Goal: Task Accomplishment & Management: Use online tool/utility

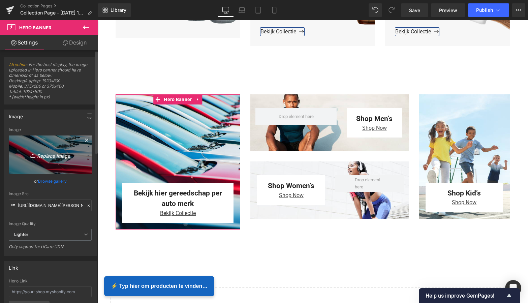
click at [47, 155] on icon "Replace Image" at bounding box center [50, 155] width 54 height 8
type input "C:\fakepath\Groen Modern Doe-het-zelf Instagram Stories (800 x 800 px).png"
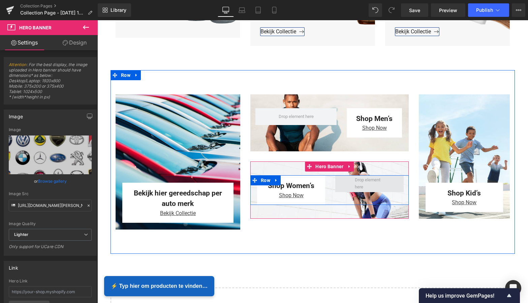
type input "[URL][DOMAIN_NAME][PERSON_NAME]"
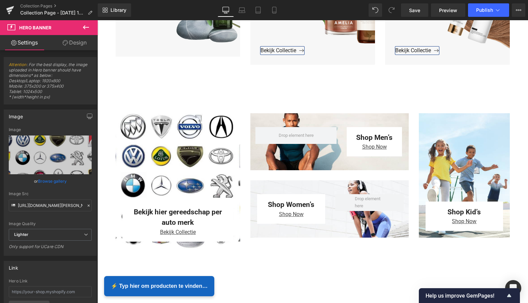
scroll to position [769, 0]
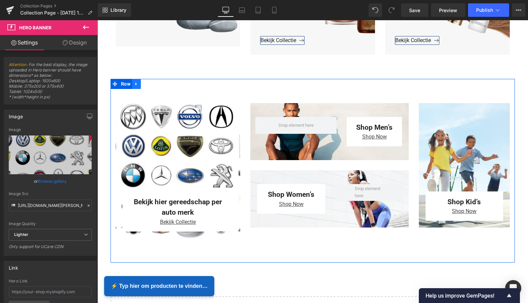
click at [135, 86] on link at bounding box center [136, 84] width 9 height 10
click at [154, 84] on icon at bounding box center [154, 83] width 5 height 5
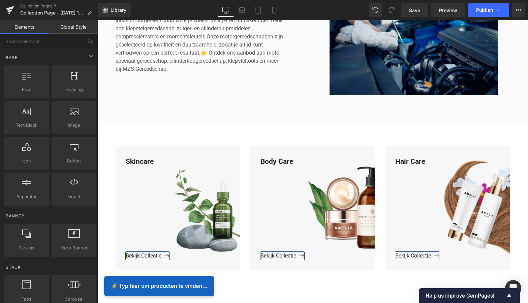
scroll to position [211, 0]
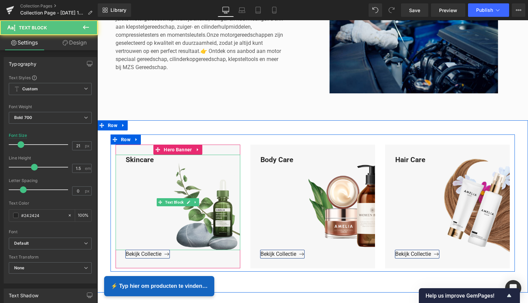
drag, startPoint x: 151, startPoint y: 161, endPoint x: 155, endPoint y: 160, distance: 3.8
click at [151, 161] on div "Skincare" at bounding box center [178, 202] width 125 height 95
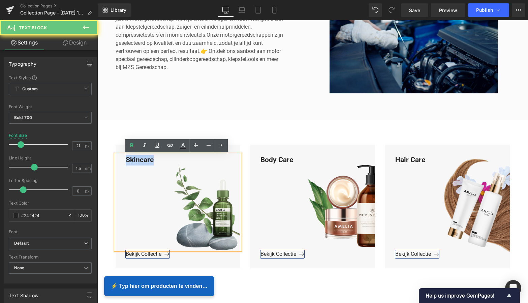
drag, startPoint x: 154, startPoint y: 160, endPoint x: 123, endPoint y: 158, distance: 31.0
click at [123, 158] on div "Skincare" at bounding box center [178, 202] width 125 height 95
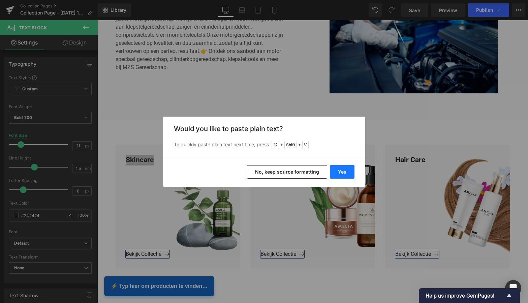
click at [341, 170] on button "Yes" at bounding box center [342, 171] width 25 height 13
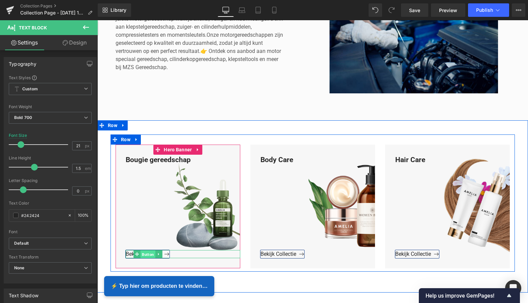
click at [147, 253] on span "Button" at bounding box center [147, 254] width 15 height 8
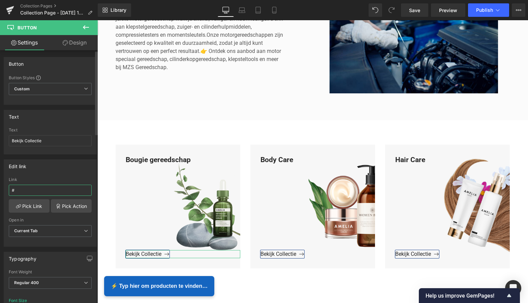
drag, startPoint x: 23, startPoint y: 189, endPoint x: 6, endPoint y: 188, distance: 16.9
click at [1, 187] on div "Edit link # Link # Pick Link Pick Action Current Tab New Tab Open in Current Ta…" at bounding box center [50, 200] width 101 height 92
paste input "[URL][DOMAIN_NAME]"
type input "[URL][DOMAIN_NAME]"
click at [32, 208] on link "Pick Link" at bounding box center [29, 205] width 41 height 13
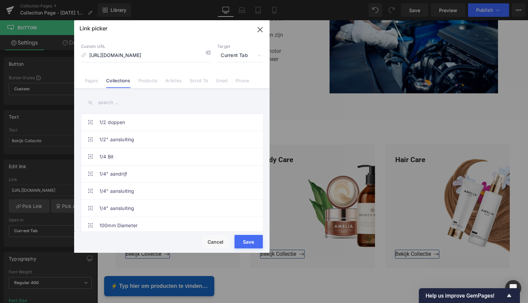
click at [250, 243] on button "Save" at bounding box center [248, 241] width 28 height 13
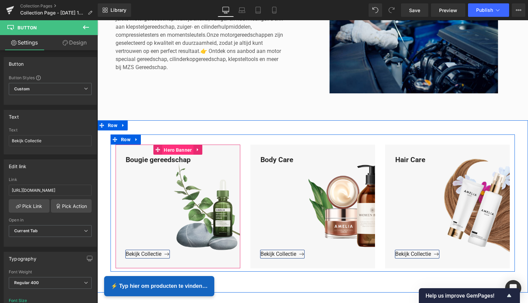
click at [183, 150] on span "Hero Banner" at bounding box center [177, 150] width 31 height 10
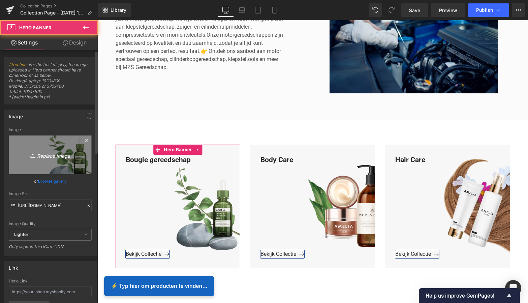
click at [56, 154] on icon "Replace Image" at bounding box center [50, 155] width 54 height 8
type input "C:\fakepath\Groen Modern Doe-het-zelf Instagram Stories (800 x 800 px).png"
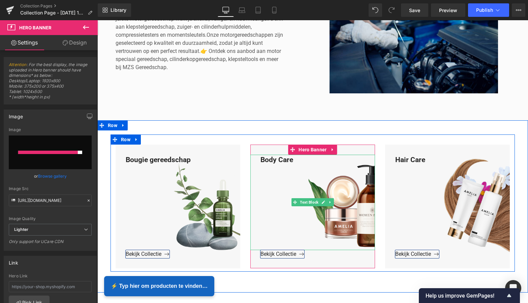
type input "[URL][DOMAIN_NAME][PERSON_NAME]"
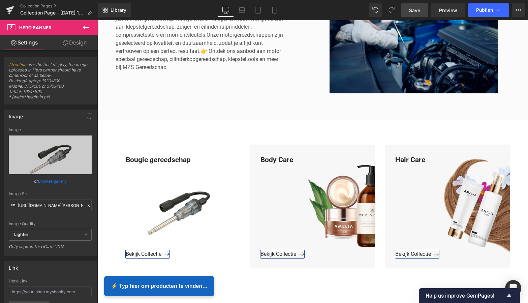
click at [414, 13] on span "Save" at bounding box center [414, 10] width 11 height 7
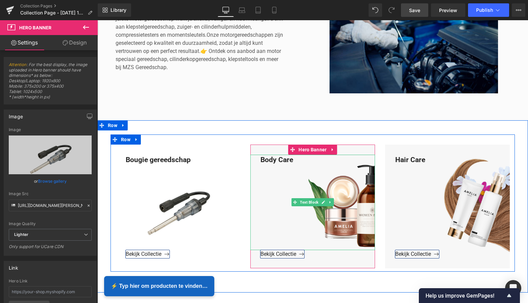
click at [296, 159] on div "Body Care" at bounding box center [312, 202] width 125 height 95
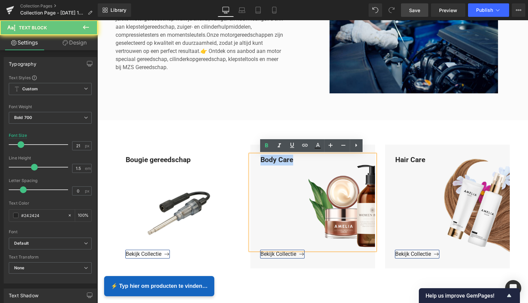
drag, startPoint x: 293, startPoint y: 160, endPoint x: 253, endPoint y: 158, distance: 39.8
click at [253, 158] on div "Body Care" at bounding box center [312, 202] width 125 height 95
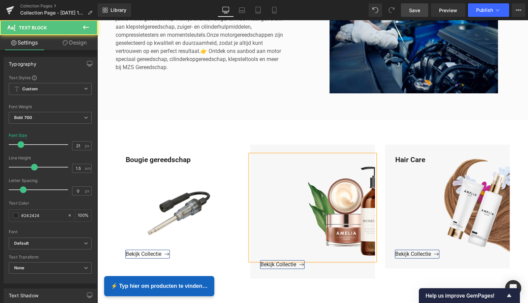
click at [267, 162] on div at bounding box center [312, 208] width 125 height 106
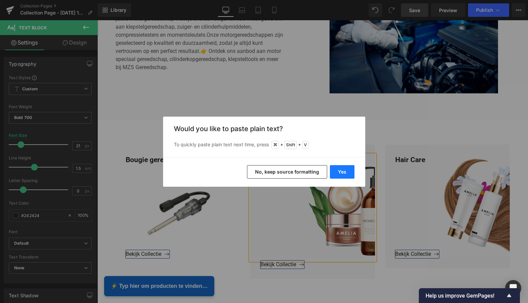
click at [341, 172] on button "Yes" at bounding box center [342, 171] width 25 height 13
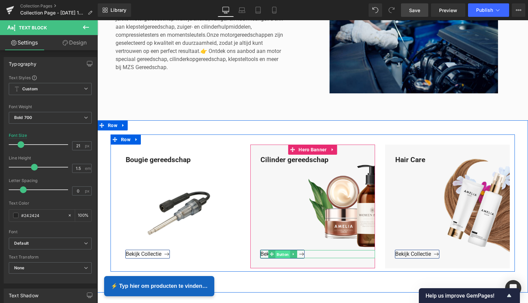
click at [278, 254] on span "Button" at bounding box center [282, 254] width 15 height 8
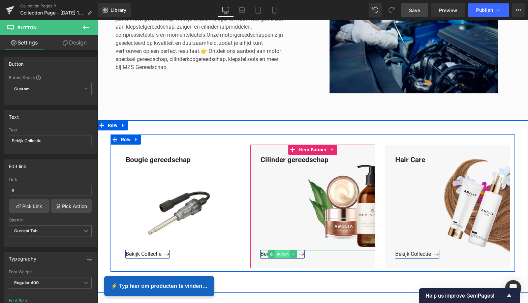
click at [281, 254] on span "Button" at bounding box center [282, 254] width 15 height 8
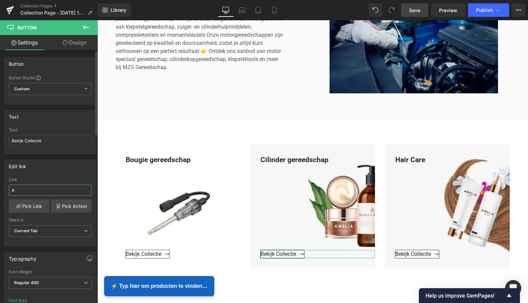
drag, startPoint x: 13, startPoint y: 189, endPoint x: 5, endPoint y: 188, distance: 7.5
click at [3, 188] on div "Edit link # Link # Pick Link Pick Action Current Tab New Tab Open in Current Ta…" at bounding box center [50, 200] width 101 height 92
paste input "[URL][DOMAIN_NAME]"
type input "[URL][DOMAIN_NAME]"
click at [29, 204] on link "Pick Link" at bounding box center [29, 205] width 41 height 13
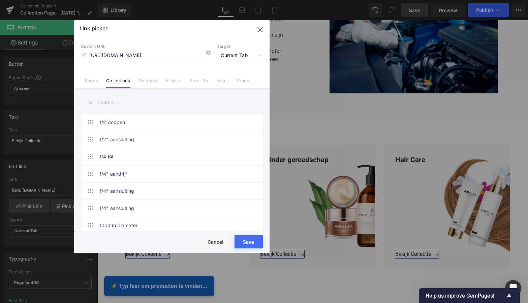
click at [252, 242] on button "Save" at bounding box center [248, 241] width 28 height 13
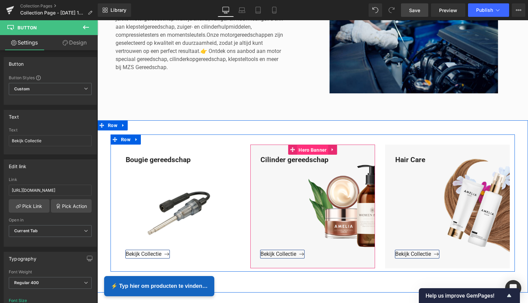
click at [313, 150] on span "Hero Banner" at bounding box center [312, 150] width 31 height 10
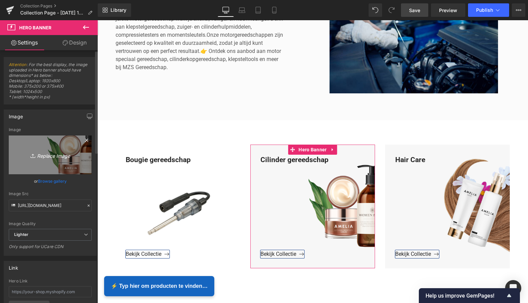
click at [50, 153] on icon "Replace Image" at bounding box center [50, 155] width 54 height 8
type input "C:\fakepath\Groen Modern Doe-het-zelf Instagram Stories (800 x 800 px).png"
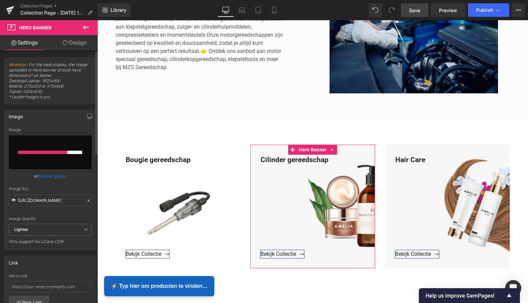
click at [52, 176] on link "Browse gallery" at bounding box center [52, 176] width 29 height 12
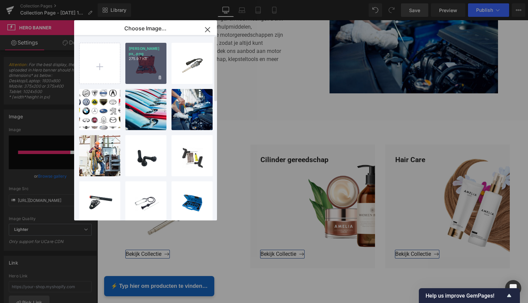
click at [149, 70] on div "[PERSON_NAME] px_.png 275.97 KB" at bounding box center [145, 63] width 41 height 41
type input "[URL][DOMAIN_NAME][PERSON_NAME]"
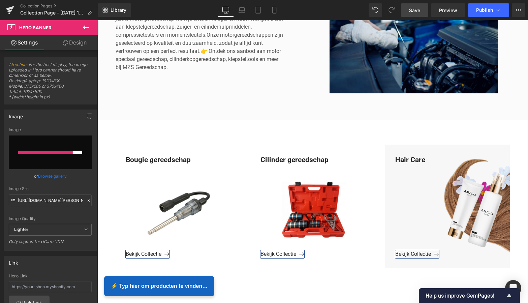
click at [416, 13] on span "Save" at bounding box center [414, 10] width 11 height 7
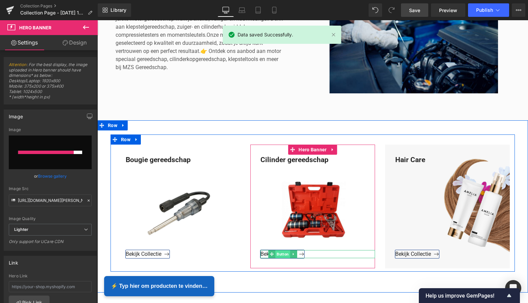
click at [281, 255] on span "Button" at bounding box center [282, 254] width 15 height 8
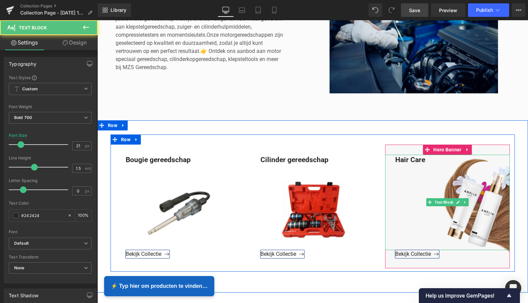
click at [425, 160] on div "Hair Care" at bounding box center [447, 202] width 125 height 95
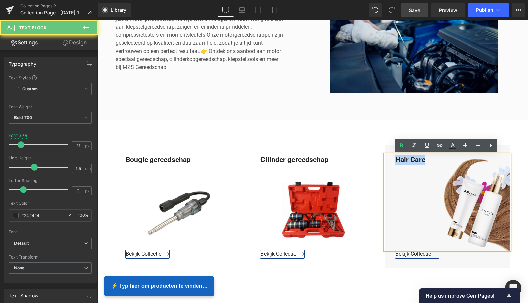
drag, startPoint x: 425, startPoint y: 160, endPoint x: 392, endPoint y: 160, distance: 33.0
click at [390, 159] on div "Hair Care" at bounding box center [447, 202] width 125 height 95
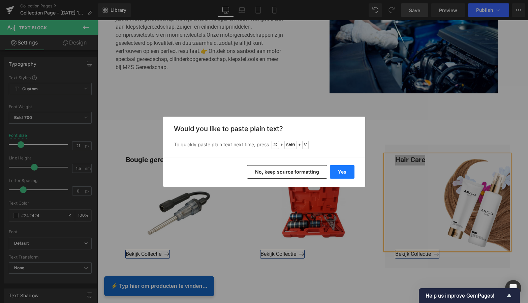
click at [342, 174] on button "Yes" at bounding box center [342, 171] width 25 height 13
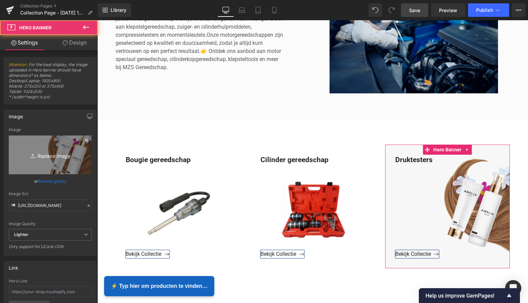
click at [45, 155] on icon "Replace Image" at bounding box center [50, 155] width 54 height 8
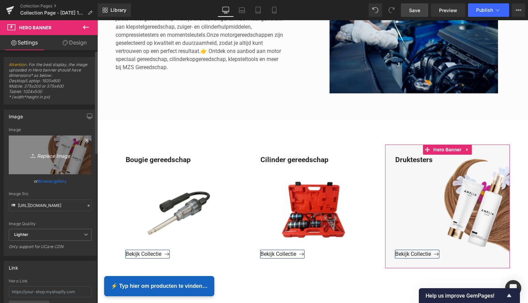
type input "C:\fakepath\Groen Modern Doe-het-zelf Instagram Stories (800 x 800 px).png"
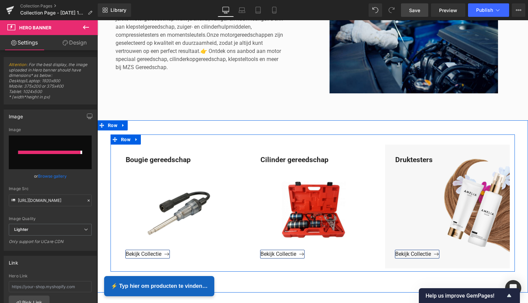
type input "[URL][DOMAIN_NAME][PERSON_NAME]"
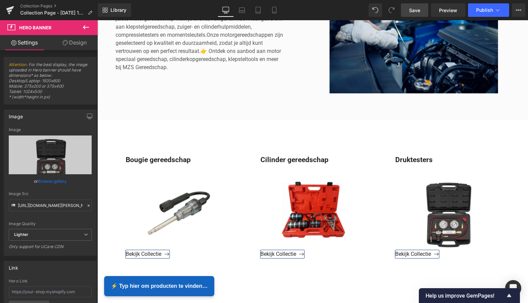
click at [417, 9] on span "Save" at bounding box center [414, 10] width 11 height 7
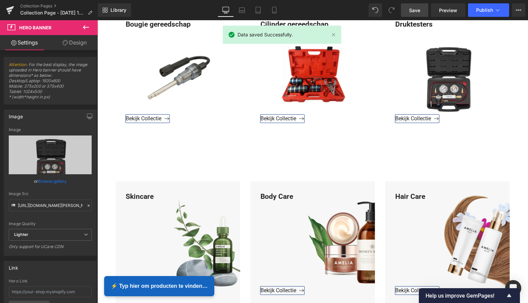
scroll to position [307, 0]
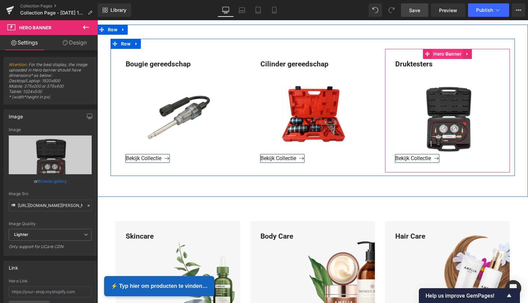
click at [448, 54] on span "Hero Banner" at bounding box center [446, 54] width 31 height 10
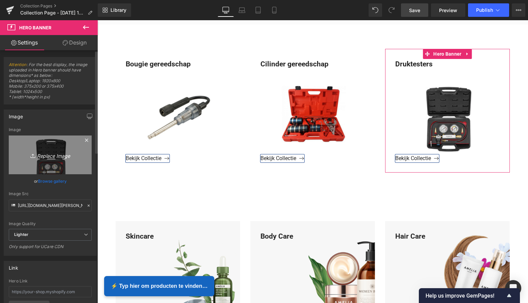
click at [46, 156] on icon "Replace Image" at bounding box center [50, 155] width 54 height 8
click at [51, 157] on icon "Replace Image" at bounding box center [50, 155] width 54 height 8
type input "C:\fakepath\Groen Modern Doe-het-zelf Instagram Stories (800 x 800 px).png"
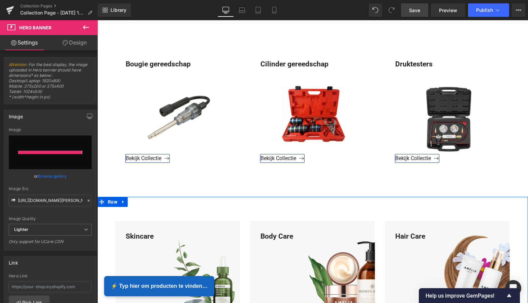
type input "https://ucarecdn.com/b7bf0b01-15ef-477b-89c2-3cb087d1c57b/-/format/auto/-/previ…"
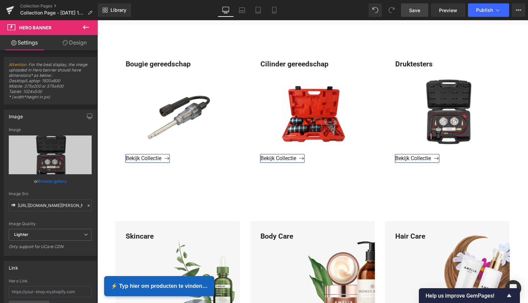
click at [412, 11] on span "Save" at bounding box center [414, 10] width 11 height 7
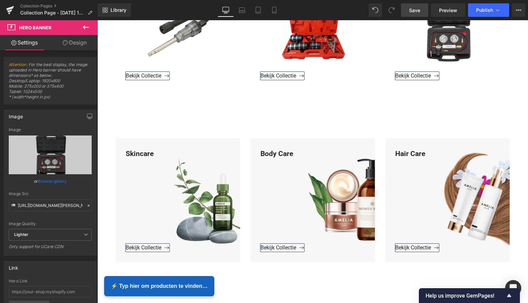
scroll to position [413, 0]
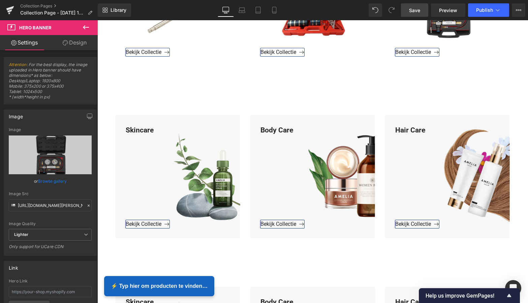
click at [154, 131] on div "Skincare" at bounding box center [178, 172] width 125 height 95
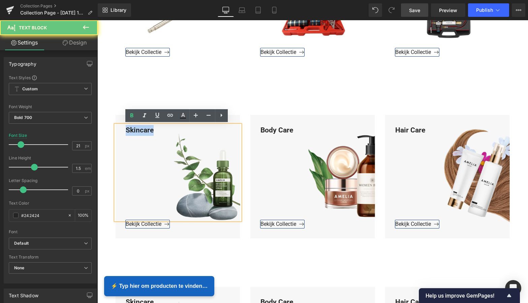
drag, startPoint x: 154, startPoint y: 130, endPoint x: 123, endPoint y: 128, distance: 31.7
click at [123, 128] on div "Skincare" at bounding box center [178, 172] width 125 height 95
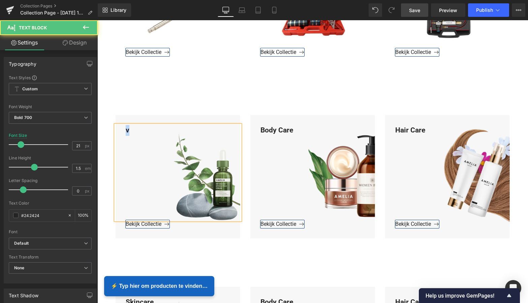
drag, startPoint x: 130, startPoint y: 130, endPoint x: 117, endPoint y: 129, distance: 13.2
click at [117, 129] on div "v" at bounding box center [178, 172] width 125 height 95
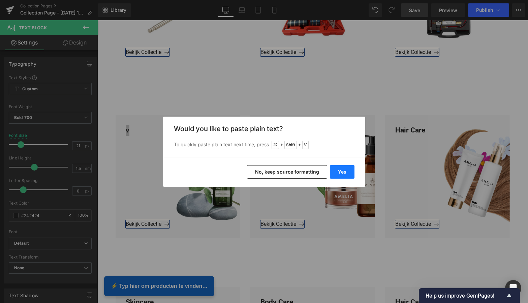
click at [347, 173] on button "Yes" at bounding box center [342, 171] width 25 height 13
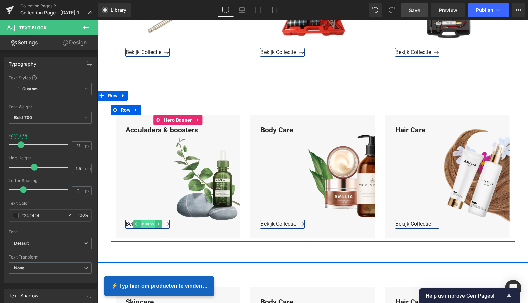
click at [146, 224] on span "Button" at bounding box center [147, 224] width 15 height 8
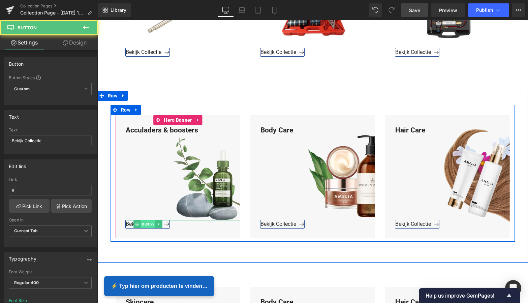
scroll to position [413, 0]
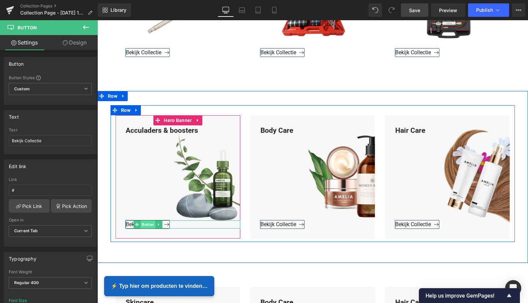
click at [145, 224] on span "Button" at bounding box center [147, 224] width 15 height 8
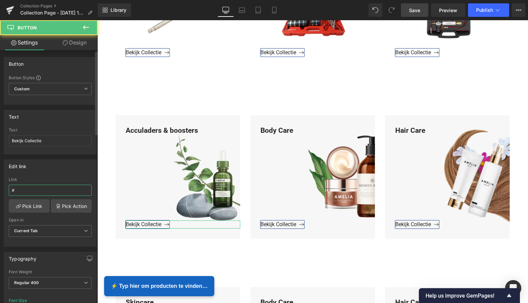
drag, startPoint x: 24, startPoint y: 190, endPoint x: 4, endPoint y: 187, distance: 20.4
click at [3, 187] on div "Edit link # Link # Pick Link Pick Action Current Tab New Tab Open in Current Ta…" at bounding box center [50, 200] width 101 height 92
paste input "https://www.mzsgereedschap.nl/collections/acculaders-boosters"
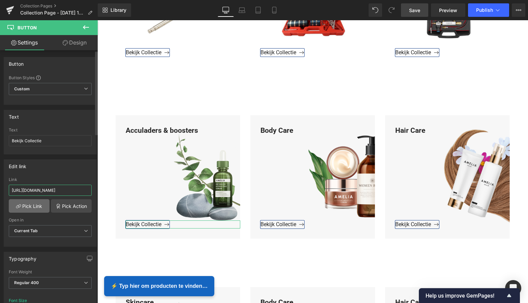
type input "https://www.mzsgereedschap.nl/collections/acculaders-boosters"
click at [32, 206] on link "Pick Link" at bounding box center [29, 205] width 41 height 13
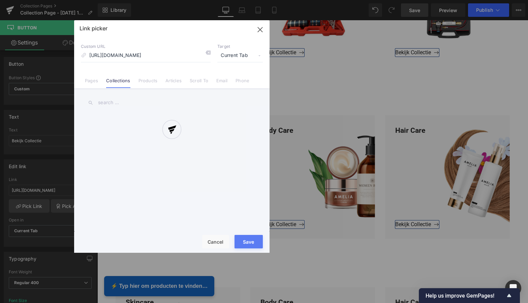
scroll to position [0, 29]
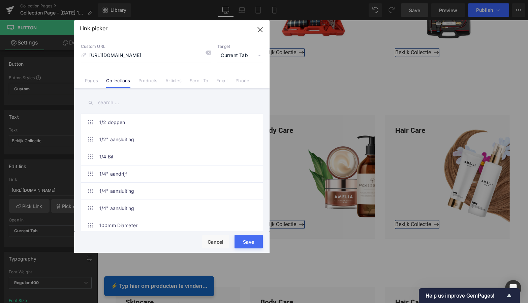
click at [252, 243] on button "Save" at bounding box center [248, 241] width 28 height 13
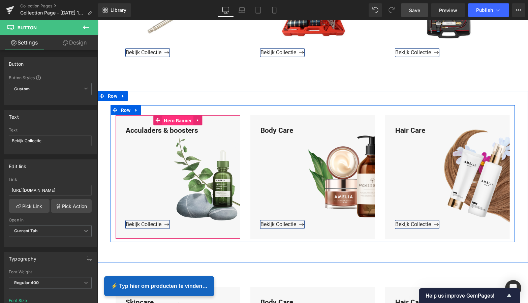
click at [182, 121] on span "Hero Banner" at bounding box center [177, 121] width 31 height 10
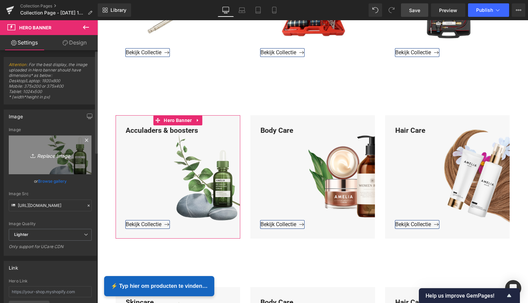
click at [52, 155] on icon "Replace Image" at bounding box center [50, 155] width 54 height 8
type input "C:\fakepath\Groen Modern Doe-het-zelf Instagram Stories (800 x 800 px).png"
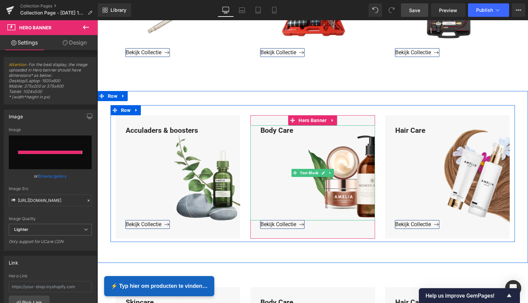
type input "https://ucarecdn.com/90006b79-a1c5-4ab8-b799-69e1020a4a26/-/format/auto/-/previ…"
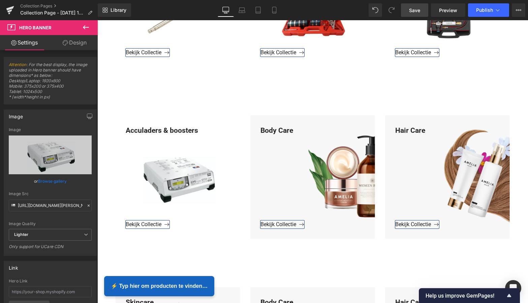
click at [415, 14] on link "Save" at bounding box center [414, 9] width 27 height 13
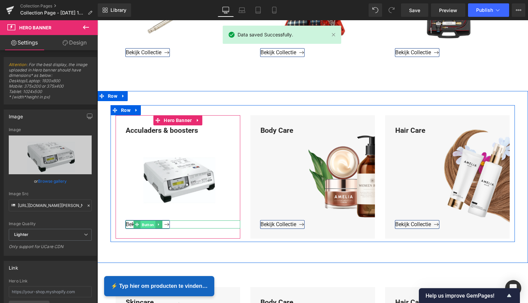
click at [148, 225] on span "Button" at bounding box center [147, 225] width 15 height 8
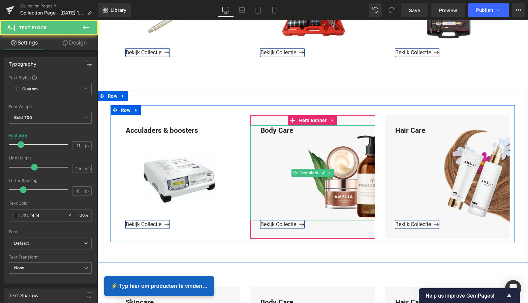
click at [295, 129] on div "Body Care" at bounding box center [312, 172] width 125 height 95
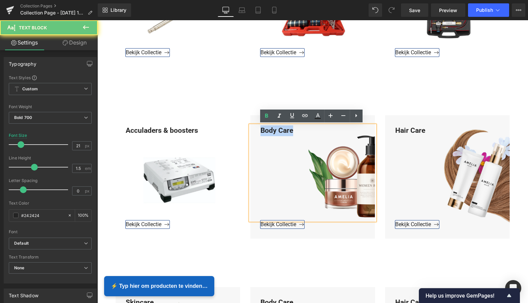
drag, startPoint x: 295, startPoint y: 130, endPoint x: 256, endPoint y: 131, distance: 39.1
click at [254, 130] on div "Body Care" at bounding box center [312, 172] width 125 height 95
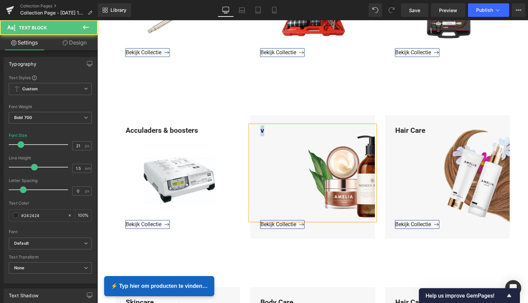
click at [253, 130] on div "v" at bounding box center [312, 172] width 125 height 95
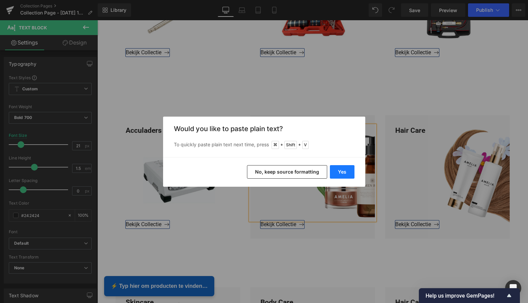
click at [345, 172] on button "Yes" at bounding box center [342, 171] width 25 height 13
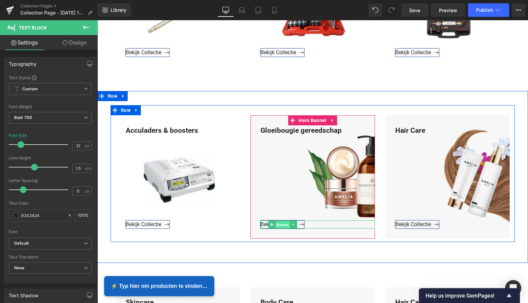
click at [277, 224] on span "Button" at bounding box center [282, 225] width 15 height 8
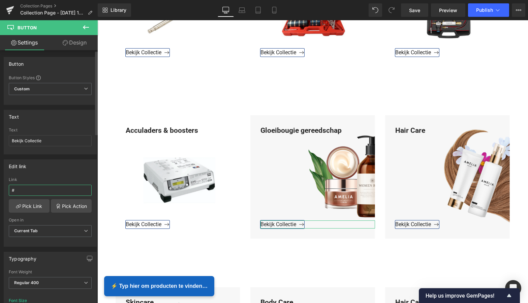
click at [22, 192] on input "#" at bounding box center [50, 190] width 83 height 11
drag, startPoint x: 19, startPoint y: 191, endPoint x: 2, endPoint y: 188, distance: 17.4
click at [2, 188] on div "Edit link # Link # Pick Link Pick Action Current Tab New Tab Open in Current Ta…" at bounding box center [50, 200] width 101 height 92
paste input "https://www.mzsgereedschap.nl/collections/gloeibougie-gereedschap"
type input "https://www.mzsgereedschap.nl/collections/gloeibougie-gereedschap"
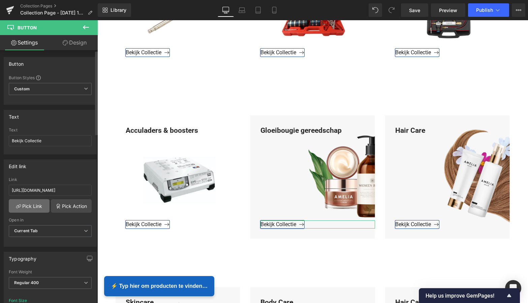
click at [30, 205] on link "Pick Link" at bounding box center [29, 205] width 41 height 13
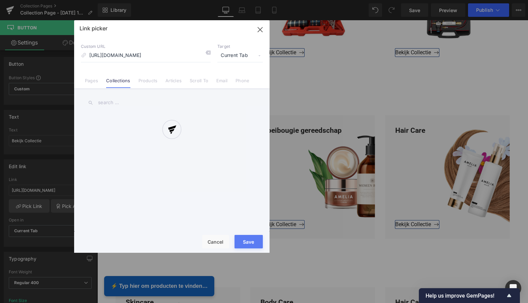
scroll to position [0, 40]
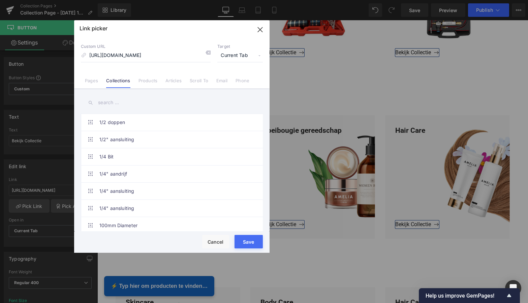
click at [251, 241] on button "Save" at bounding box center [248, 241] width 28 height 13
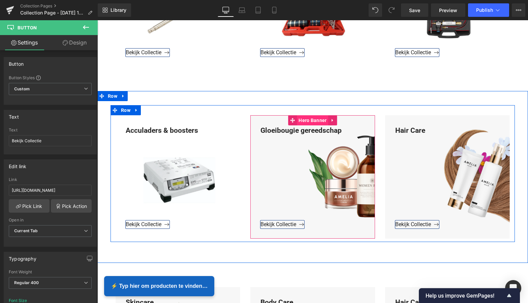
click at [314, 121] on span "Hero Banner" at bounding box center [312, 120] width 31 height 10
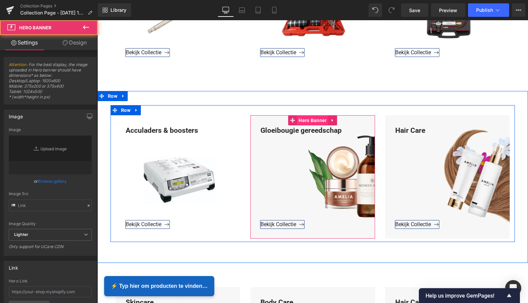
type input "[URL][DOMAIN_NAME]"
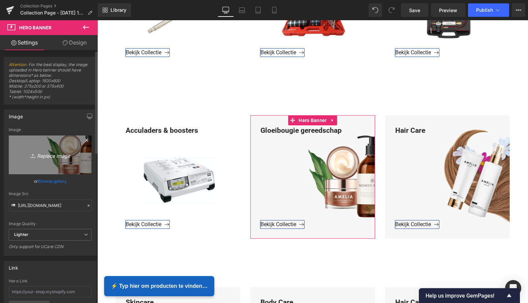
click at [45, 152] on icon "Replace Image" at bounding box center [50, 155] width 54 height 8
type input "C:\fakepath\Groen Modern Doe-het-zelf Instagram Stories (800 x 800 px).png"
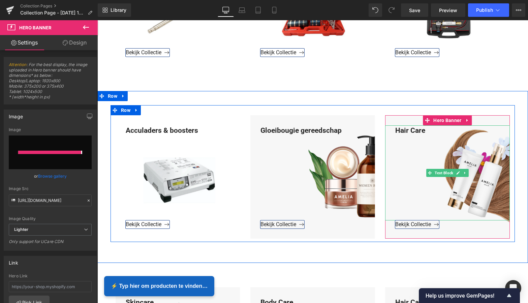
type input "https://ucarecdn.com/76903ba9-72d6-47a8-86d6-c2b56b66845f/-/format/auto/-/previ…"
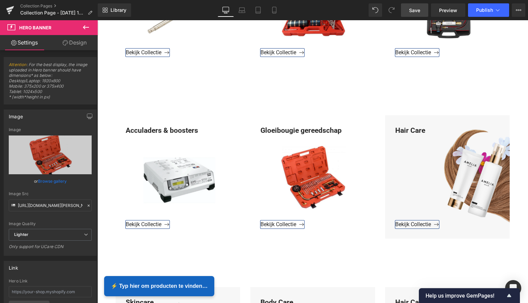
click at [411, 8] on span "Save" at bounding box center [414, 10] width 11 height 7
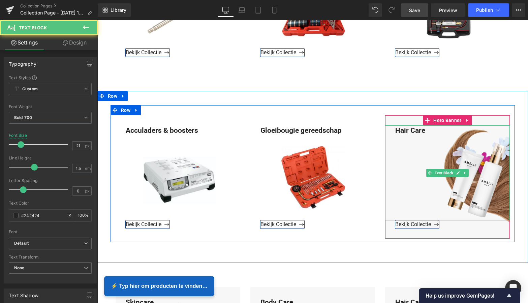
click at [423, 130] on div "Hair Care" at bounding box center [447, 172] width 125 height 95
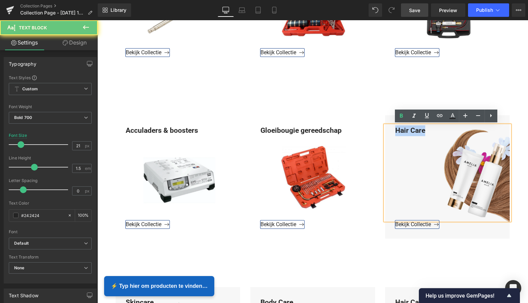
drag, startPoint x: 426, startPoint y: 130, endPoint x: 395, endPoint y: 129, distance: 31.0
click at [393, 128] on div "Hair Care" at bounding box center [447, 172] width 125 height 95
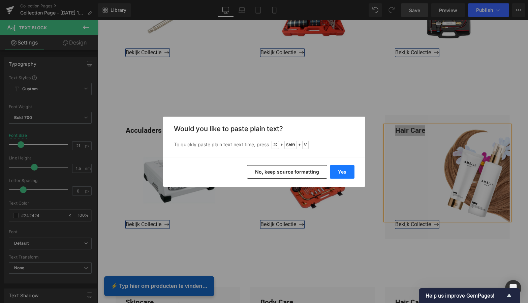
click at [344, 171] on button "Yes" at bounding box center [342, 171] width 25 height 13
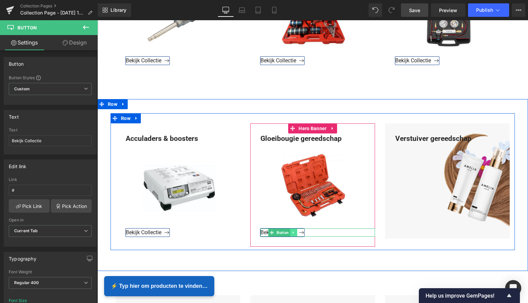
click at [293, 232] on icon at bounding box center [293, 232] width 1 height 2
click at [289, 231] on icon at bounding box center [290, 232] width 4 height 4
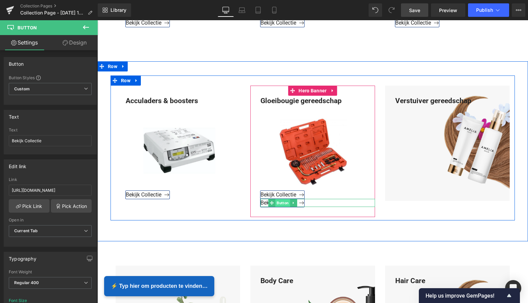
scroll to position [451, 0]
drag, startPoint x: 263, startPoint y: 201, endPoint x: 280, endPoint y: 202, distance: 17.5
drag, startPoint x: 299, startPoint y: 202, endPoint x: 314, endPoint y: 202, distance: 14.5
drag, startPoint x: 262, startPoint y: 202, endPoint x: 276, endPoint y: 205, distance: 14.5
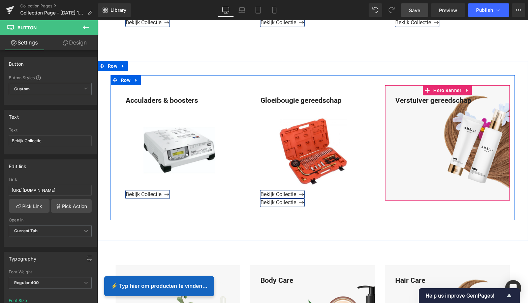
drag, startPoint x: 289, startPoint y: 203, endPoint x: 434, endPoint y: 192, distance: 144.9
click at [434, 191] on div "Acculaders & boosters Text Block Bekijk Collectie Button Hero Banner Gloeibougi…" at bounding box center [312, 147] width 404 height 145
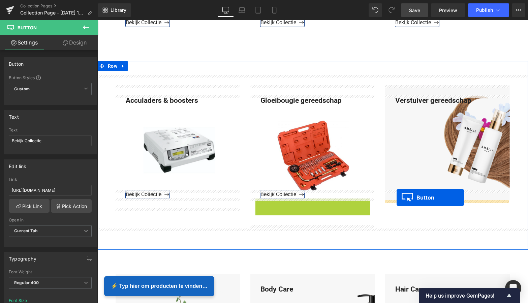
drag, startPoint x: 281, startPoint y: 202, endPoint x: 396, endPoint y: 197, distance: 115.3
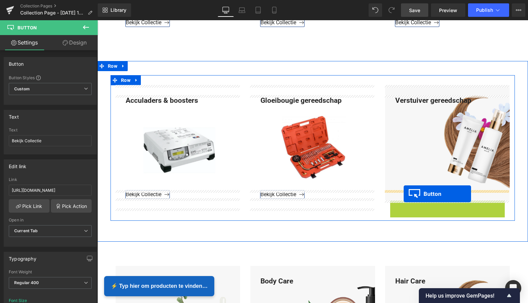
drag, startPoint x: 405, startPoint y: 201, endPoint x: 403, endPoint y: 194, distance: 7.7
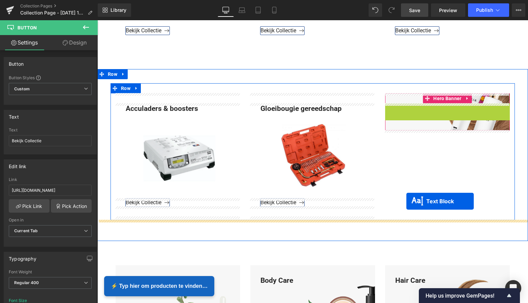
drag, startPoint x: 446, startPoint y: 150, endPoint x: 406, endPoint y: 201, distance: 64.4
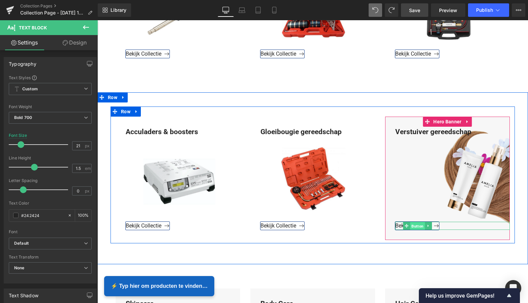
scroll to position [417, 0]
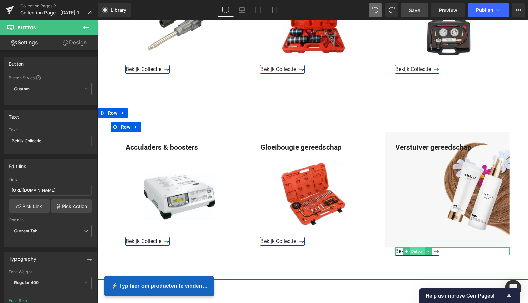
click at [416, 244] on div at bounding box center [447, 190] width 125 height 116
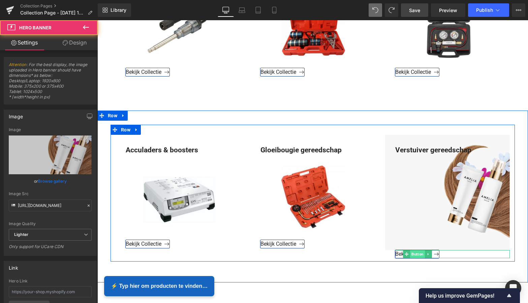
click at [417, 249] on div "Verstuiver gereedschap Text Block Hero Banner Bekijk Collectie Button" at bounding box center [447, 197] width 135 height 124
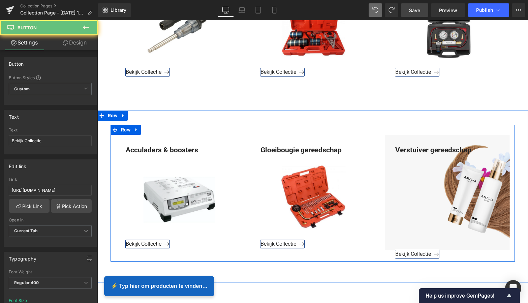
scroll to position [401, 0]
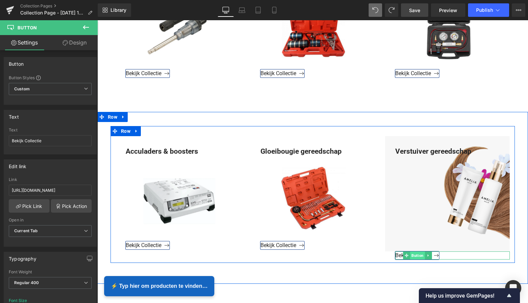
click at [416, 255] on span "Button" at bounding box center [417, 255] width 15 height 8
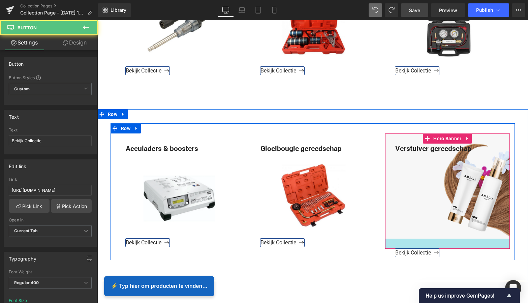
drag, startPoint x: 398, startPoint y: 251, endPoint x: 397, endPoint y: 247, distance: 4.7
click at [396, 246] on div "Verstuiver gereedschap Text Block Hero Banner Bekijk Collectie Button" at bounding box center [447, 195] width 135 height 124
drag, startPoint x: 397, startPoint y: 250, endPoint x: 401, endPoint y: 243, distance: 7.7
click at [396, 242] on div "Verstuiver gereedschap Text Block Hero Banner Bekijk Collectie Button" at bounding box center [447, 195] width 135 height 124
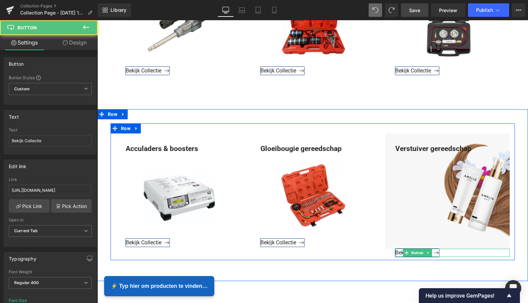
click at [444, 253] on div "Bekijk Collectie" at bounding box center [452, 253] width 114 height 8
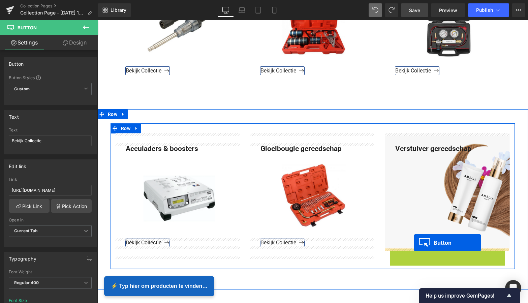
drag, startPoint x: 416, startPoint y: 253, endPoint x: 414, endPoint y: 242, distance: 10.5
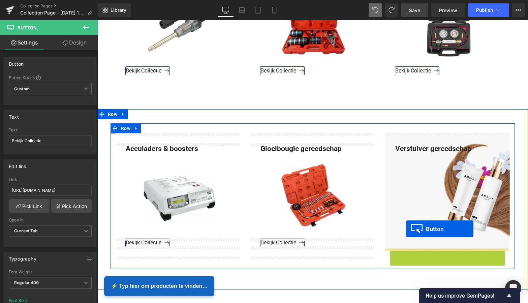
drag, startPoint x: 410, startPoint y: 252, endPoint x: 406, endPoint y: 229, distance: 23.5
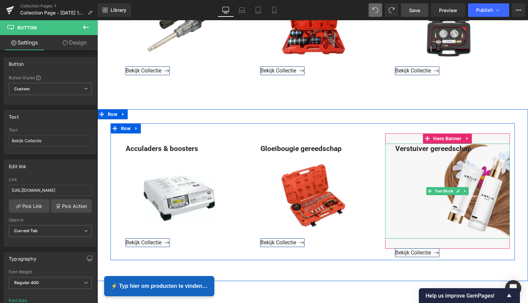
drag, startPoint x: 398, startPoint y: 250, endPoint x: 399, endPoint y: 236, distance: 13.5
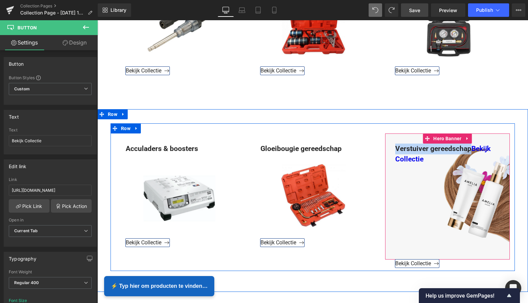
scroll to position [400, 0]
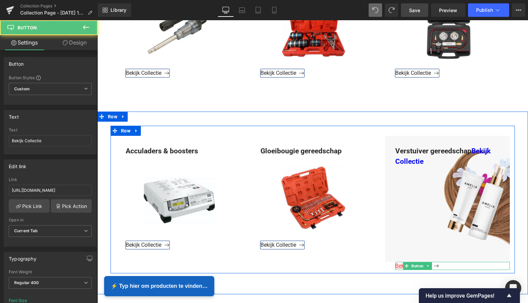
drag, startPoint x: 441, startPoint y: 265, endPoint x: 437, endPoint y: 264, distance: 4.8
click at [440, 265] on div "Bekijk Collectie" at bounding box center [452, 266] width 114 height 8
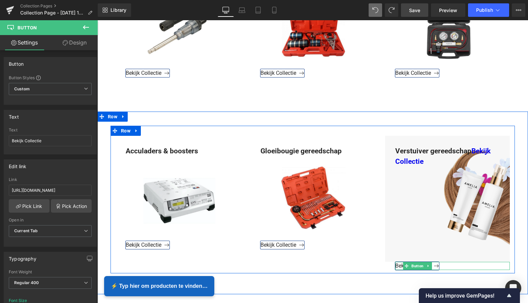
click at [428, 265] on icon at bounding box center [428, 266] width 4 height 4
click at [430, 265] on icon at bounding box center [432, 266] width 4 height 4
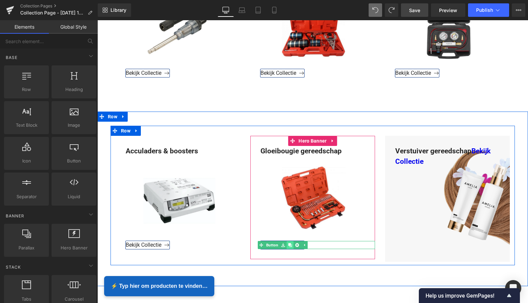
click at [288, 243] on icon at bounding box center [290, 245] width 4 height 4
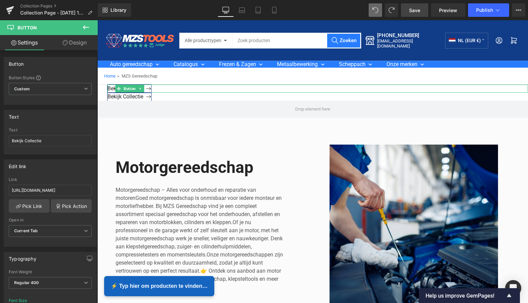
scroll to position [0, 0]
click at [383, 9] on div at bounding box center [383, 9] width 30 height 13
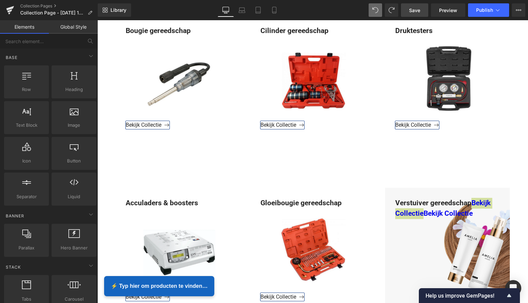
scroll to position [345, 0]
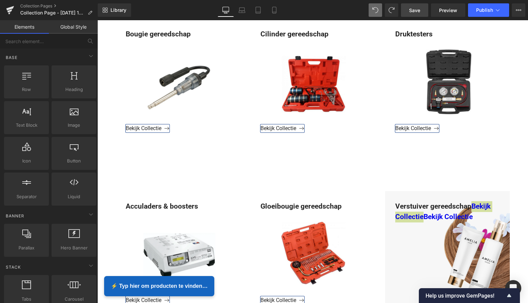
click at [378, 18] on div "Library Desktop Desktop Laptop Tablet Mobile Save Preview Publish Scheduled Vie…" at bounding box center [313, 10] width 430 height 20
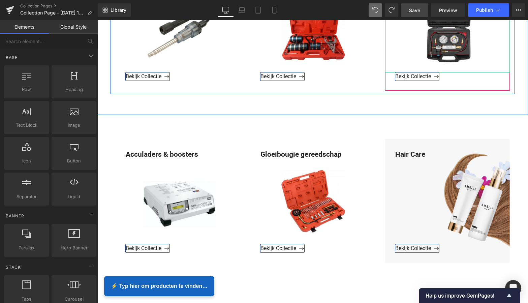
scroll to position [433, 0]
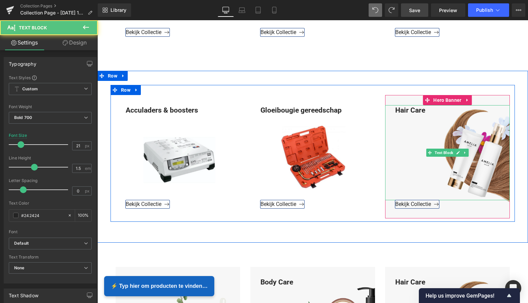
click at [426, 113] on div "Hair Care" at bounding box center [447, 152] width 125 height 95
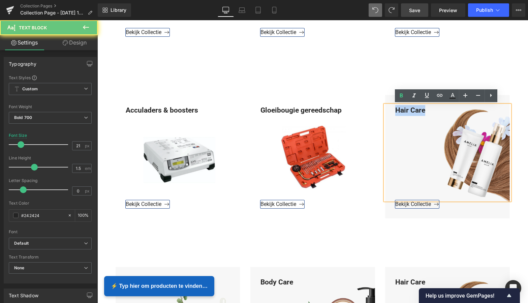
drag, startPoint x: 427, startPoint y: 111, endPoint x: 391, endPoint y: 108, distance: 35.8
click at [391, 108] on div "Hair Care" at bounding box center [447, 152] width 125 height 95
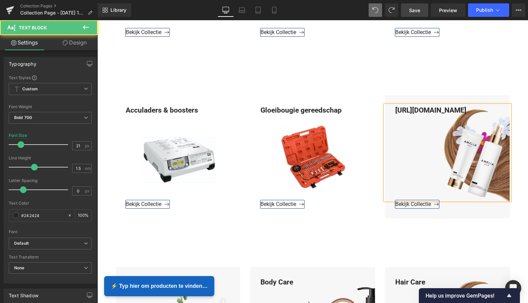
click at [501, 120] on div "https://www.mzsgereedschap.nl/collections/verstuiver-gereedschap" at bounding box center [447, 152] width 125 height 95
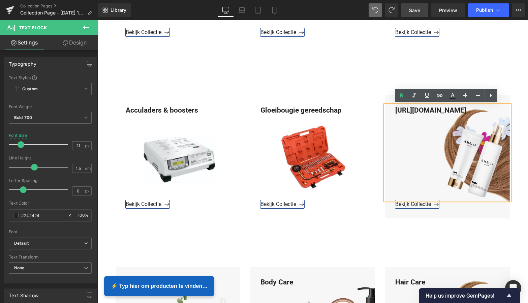
drag, startPoint x: 501, startPoint y: 119, endPoint x: 385, endPoint y: 107, distance: 116.8
click at [385, 107] on div "https://www.mzsgereedschap.nl/collections/verstuiver-gereedschap" at bounding box center [447, 152] width 125 height 95
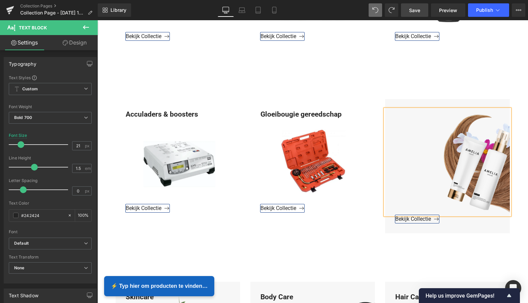
click at [413, 84] on div "Acculaders & boosters Text Block Bekijk Collectie Button Hero Banner Gloeibougi…" at bounding box center [312, 166] width 430 height 183
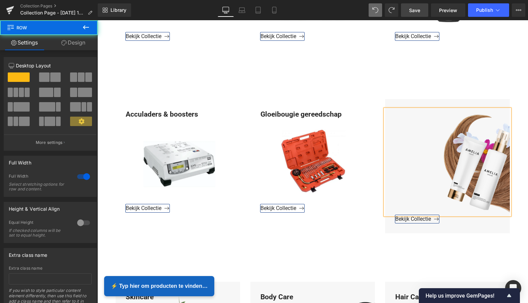
scroll to position [425, 0]
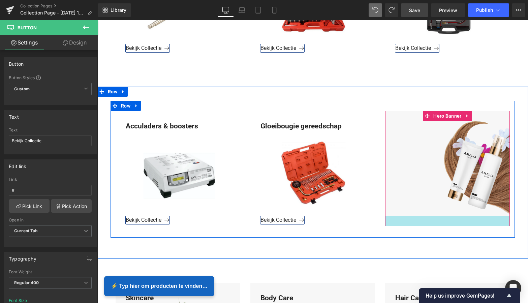
click at [402, 223] on div at bounding box center [447, 221] width 125 height 10
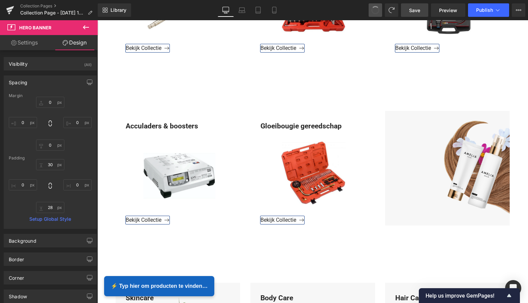
type input "0"
type input "30"
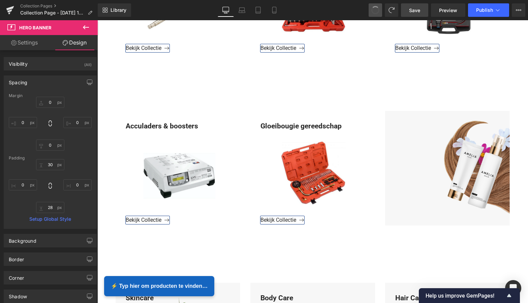
type input "0"
type input "28"
type input "0"
drag, startPoint x: 373, startPoint y: 8, endPoint x: 376, endPoint y: 10, distance: 3.8
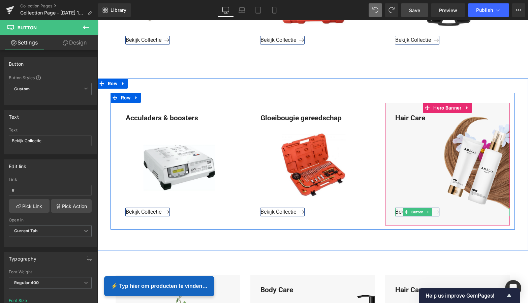
click at [465, 106] on icon at bounding box center [467, 107] width 5 height 5
click at [473, 106] on link at bounding box center [471, 108] width 9 height 10
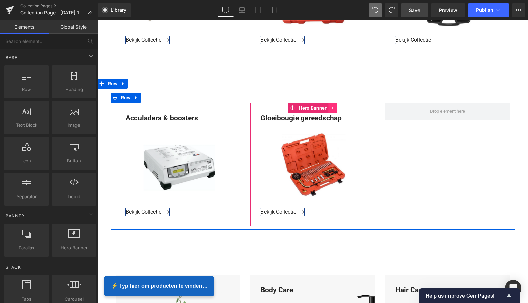
click at [334, 107] on link at bounding box center [332, 108] width 9 height 10
click at [327, 107] on icon at bounding box center [328, 107] width 5 height 5
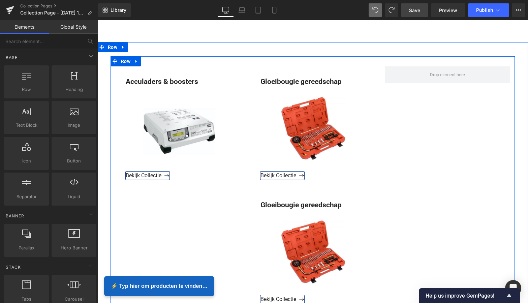
scroll to position [459, 0]
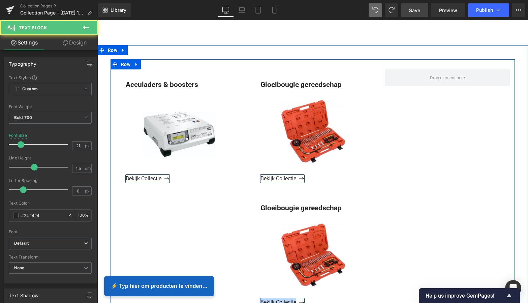
drag, startPoint x: 296, startPoint y: 214, endPoint x: 442, endPoint y: 108, distance: 180.7
click at [445, 105] on div "Acculaders & boosters Text Block Bekijk Collectie Button Hero Banner Gloeibougi…" at bounding box center [312, 189] width 404 height 260
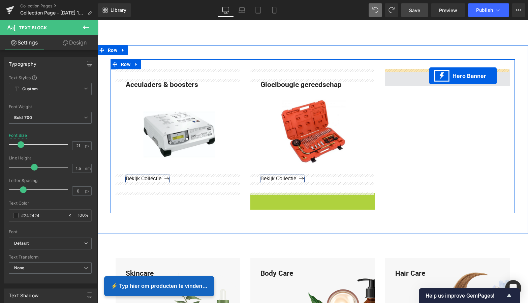
drag, startPoint x: 311, startPoint y: 198, endPoint x: 429, endPoint y: 75, distance: 169.8
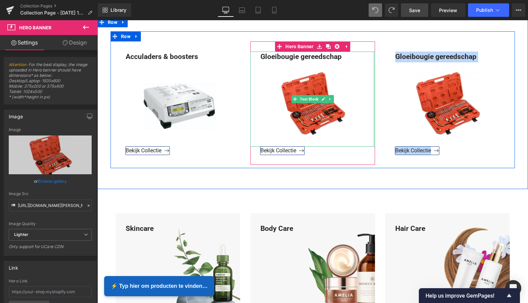
scroll to position [491, 0]
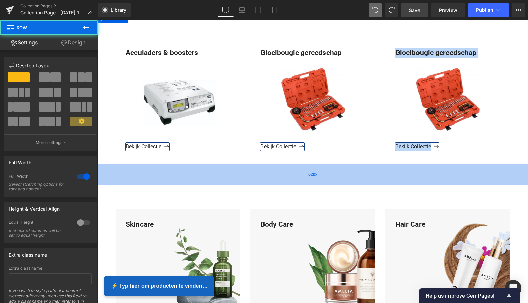
click at [445, 170] on div "62px" at bounding box center [312, 174] width 430 height 21
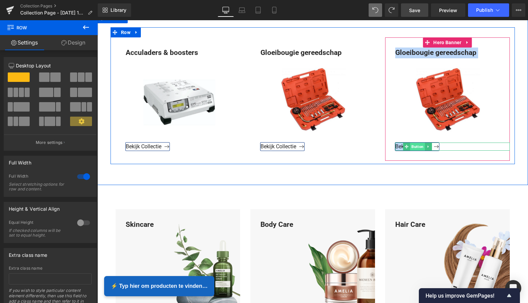
click at [417, 146] on span "Button" at bounding box center [417, 146] width 15 height 8
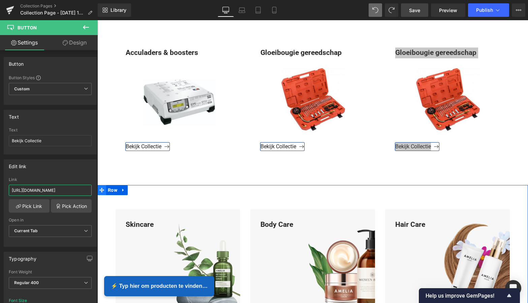
drag, startPoint x: 108, startPoint y: 208, endPoint x: 103, endPoint y: 189, distance: 20.3
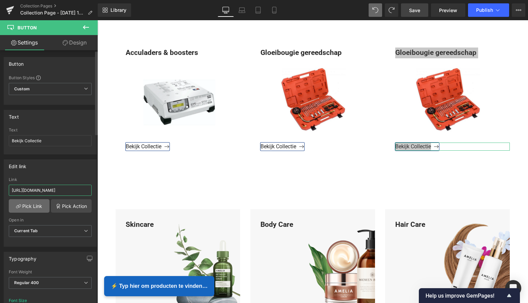
type input "https://www.mzsgereedschap.nl/collections/verstuiver-gereedschap"
click at [34, 206] on link "Pick Link" at bounding box center [29, 205] width 41 height 13
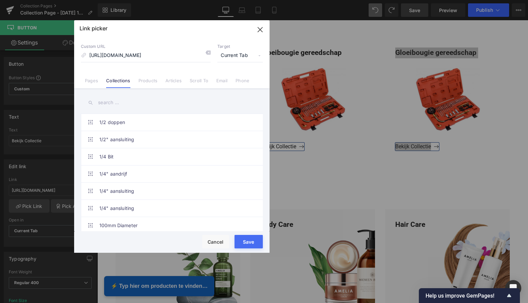
click at [249, 242] on button "Save" at bounding box center [248, 241] width 28 height 13
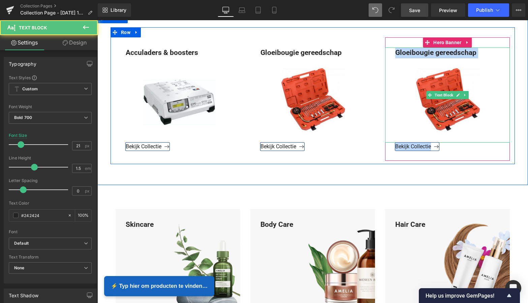
click at [473, 82] on div "Gloeibougie gereedschap" at bounding box center [447, 94] width 125 height 95
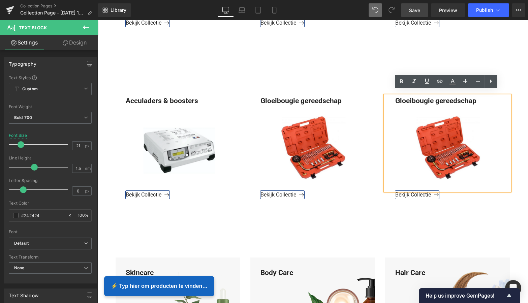
scroll to position [439, 0]
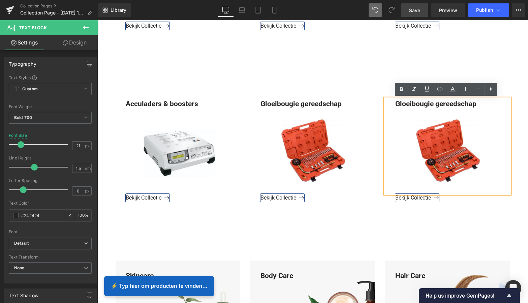
click at [446, 153] on div "Gloeibougie gereedschap" at bounding box center [447, 146] width 125 height 95
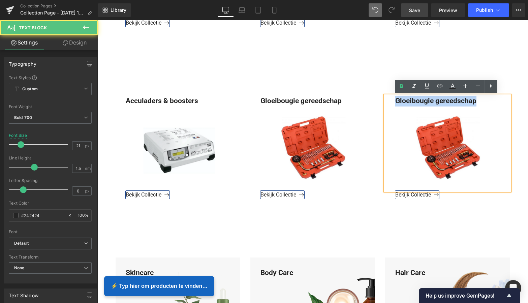
drag, startPoint x: 459, startPoint y: 100, endPoint x: 395, endPoint y: 99, distance: 64.0
click at [395, 99] on div "Gloeibougie gereedschap" at bounding box center [447, 143] width 125 height 95
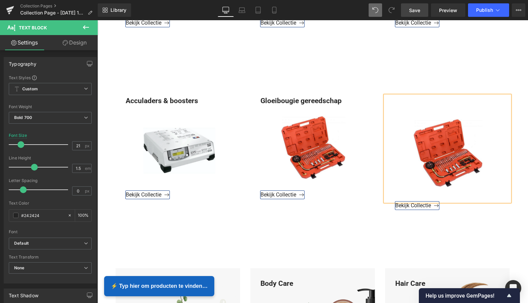
scroll to position [442, 0]
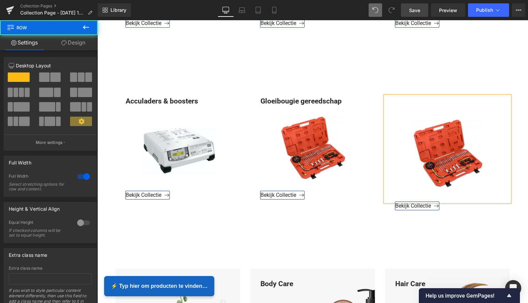
click at [440, 66] on div "Acculaders & boosters Text Block Bekijk Collectie Button Hero Banner Gloeibougi…" at bounding box center [312, 153] width 430 height 183
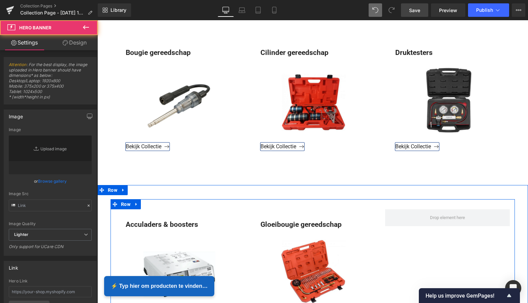
type input "https://ucarecdn.com/76903ba9-72d6-47a8-86d6-c2b56b66845f/-/format/auto/-/previ…"
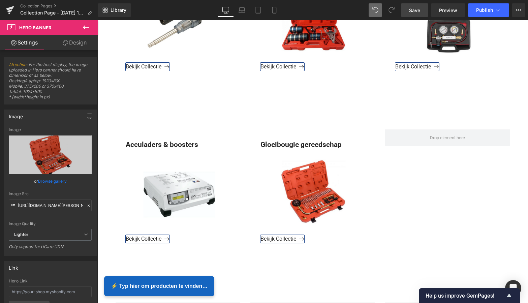
scroll to position [583, 0]
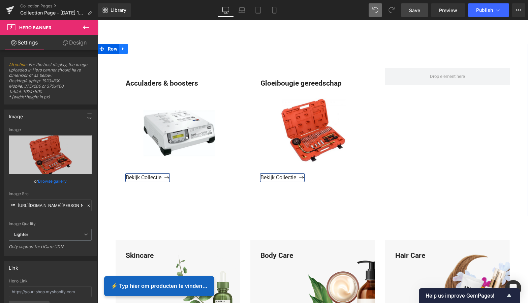
click at [122, 50] on icon at bounding box center [123, 48] width 5 height 5
click at [136, 48] on link at bounding box center [140, 49] width 9 height 10
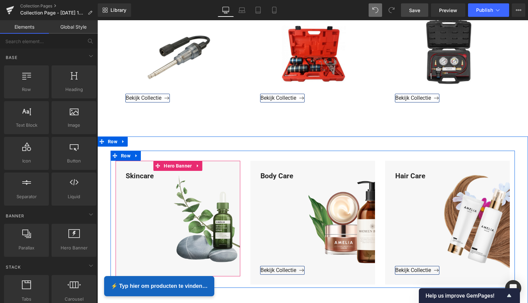
scroll to position [494, 0]
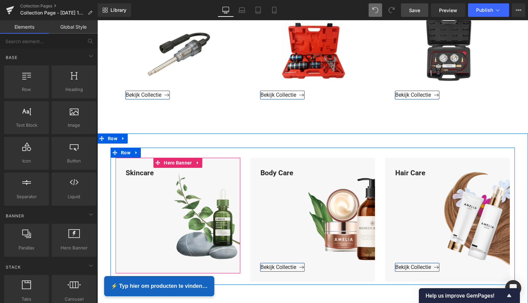
click at [156, 174] on div "Skincare" at bounding box center [178, 215] width 125 height 95
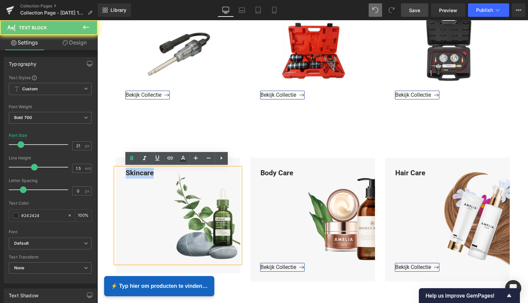
drag, startPoint x: 155, startPoint y: 172, endPoint x: 123, endPoint y: 171, distance: 31.7
click at [123, 171] on div "Skincare" at bounding box center [178, 215] width 125 height 95
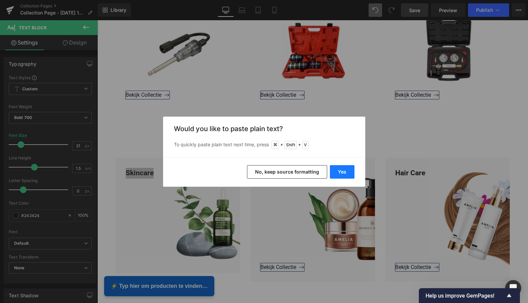
click at [344, 171] on button "Yes" at bounding box center [342, 171] width 25 height 13
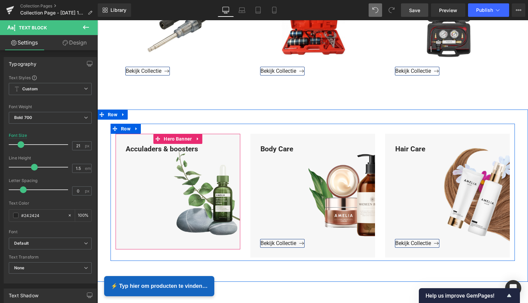
scroll to position [518, 0]
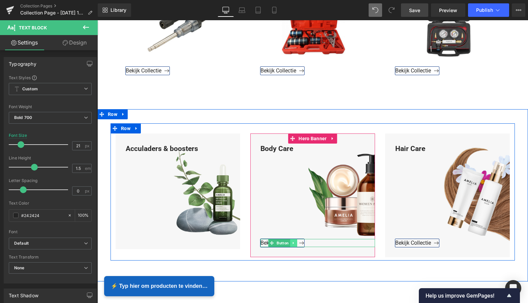
click at [293, 242] on icon at bounding box center [293, 242] width 1 height 2
click at [289, 241] on icon at bounding box center [290, 243] width 4 height 4
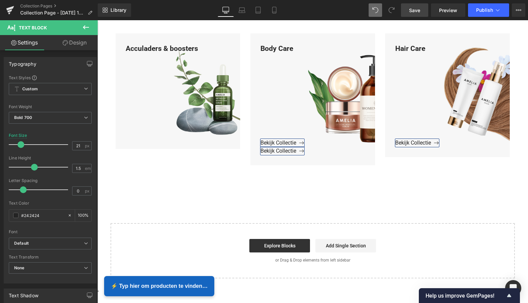
scroll to position [609, 0]
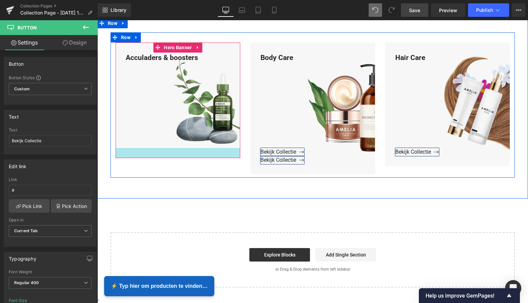
drag, startPoint x: 281, startPoint y: 159, endPoint x: 134, endPoint y: 150, distance: 147.1
click at [132, 150] on div "Acculaders & boosters Text Block Hero Banner Body Care Text Block Bekijk Collec…" at bounding box center [312, 104] width 404 height 145
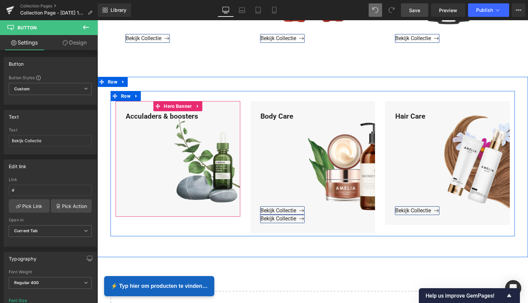
scroll to position [505, 0]
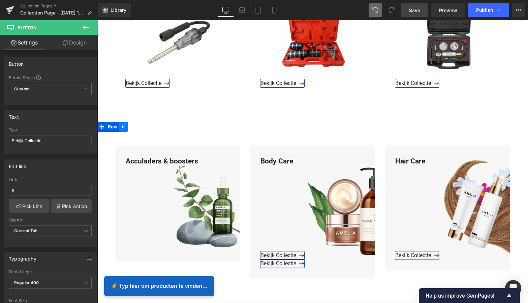
click at [124, 129] on icon at bounding box center [123, 126] width 5 height 5
click at [139, 128] on icon at bounding box center [140, 126] width 5 height 5
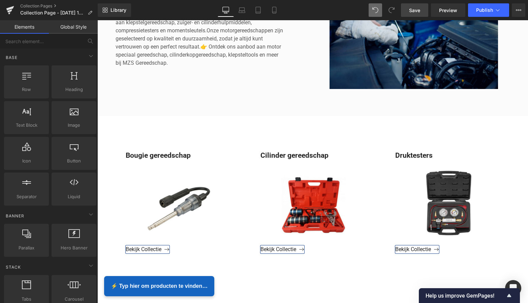
scroll to position [346, 0]
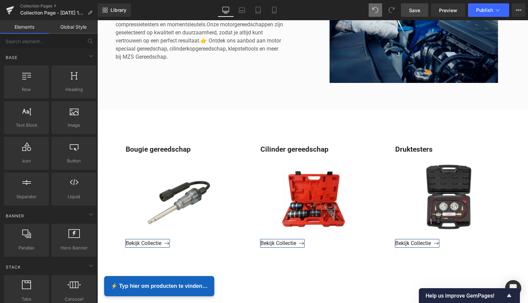
click at [418, 14] on link "Save" at bounding box center [414, 9] width 27 height 13
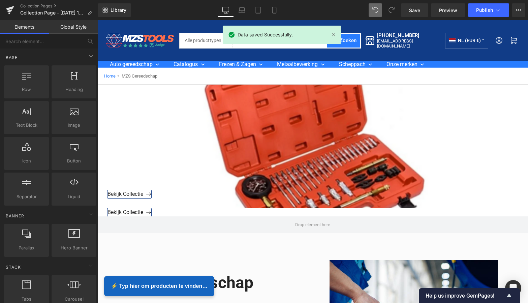
scroll to position [0, 0]
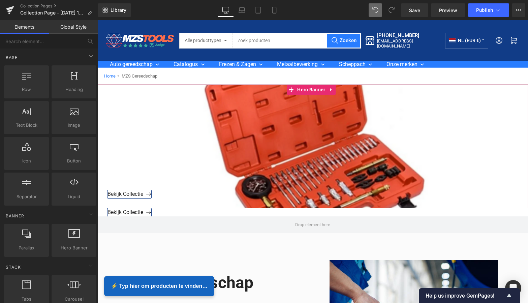
click at [331, 93] on link at bounding box center [331, 90] width 9 height 10
click at [336, 90] on icon at bounding box center [335, 89] width 5 height 5
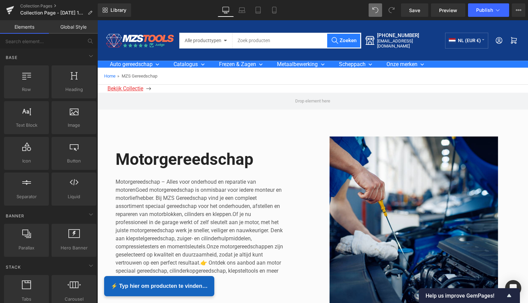
click at [149, 90] on span "Bekijk Collectie" at bounding box center [129, 88] width 44 height 6
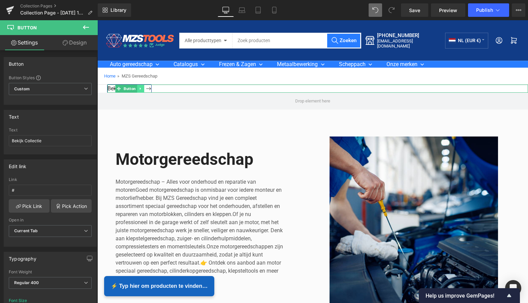
click at [140, 89] on icon at bounding box center [140, 89] width 1 height 2
click at [143, 88] on icon at bounding box center [144, 89] width 4 height 4
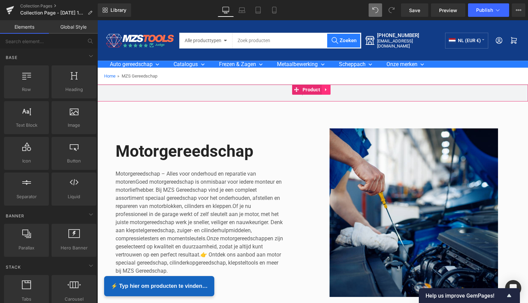
click at [327, 88] on icon at bounding box center [326, 89] width 5 height 5
click at [331, 91] on icon at bounding box center [330, 89] width 5 height 5
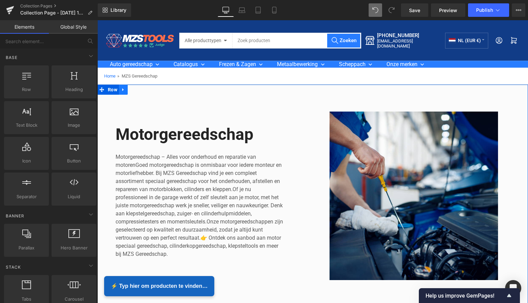
click at [121, 90] on icon at bounding box center [123, 89] width 5 height 5
click at [140, 90] on icon at bounding box center [140, 89] width 5 height 5
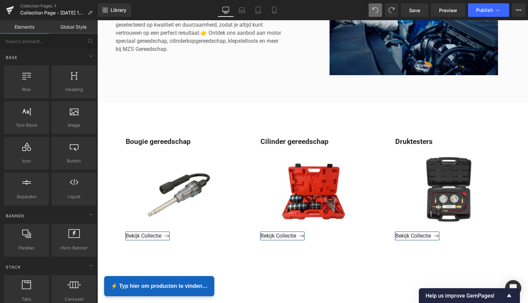
click at [254, 117] on div "Bougie gereedschap Text Block Bekijk Collectie Button Hero Banner Cilinder gere…" at bounding box center [312, 188] width 430 height 172
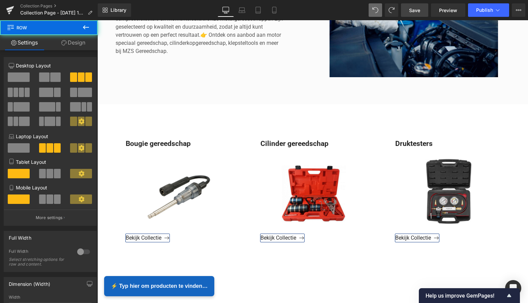
click at [416, 13] on span "Save" at bounding box center [414, 10] width 11 height 7
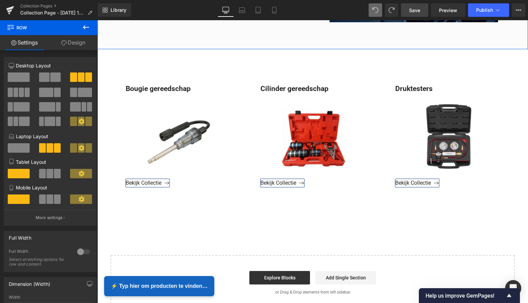
scroll to position [278, 0]
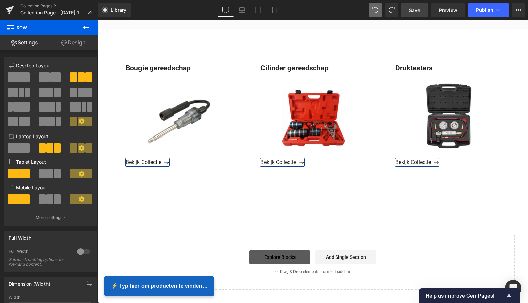
click at [276, 255] on link "Explore Blocks" at bounding box center [279, 256] width 61 height 13
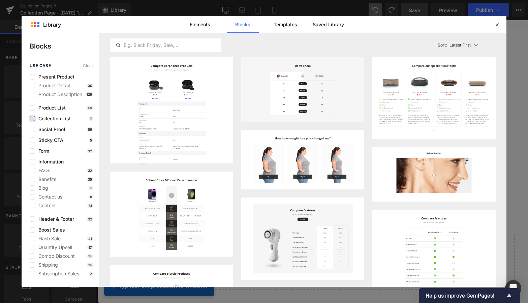
click at [34, 119] on label at bounding box center [32, 118] width 5 height 5
click at [32, 119] on input "checkbox" at bounding box center [32, 119] width 0 height 0
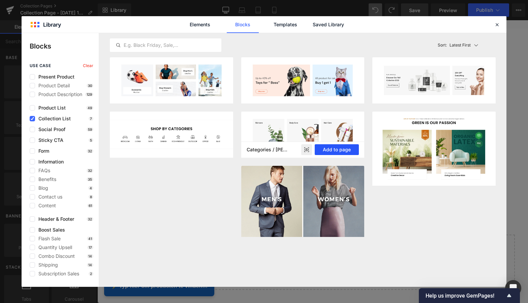
click at [345, 150] on button "Add to page" at bounding box center [337, 149] width 44 height 11
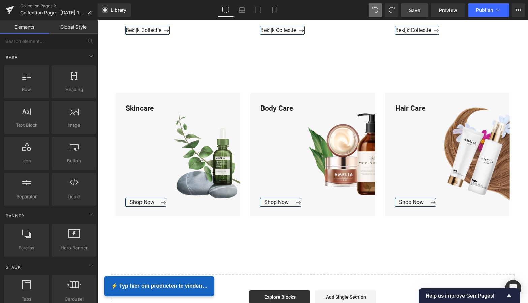
scroll to position [428, 0]
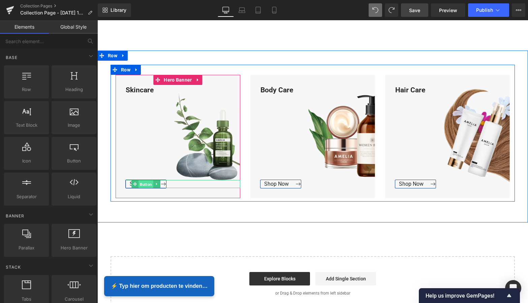
click at [141, 183] on span "Button" at bounding box center [145, 184] width 15 height 8
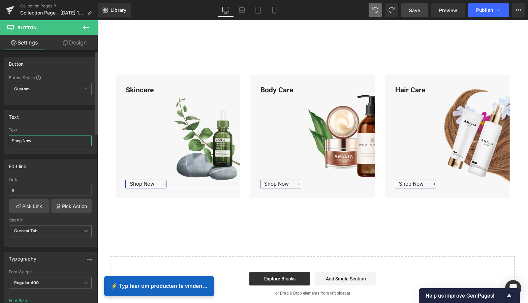
drag, startPoint x: 22, startPoint y: 140, endPoint x: 11, endPoint y: 139, distance: 10.5
click at [11, 139] on input "Shop Now" at bounding box center [50, 140] width 83 height 11
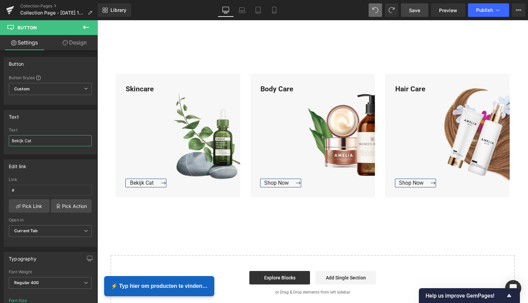
scroll to position [435, 0]
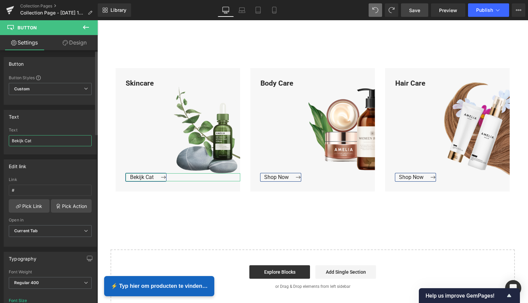
click at [40, 142] on input "Bekijk Cat" at bounding box center [50, 140] width 83 height 11
type input "Bekijk Collectie"
drag, startPoint x: 45, startPoint y: 141, endPoint x: 14, endPoint y: 139, distance: 31.4
click at [11, 139] on input "Bekijk Collectie" at bounding box center [50, 140] width 83 height 11
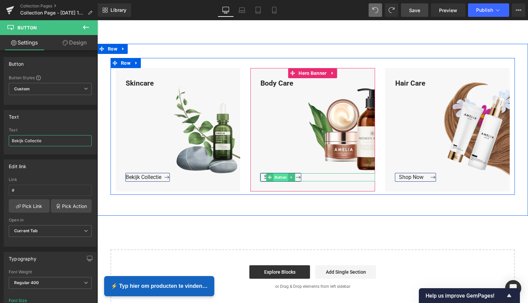
click at [281, 177] on span "Button" at bounding box center [280, 177] width 15 height 8
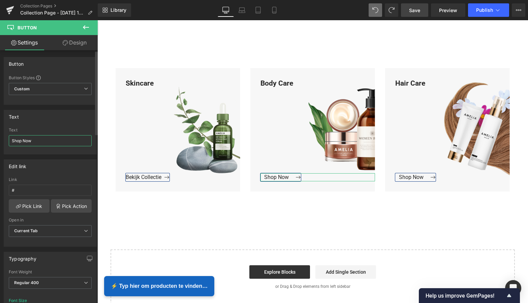
drag, startPoint x: 45, startPoint y: 140, endPoint x: 4, endPoint y: 136, distance: 40.9
click at [0, 136] on div "Text Shop Now Text Shop Now" at bounding box center [50, 130] width 101 height 50
paste input "Bekijk Collectie"
type input "Bekijk Collectie"
drag, startPoint x: 33, startPoint y: 140, endPoint x: -5, endPoint y: 136, distance: 38.3
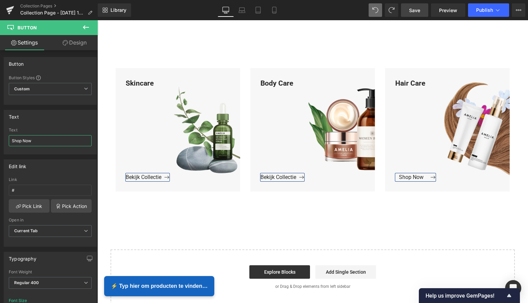
click at [0, 136] on html "Button You are previewing how the will restyle your page. You can not edit Elem…" at bounding box center [264, 151] width 528 height 303
drag, startPoint x: 33, startPoint y: 142, endPoint x: 1, endPoint y: 138, distance: 32.2
click at [1, 138] on div "Text v Text v" at bounding box center [50, 130] width 101 height 50
paste input "Bekijk Collectie"
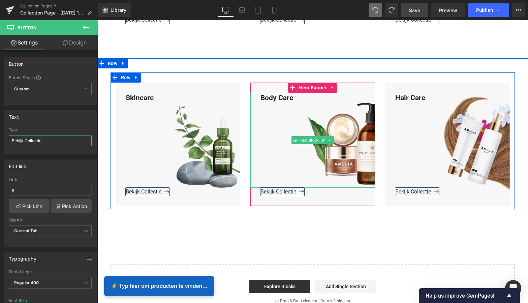
scroll to position [420, 0]
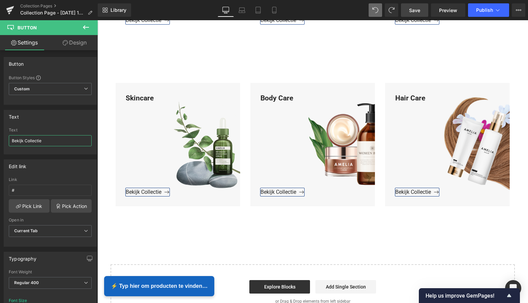
type input "Bekijk Collectie"
click at [416, 11] on span "Save" at bounding box center [414, 10] width 11 height 7
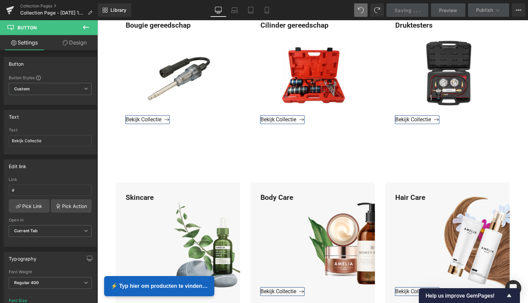
scroll to position [310, 0]
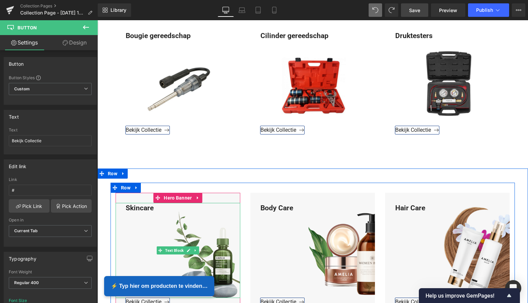
drag, startPoint x: 153, startPoint y: 208, endPoint x: 157, endPoint y: 209, distance: 4.7
click at [153, 208] on div "Skincare" at bounding box center [178, 250] width 125 height 95
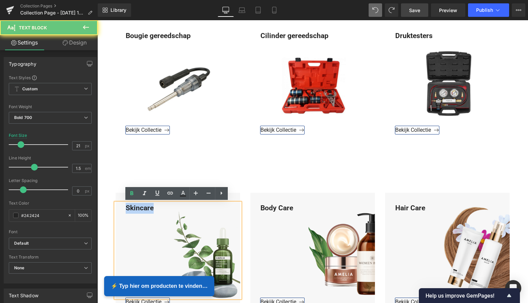
drag, startPoint x: 155, startPoint y: 208, endPoint x: 119, endPoint y: 207, distance: 36.0
click at [118, 207] on div "Skincare" at bounding box center [178, 250] width 125 height 95
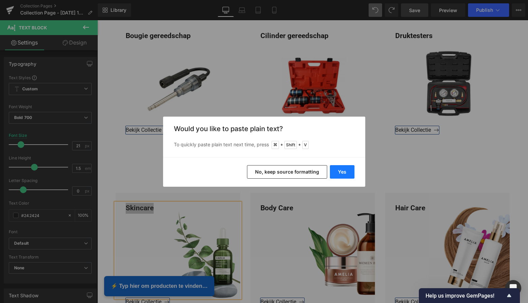
click at [342, 172] on button "Yes" at bounding box center [342, 171] width 25 height 13
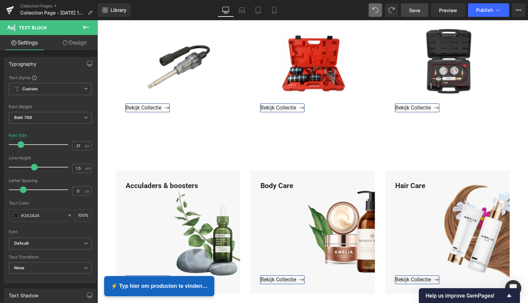
scroll to position [343, 0]
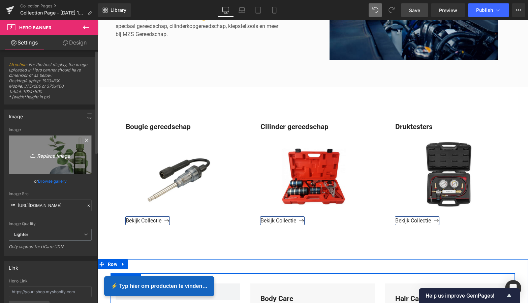
click at [46, 156] on icon "Replace Image" at bounding box center [50, 155] width 54 height 8
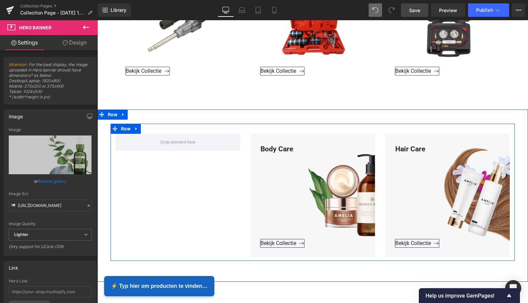
scroll to position [494, 0]
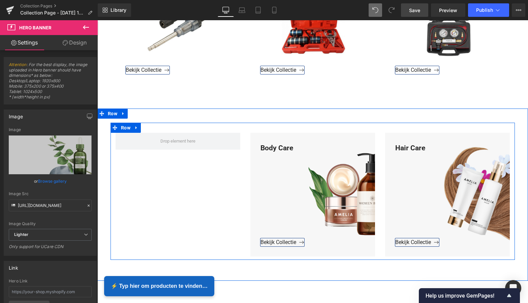
click at [203, 189] on div "Body Care Text Block Bekijk Collectie Button Hero Banner Hair Care Text Block B…" at bounding box center [312, 191] width 404 height 137
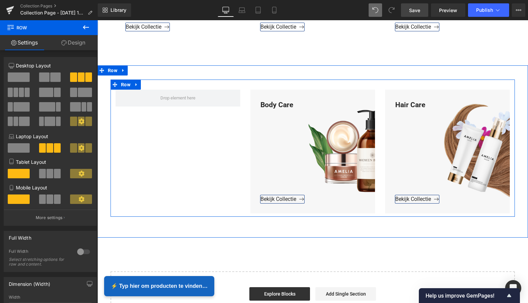
scroll to position [532, 0]
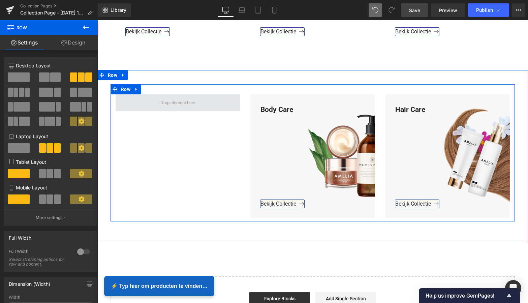
click at [159, 102] on span at bounding box center [178, 103] width 40 height 10
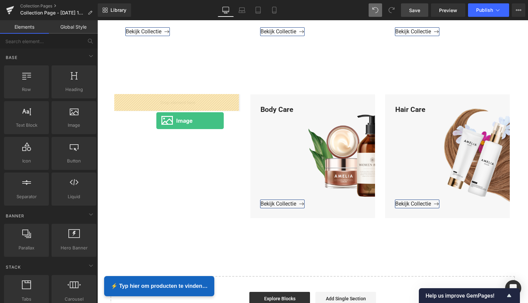
drag, startPoint x: 189, startPoint y: 137, endPoint x: 156, endPoint y: 121, distance: 36.9
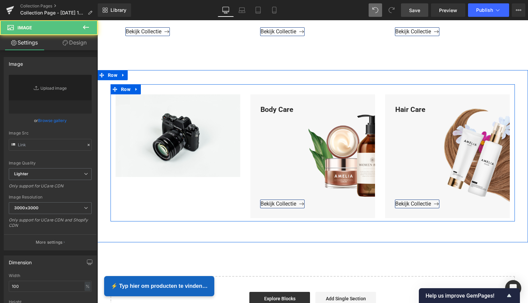
type input "//d1um8515vdn9kb.cloudfront.net/images/parallax.jpg"
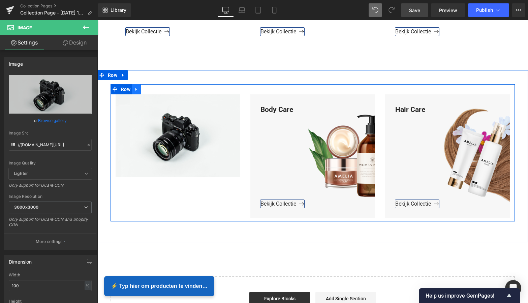
click at [136, 89] on icon at bounding box center [136, 89] width 5 height 5
click at [150, 90] on link at bounding box center [154, 89] width 9 height 10
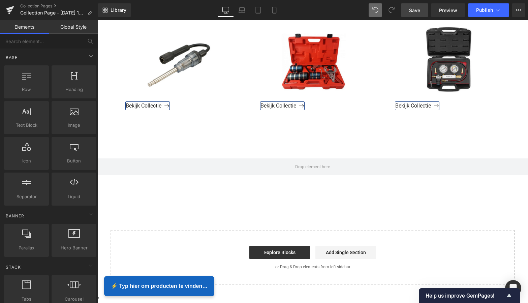
scroll to position [435, 0]
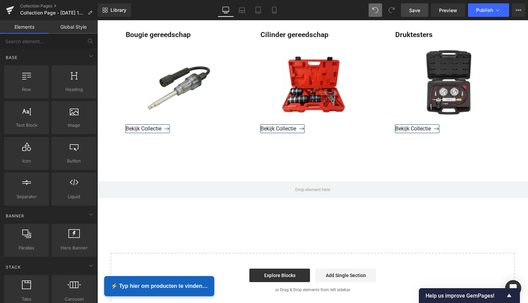
click at [283, 273] on div "Loading Product Data" at bounding box center [264, 275] width 48 height 7
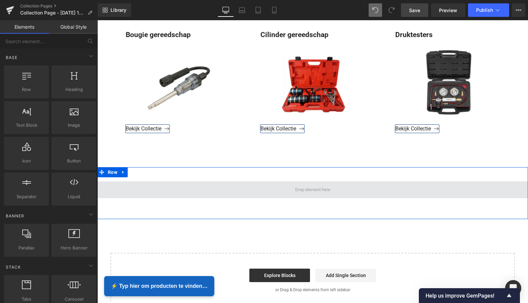
click at [158, 186] on span at bounding box center [312, 189] width 430 height 17
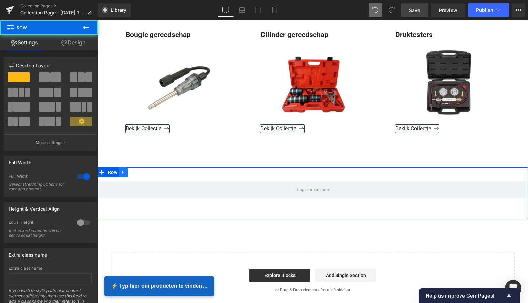
click at [122, 172] on icon at bounding box center [122, 172] width 1 height 3
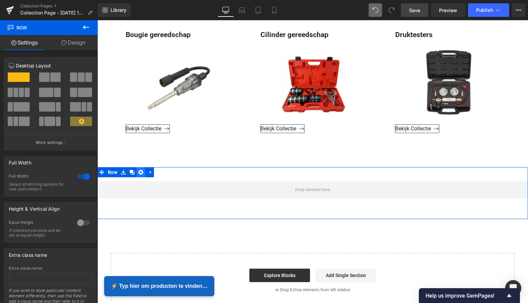
click at [139, 173] on icon at bounding box center [140, 172] width 5 height 5
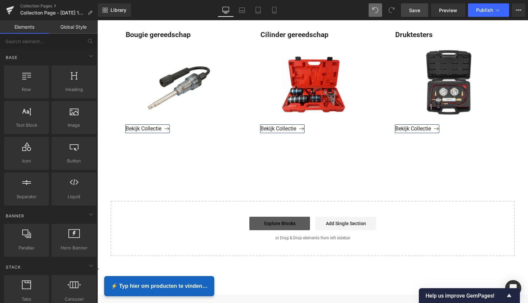
click at [285, 225] on link "Explore Blocks" at bounding box center [279, 223] width 61 height 13
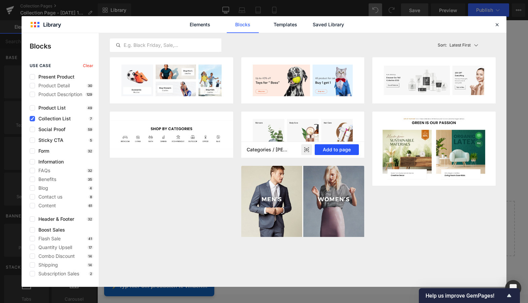
click at [348, 151] on button "Add to page" at bounding box center [337, 149] width 44 height 11
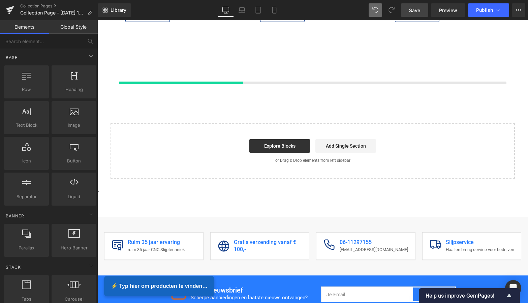
scroll to position [548, 0]
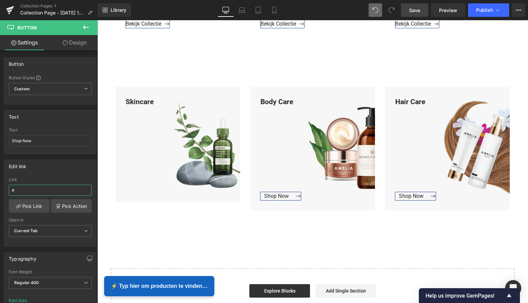
drag, startPoint x: 24, startPoint y: 188, endPoint x: -2, endPoint y: 185, distance: 25.4
click at [0, 185] on html "Button You are previewing how the will restyle your page. You can not edit Elem…" at bounding box center [264, 151] width 528 height 303
paste input "Acculaders & boosters"
type input "Acculaders & boosters"
drag, startPoint x: 59, startPoint y: 191, endPoint x: 9, endPoint y: 184, distance: 50.7
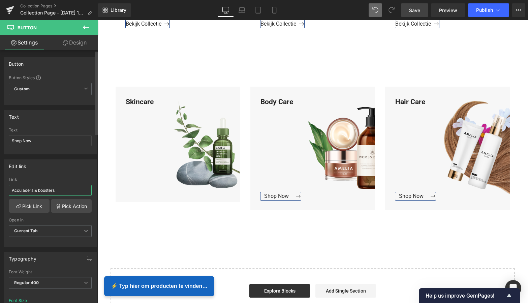
click at [9, 185] on input "Acculaders & boosters" at bounding box center [50, 190] width 83 height 11
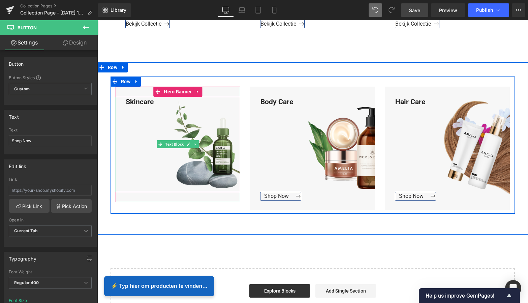
click at [158, 102] on div "Skincare" at bounding box center [178, 144] width 125 height 95
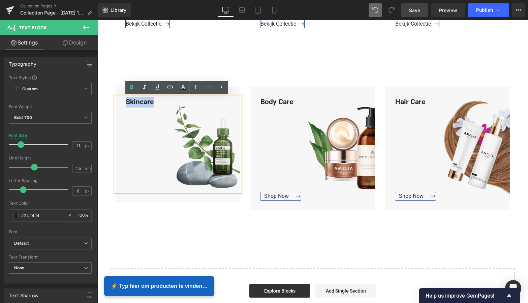
drag, startPoint x: 156, startPoint y: 102, endPoint x: 127, endPoint y: 100, distance: 28.7
click at [125, 100] on div "Skincare" at bounding box center [178, 144] width 125 height 95
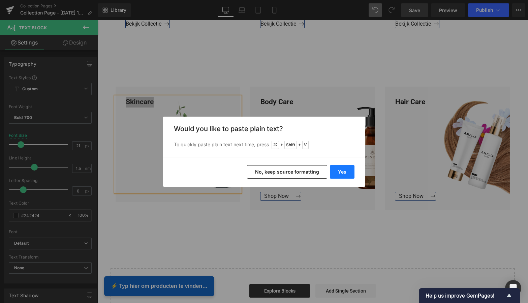
click at [340, 171] on button "Yes" at bounding box center [342, 171] width 25 height 13
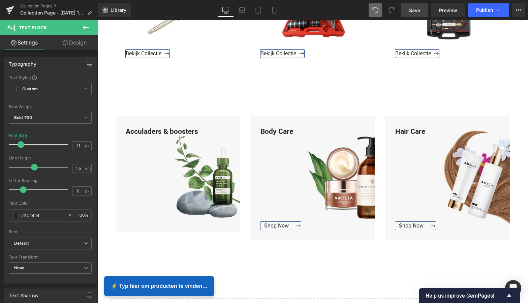
scroll to position [554, 0]
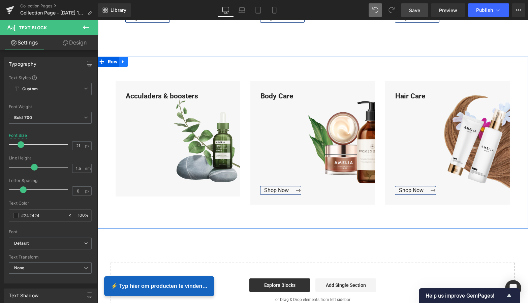
click at [121, 63] on icon at bounding box center [123, 61] width 5 height 5
click at [139, 62] on icon at bounding box center [140, 61] width 5 height 5
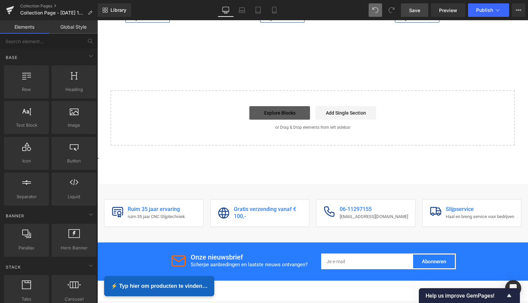
click at [287, 114] on link "Explore Blocks" at bounding box center [279, 112] width 61 height 13
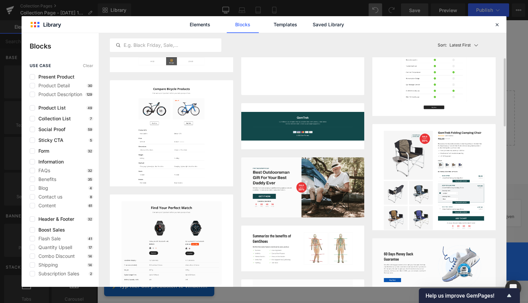
scroll to position [0, 0]
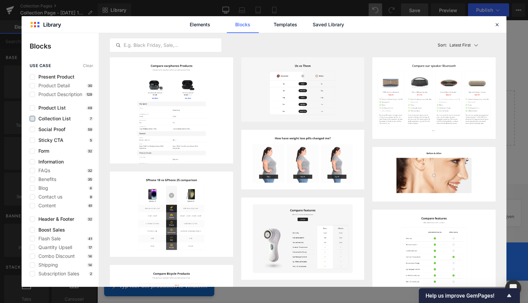
click at [32, 118] on label at bounding box center [32, 118] width 5 height 5
click at [32, 119] on input "checkbox" at bounding box center [32, 119] width 0 height 0
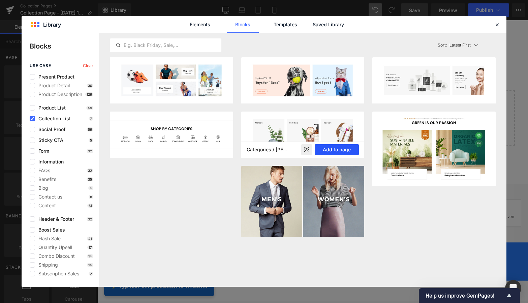
click at [339, 151] on button "Add to page" at bounding box center [337, 149] width 44 height 11
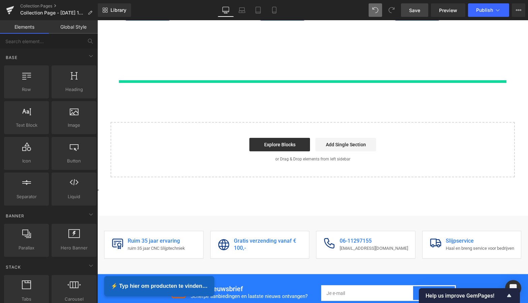
scroll to position [556, 0]
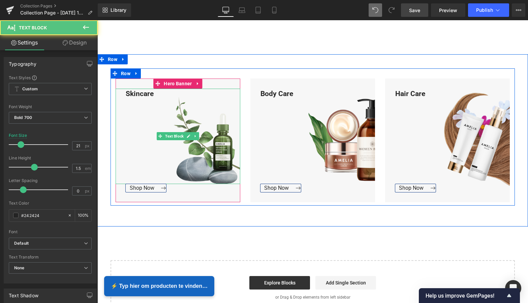
click at [153, 94] on div "Skincare" at bounding box center [178, 136] width 125 height 95
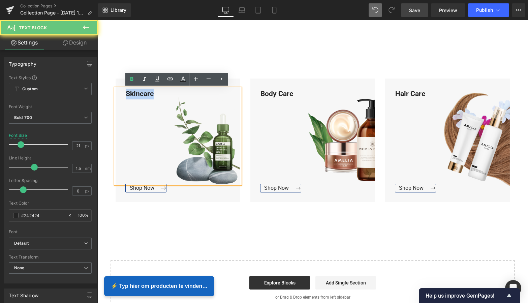
drag, startPoint x: 151, startPoint y: 94, endPoint x: 120, endPoint y: 92, distance: 31.7
click at [120, 92] on div "Skincare" at bounding box center [178, 136] width 125 height 95
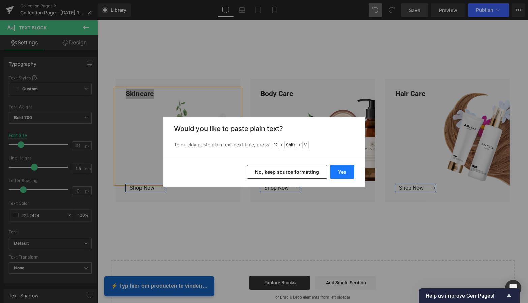
click at [341, 170] on button "Yes" at bounding box center [342, 171] width 25 height 13
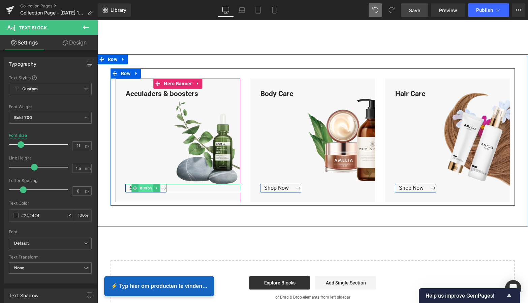
click at [144, 187] on span "Button" at bounding box center [145, 188] width 15 height 8
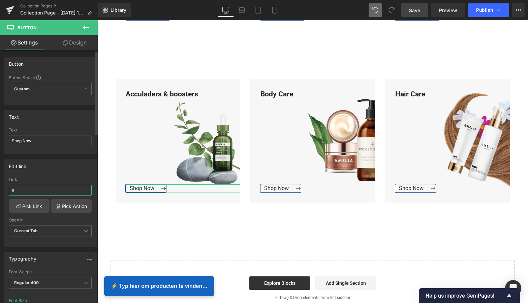
click at [18, 190] on input "#" at bounding box center [50, 190] width 83 height 11
drag, startPoint x: 19, startPoint y: 190, endPoint x: 4, endPoint y: 188, distance: 15.2
click at [4, 188] on div "Edit link # Link # Pick Link Pick Action Current Tab New Tab Open in Current Ta…" at bounding box center [50, 202] width 93 height 87
paste input "https://www.mzsgereedschap.nl/collections/acculaders-boosters"
type input "https://www.mzsgereedschap.nl/collections/acculaders-boosters"
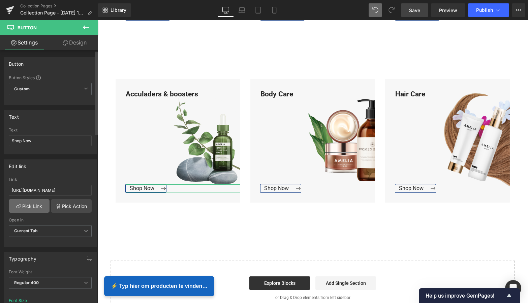
click at [35, 205] on link "Pick Link" at bounding box center [29, 205] width 41 height 13
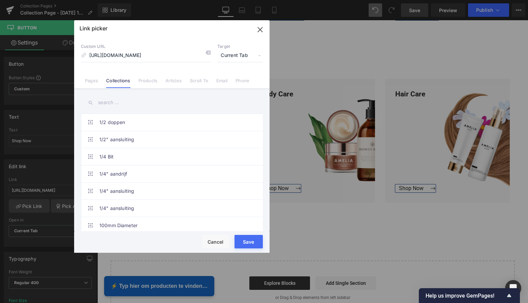
click at [251, 242] on button "Save" at bounding box center [248, 241] width 28 height 13
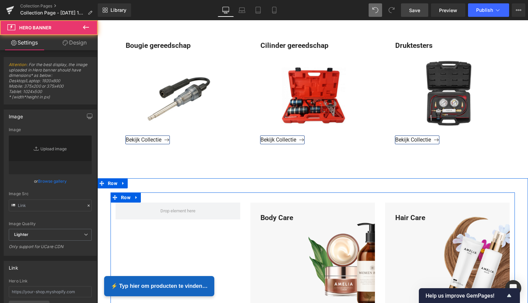
type input "[URL][DOMAIN_NAME]"
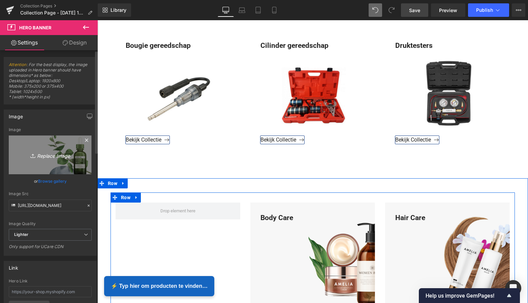
click at [48, 156] on icon "Replace Image" at bounding box center [50, 155] width 54 height 8
type input "C:\fakepath\Groen Modern Doe-het-zelf Instagram Stories (800 x 800 px).png"
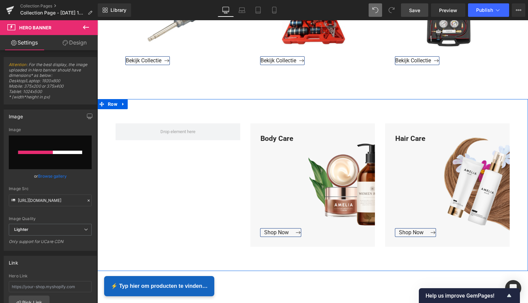
scroll to position [647, 0]
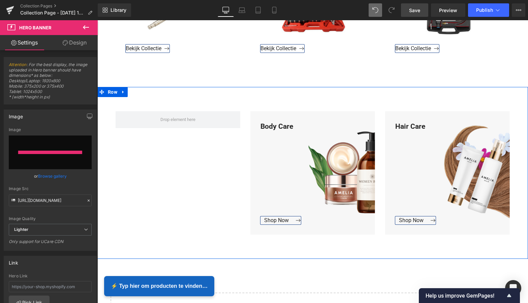
type input "https://ucarecdn.com/e2843acb-9956-412b-b87e-291585e4b63c/-/format/auto/-/previ…"
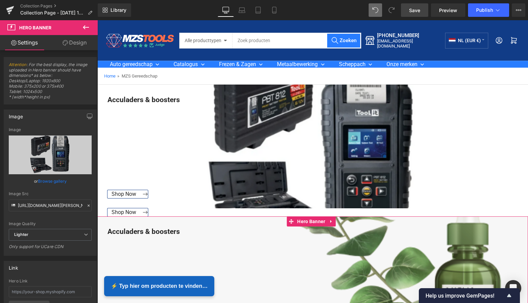
scroll to position [0, 0]
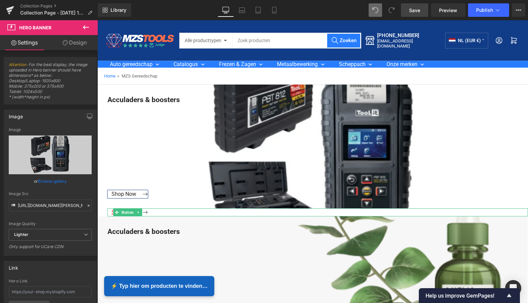
click at [146, 212] on link "Shop Now" at bounding box center [127, 212] width 40 height 8
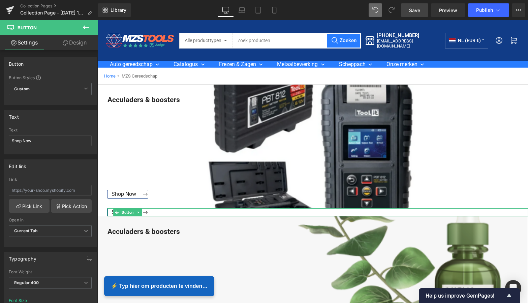
click at [138, 211] on icon at bounding box center [138, 212] width 1 height 2
click at [141, 211] on icon at bounding box center [142, 212] width 4 height 4
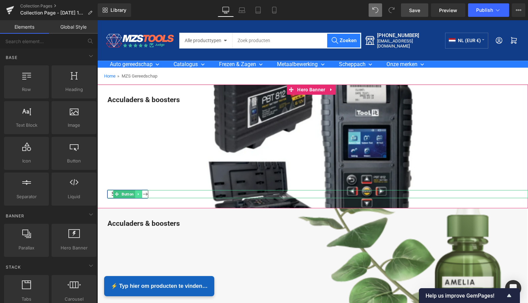
click at [139, 193] on icon at bounding box center [139, 194] width 4 height 4
click at [140, 193] on icon at bounding box center [142, 194] width 4 height 4
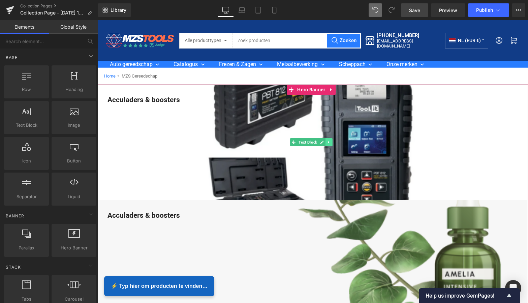
click at [328, 142] on icon at bounding box center [329, 142] width 4 height 4
click at [331, 142] on icon at bounding box center [332, 142] width 4 height 4
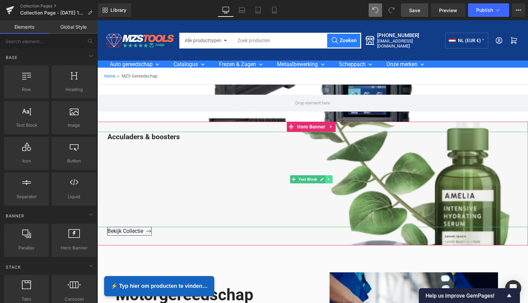
click at [328, 178] on icon at bounding box center [328, 179] width 1 height 2
click at [331, 179] on icon at bounding box center [332, 179] width 4 height 4
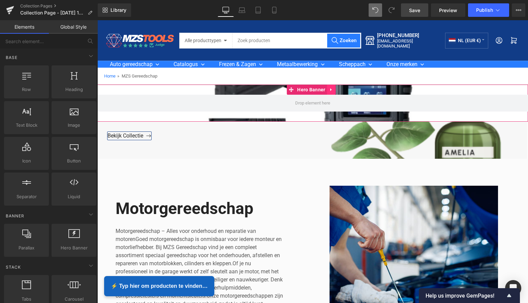
click at [331, 90] on icon at bounding box center [330, 89] width 1 height 3
click at [335, 90] on icon at bounding box center [335, 89] width 5 height 5
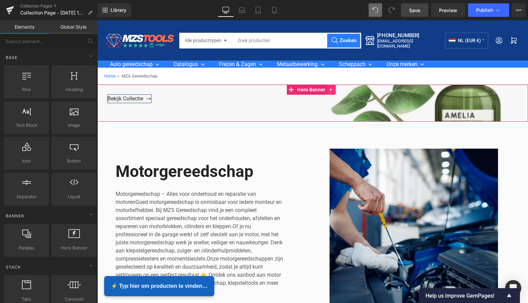
click at [331, 89] on icon at bounding box center [331, 89] width 5 height 5
click at [334, 90] on icon at bounding box center [335, 89] width 5 height 5
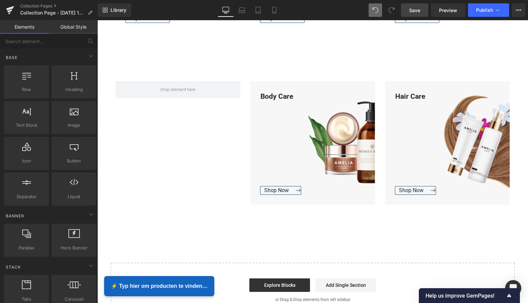
scroll to position [414, 0]
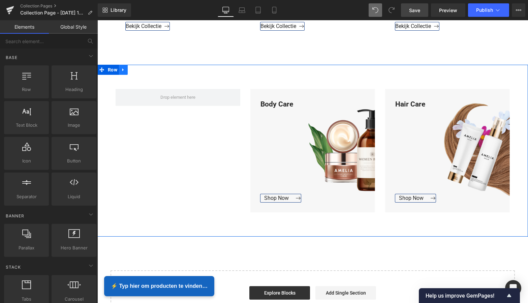
click at [123, 68] on icon at bounding box center [123, 69] width 5 height 5
click at [139, 70] on icon at bounding box center [140, 69] width 5 height 5
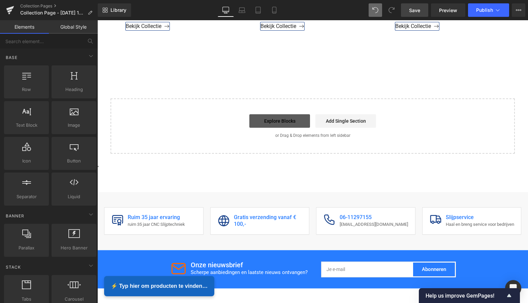
click at [282, 121] on link "Explore Blocks" at bounding box center [279, 120] width 61 height 13
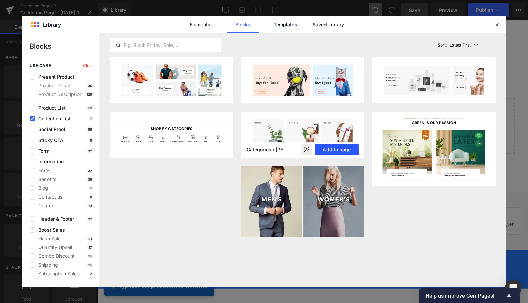
click at [342, 148] on button "Add to page" at bounding box center [337, 149] width 44 height 11
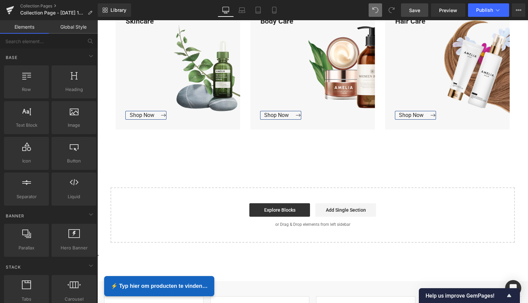
scroll to position [498, 0]
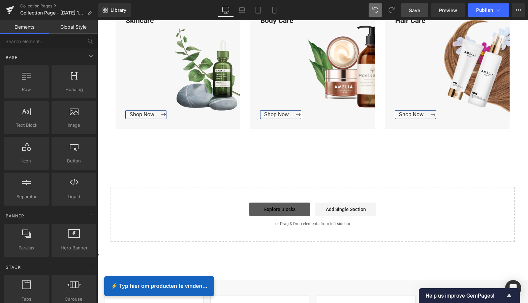
click at [289, 207] on link "Explore Blocks" at bounding box center [279, 208] width 61 height 13
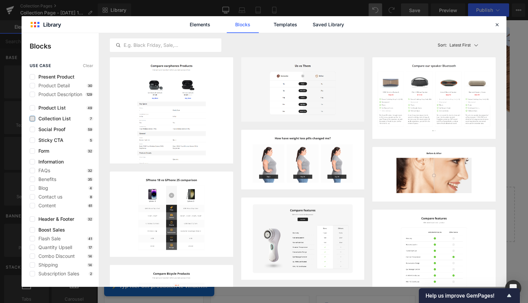
click at [32, 118] on label at bounding box center [32, 118] width 5 height 5
click at [32, 119] on input "checkbox" at bounding box center [32, 119] width 0 height 0
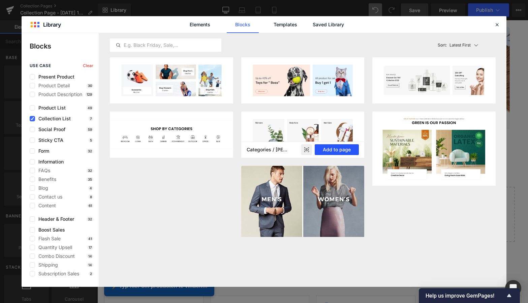
click at [340, 151] on button "Add to page" at bounding box center [337, 149] width 44 height 11
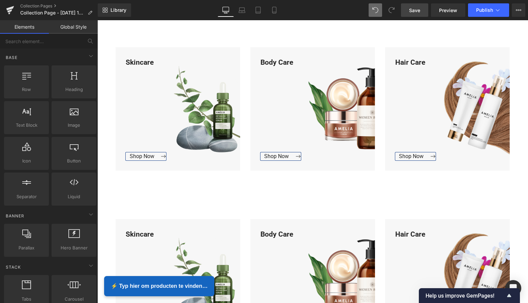
scroll to position [455, 0]
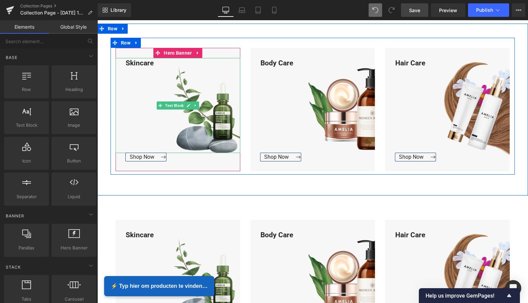
click at [153, 64] on div "Skincare" at bounding box center [178, 105] width 125 height 95
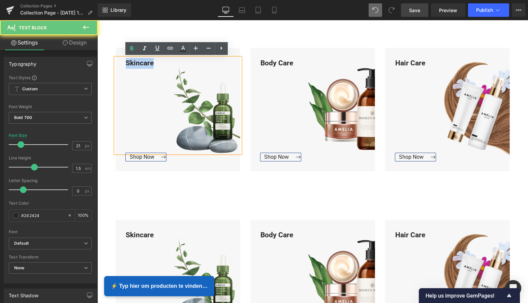
drag, startPoint x: 151, startPoint y: 63, endPoint x: 121, endPoint y: 61, distance: 30.7
click at [121, 61] on div "Skincare" at bounding box center [178, 105] width 125 height 95
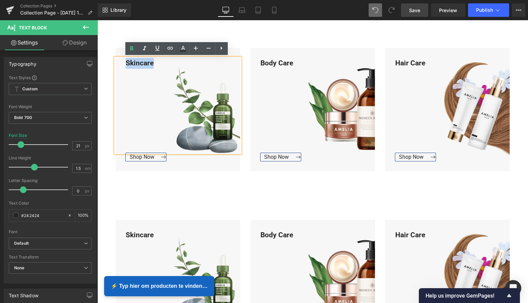
paste div
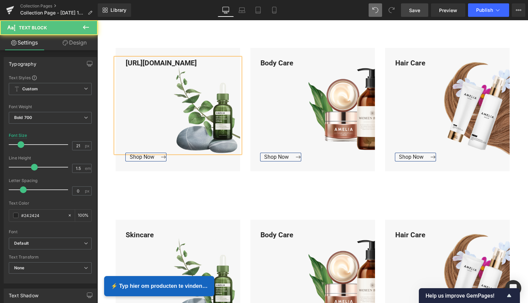
drag, startPoint x: 222, startPoint y: 75, endPoint x: 124, endPoint y: 64, distance: 98.0
click at [124, 64] on div "https://www.mzsgereedschap.nl/collections/acculaders-boosters" at bounding box center [178, 105] width 125 height 95
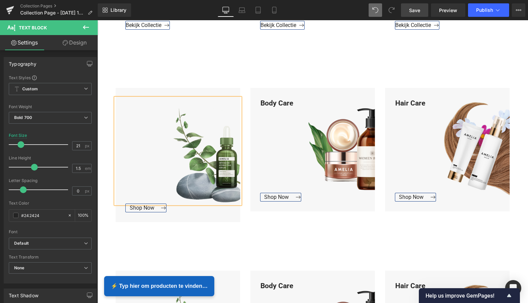
scroll to position [413, 0]
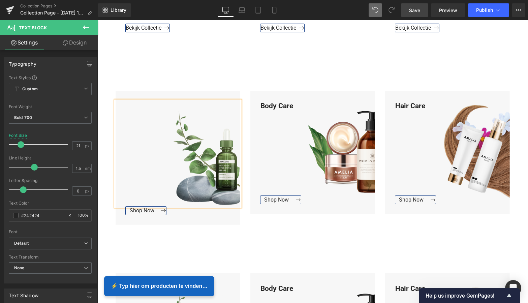
click at [134, 106] on div at bounding box center [178, 154] width 125 height 106
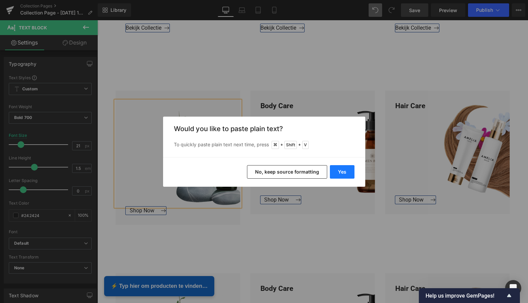
click at [345, 173] on button "Yes" at bounding box center [342, 171] width 25 height 13
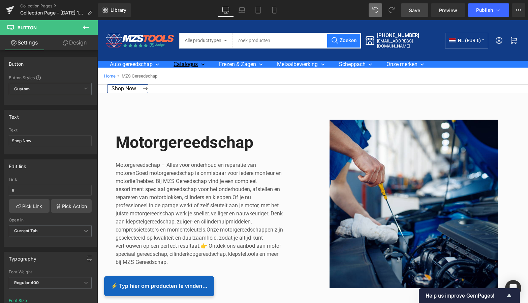
scroll to position [0, 0]
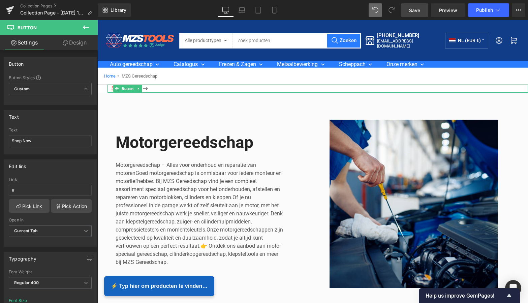
click at [143, 87] on span "Shop Now" at bounding box center [127, 88] width 33 height 6
click at [140, 88] on link at bounding box center [138, 89] width 7 height 8
click at [142, 88] on icon at bounding box center [142, 89] width 4 height 4
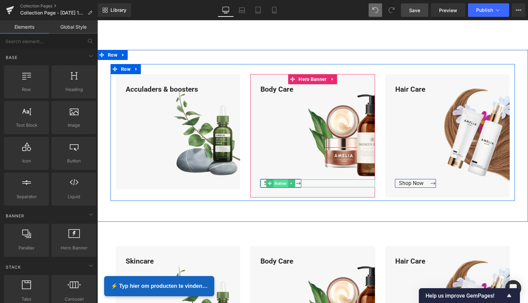
scroll to position [426, 0]
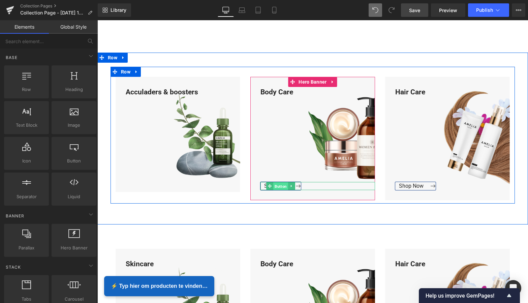
click at [280, 183] on span "Button" at bounding box center [280, 186] width 15 height 8
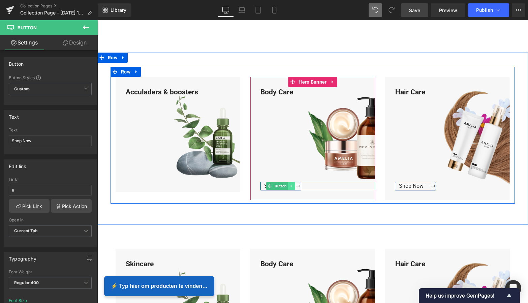
scroll to position [425, 0]
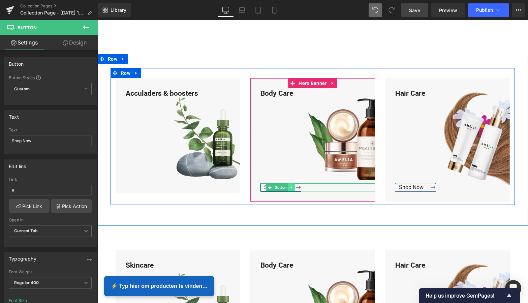
click at [289, 184] on link at bounding box center [291, 187] width 7 height 8
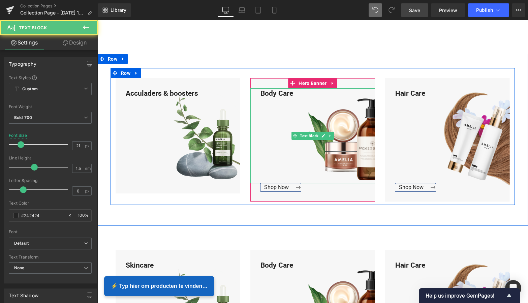
click at [295, 93] on div "Body Care" at bounding box center [312, 135] width 125 height 95
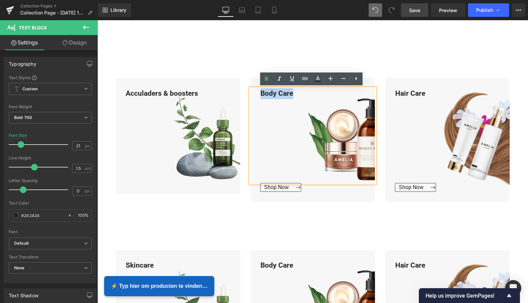
drag, startPoint x: 295, startPoint y: 93, endPoint x: 259, endPoint y: 92, distance: 35.4
click at [259, 92] on div "Body Care" at bounding box center [312, 135] width 125 height 95
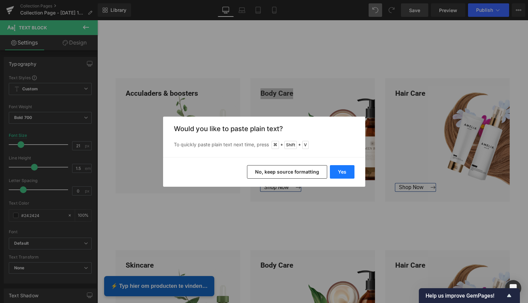
click at [343, 169] on button "Yes" at bounding box center [342, 171] width 25 height 13
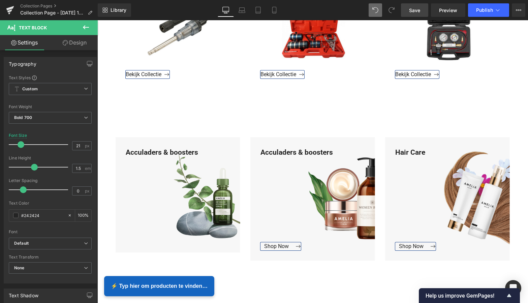
scroll to position [367, 0]
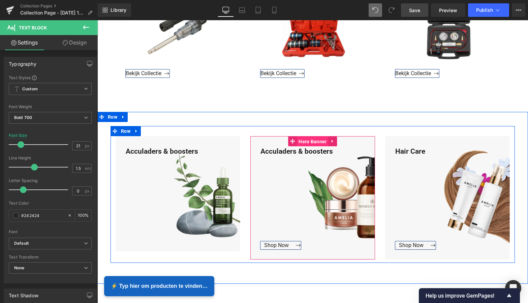
click at [314, 141] on span "Hero Banner" at bounding box center [312, 141] width 31 height 10
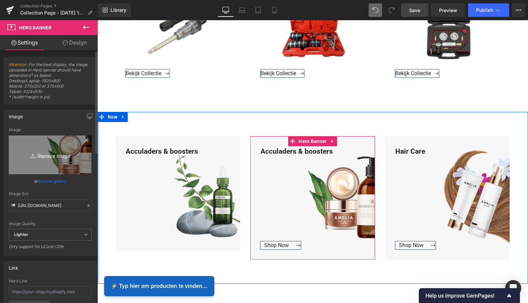
click at [57, 154] on icon "Replace Image" at bounding box center [50, 155] width 54 height 8
type input "C:\fakepath\Groen Modern Doe-het-zelf Instagram Stories (800 x 800 px).png"
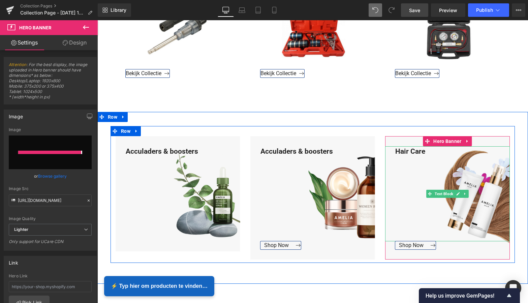
type input "https://ucarecdn.com/5677e5af-9920-4e6d-890a-7ce966a2c150/-/format/auto/-/previ…"
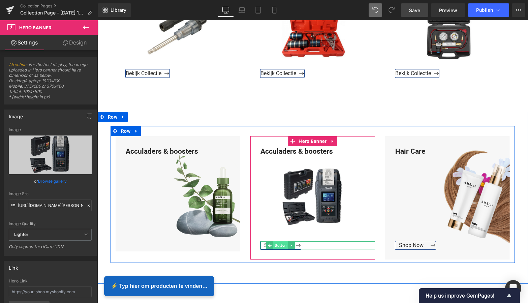
click at [276, 244] on span "Button" at bounding box center [280, 245] width 15 height 8
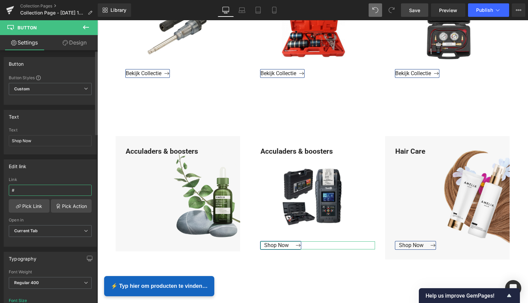
click at [20, 194] on input "#" at bounding box center [50, 190] width 83 height 11
drag, startPoint x: 10, startPoint y: 191, endPoint x: 0, endPoint y: 189, distance: 10.6
click at [0, 189] on html "Button You are previewing how the will restyle your page. You can not edit Elem…" at bounding box center [264, 151] width 528 height 303
click at [28, 204] on link "Pick Link" at bounding box center [29, 205] width 41 height 13
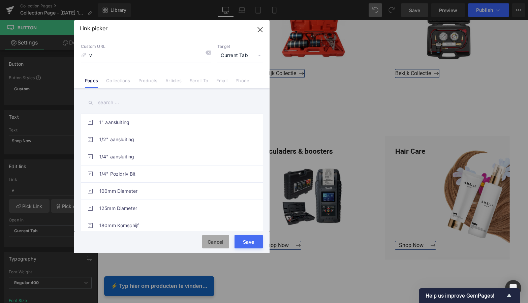
click at [222, 241] on button "Cancel" at bounding box center [215, 241] width 27 height 13
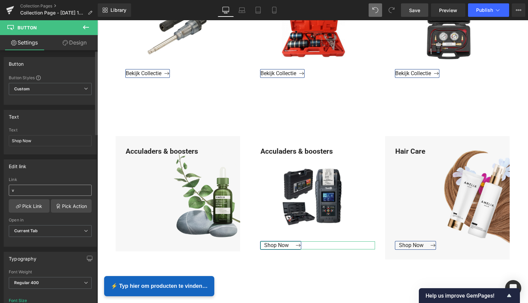
drag, startPoint x: 23, startPoint y: 196, endPoint x: 22, endPoint y: 192, distance: 4.1
click at [23, 194] on div "Link v" at bounding box center [50, 188] width 83 height 22
drag, startPoint x: 22, startPoint y: 192, endPoint x: 1, endPoint y: 188, distance: 20.9
click at [1, 188] on div "Edit link v Link v Pick Link Pick Action Current Tab New Tab Open in Current Ta…" at bounding box center [50, 200] width 101 height 92
paste input "https://www.mzsgereedschap.nl/collections/acculaders-boosters"
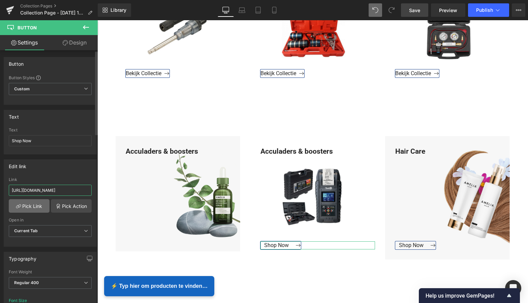
type input "https://www.mzsgereedschap.nl/collections/acculaders-boosters"
click at [29, 206] on link "Pick Link" at bounding box center [29, 205] width 41 height 13
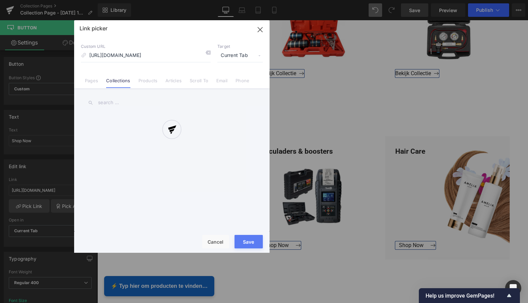
scroll to position [0, 29]
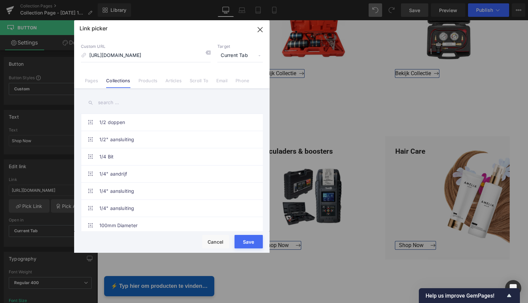
click at [249, 242] on button "Save" at bounding box center [248, 241] width 28 height 13
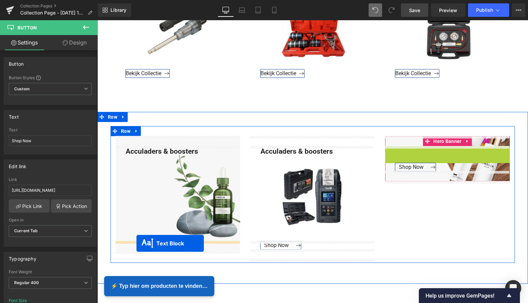
drag, startPoint x: 428, startPoint y: 193, endPoint x: 136, endPoint y: 243, distance: 295.6
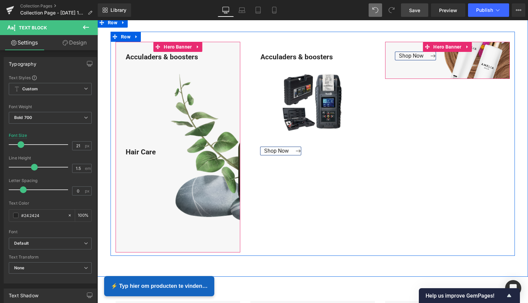
scroll to position [458, 0]
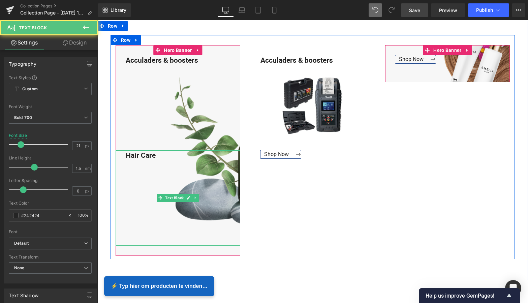
click at [122, 153] on div "Hair Care" at bounding box center [178, 197] width 125 height 95
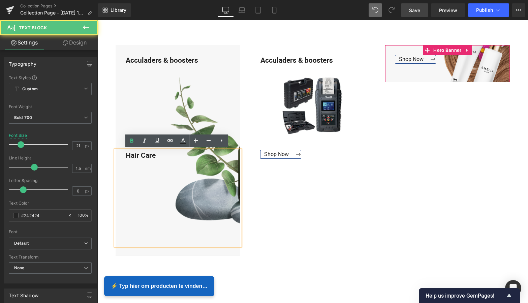
click at [157, 157] on div "Hair Care" at bounding box center [178, 197] width 125 height 95
click at [136, 165] on div "Hair Care" at bounding box center [178, 197] width 125 height 95
drag, startPoint x: 132, startPoint y: 172, endPoint x: 196, endPoint y: 186, distance: 66.0
click at [247, 183] on div "Acculaders & boosters Text Block Hair Care Text Block Hero Banner Acculaders & …" at bounding box center [312, 147] width 404 height 224
click at [117, 150] on div "Hair Care" at bounding box center [178, 197] width 125 height 95
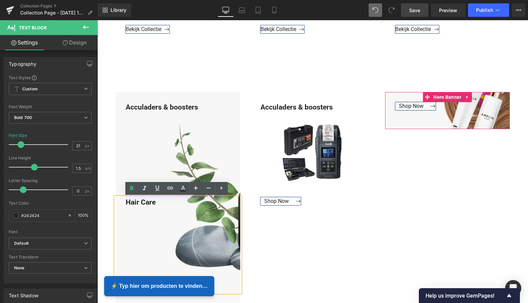
scroll to position [411, 0]
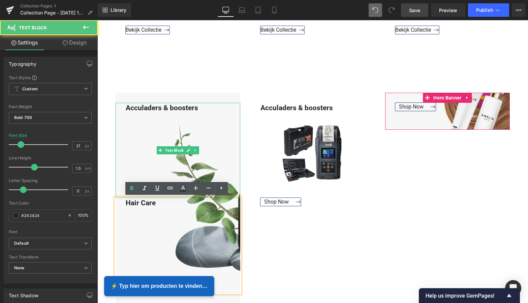
drag, startPoint x: 175, startPoint y: 143, endPoint x: 156, endPoint y: 130, distance: 22.9
click at [175, 143] on div "Acculaders & boosters" at bounding box center [178, 150] width 125 height 95
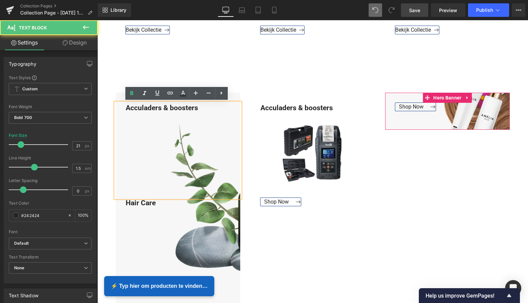
click at [181, 147] on div "Acculaders & boosters" at bounding box center [178, 150] width 125 height 95
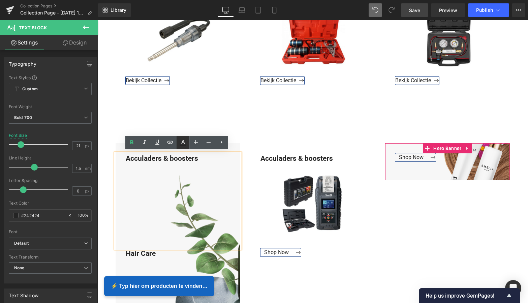
scroll to position [359, 0]
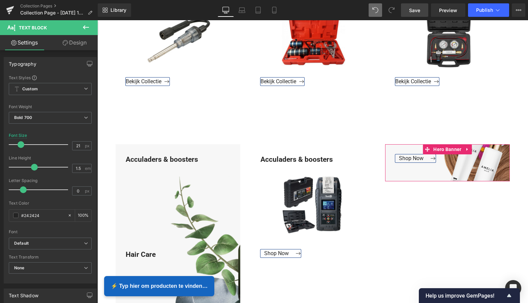
click at [89, 30] on icon at bounding box center [86, 27] width 8 height 8
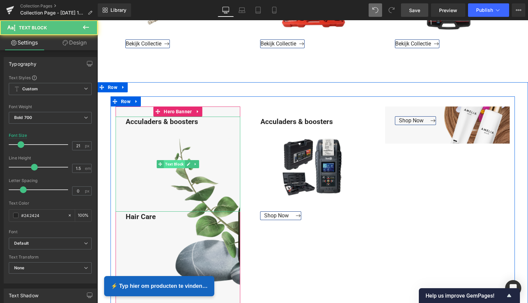
scroll to position [395, 0]
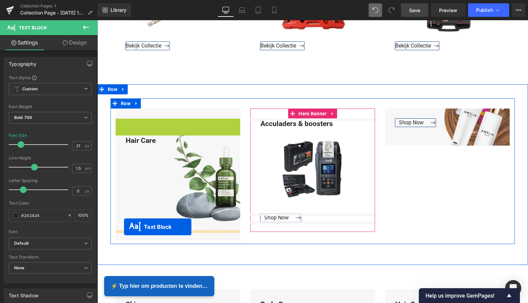
drag, startPoint x: 173, startPoint y: 164, endPoint x: 124, endPoint y: 226, distance: 79.6
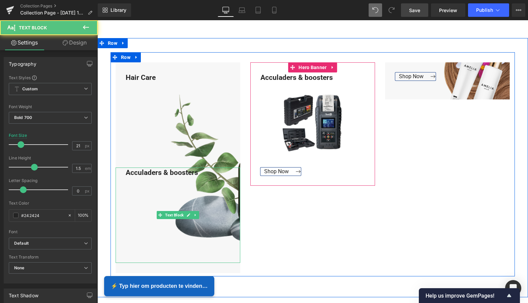
scroll to position [458, 0]
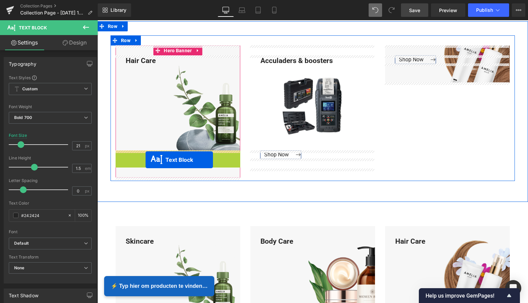
drag, startPoint x: 175, startPoint y: 198, endPoint x: 146, endPoint y: 160, distance: 47.8
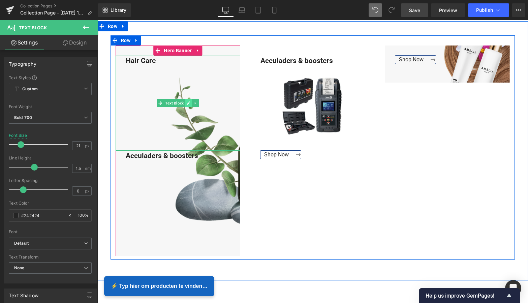
click at [187, 100] on link at bounding box center [188, 103] width 7 height 8
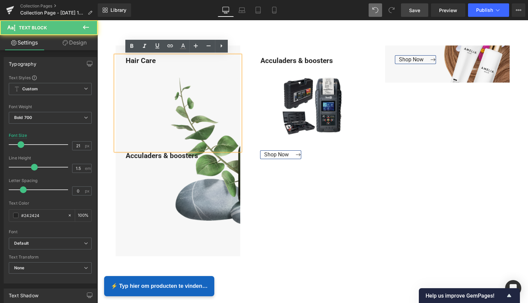
click at [198, 102] on div "Hair Care" at bounding box center [178, 103] width 125 height 95
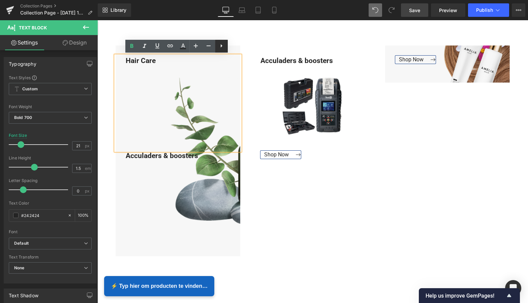
click at [222, 52] on link at bounding box center [221, 46] width 13 height 13
click at [184, 73] on div "Hair Care" at bounding box center [178, 103] width 125 height 95
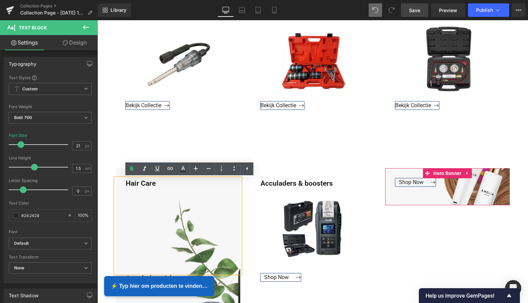
scroll to position [334, 0]
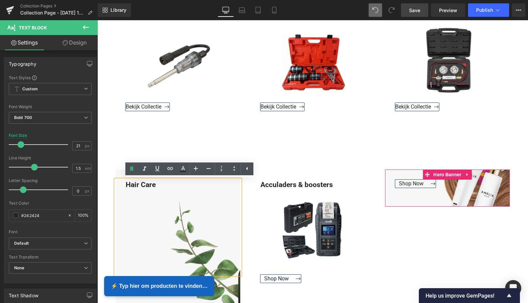
click at [480, 193] on span "Shop Now Button" at bounding box center [447, 187] width 125 height 17
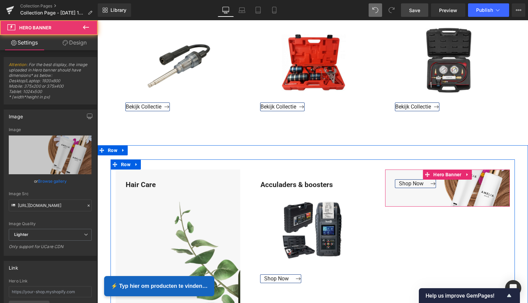
click at [465, 175] on icon at bounding box center [467, 174] width 5 height 5
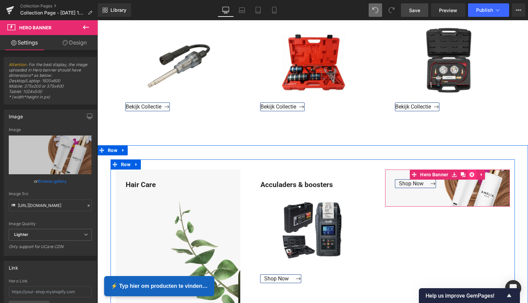
click at [467, 173] on link at bounding box center [471, 174] width 9 height 10
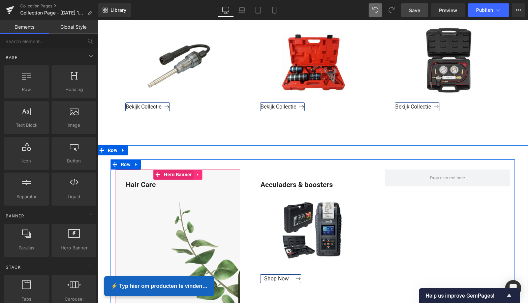
click at [197, 175] on icon at bounding box center [198, 174] width 5 height 5
click at [201, 174] on icon at bounding box center [202, 174] width 5 height 5
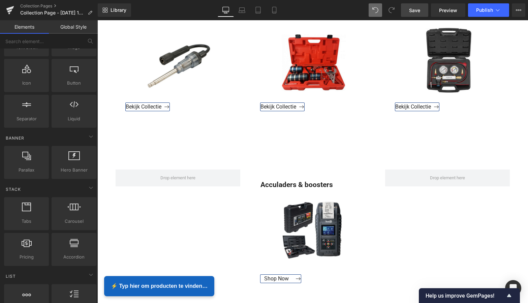
scroll to position [79, 0]
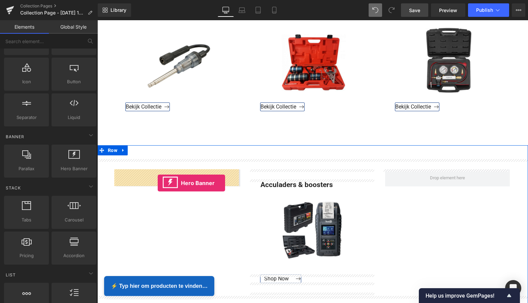
drag, startPoint x: 165, startPoint y: 180, endPoint x: 158, endPoint y: 183, distance: 8.3
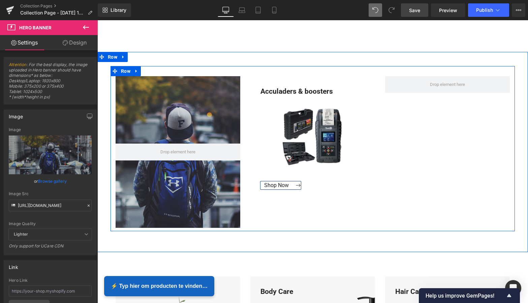
scroll to position [424, 0]
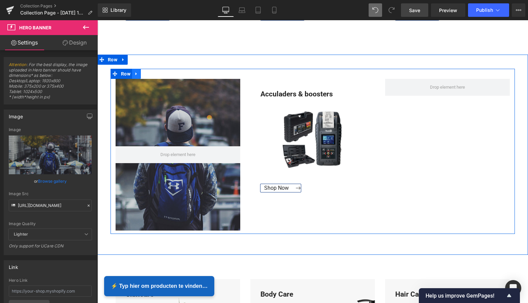
click at [134, 73] on icon at bounding box center [136, 73] width 5 height 5
click at [152, 74] on icon at bounding box center [154, 73] width 5 height 5
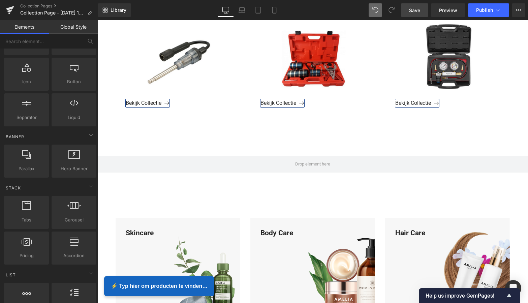
scroll to position [347, 0]
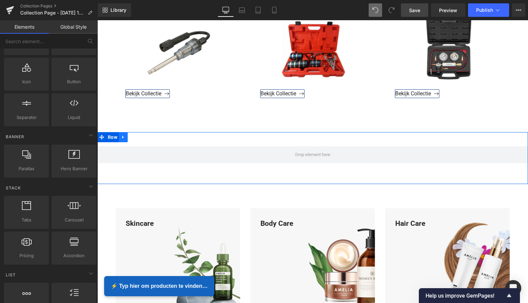
click at [122, 137] on icon at bounding box center [123, 136] width 5 height 5
click at [140, 136] on icon at bounding box center [140, 137] width 5 height 5
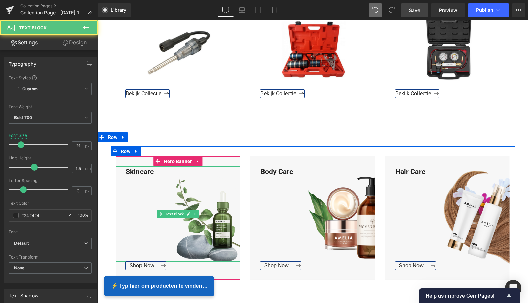
click at [154, 172] on div "Skincare" at bounding box center [178, 213] width 125 height 95
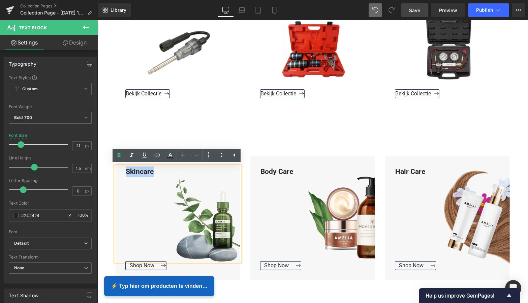
drag, startPoint x: 148, startPoint y: 172, endPoint x: 124, endPoint y: 171, distance: 23.3
click at [124, 171] on div "Skincare" at bounding box center [178, 213] width 125 height 95
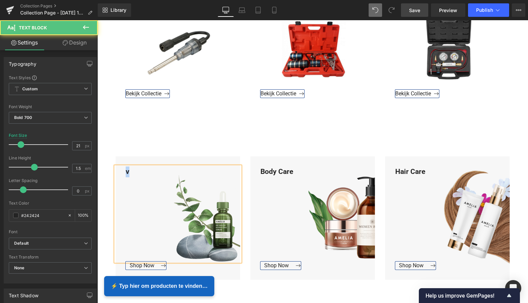
drag, startPoint x: 129, startPoint y: 172, endPoint x: 112, endPoint y: 170, distance: 17.3
click at [112, 170] on div "v Text Block Shop Now Button Hero Banner" at bounding box center [177, 218] width 135 height 124
click at [132, 173] on div "v" at bounding box center [178, 213] width 125 height 95
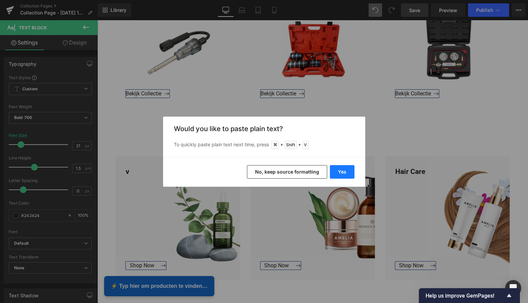
click at [352, 174] on button "Yes" at bounding box center [342, 171] width 25 height 13
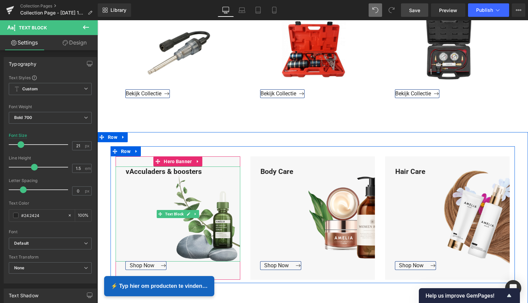
click at [129, 171] on div "vAcculaders & boosters" at bounding box center [178, 213] width 125 height 95
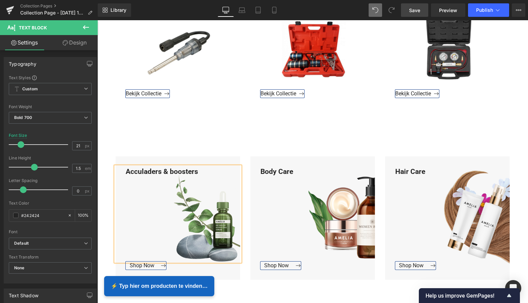
scroll to position [352, 0]
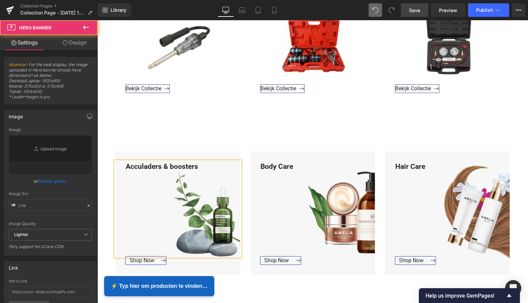
type input "[URL][DOMAIN_NAME]"
click at [234, 274] on div at bounding box center [178, 213] width 125 height 124
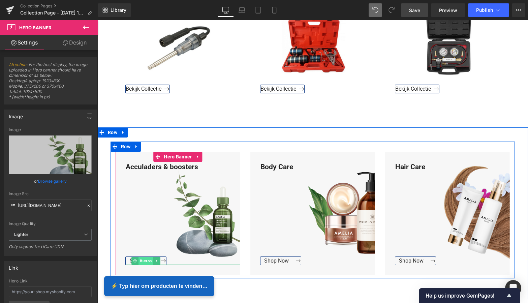
click at [144, 260] on span "Button" at bounding box center [145, 261] width 15 height 8
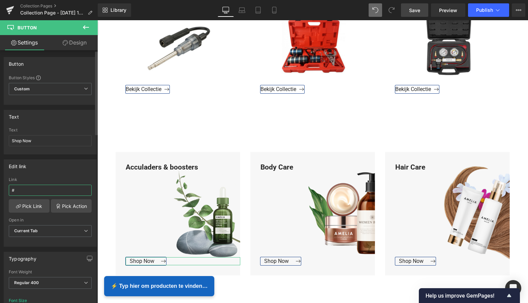
click at [23, 194] on input "#" at bounding box center [50, 190] width 83 height 11
drag, startPoint x: 21, startPoint y: 192, endPoint x: 6, endPoint y: 190, distance: 14.6
click at [6, 190] on div "# Link # Pick Link Pick Action Current Tab New Tab Open in Current Tab Current …" at bounding box center [50, 211] width 92 height 69
type input "https://www.mzsgereedschap.nl/collections/acculaders-boosters"
click at [29, 205] on link "Pick Link" at bounding box center [29, 205] width 41 height 13
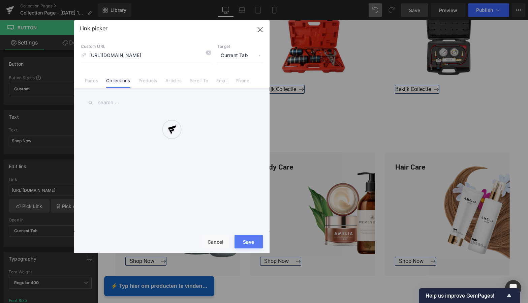
scroll to position [0, 29]
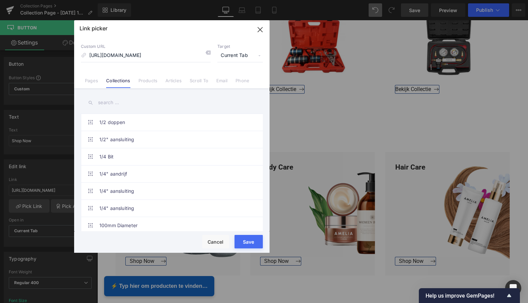
click at [250, 243] on button "Save" at bounding box center [248, 241] width 28 height 13
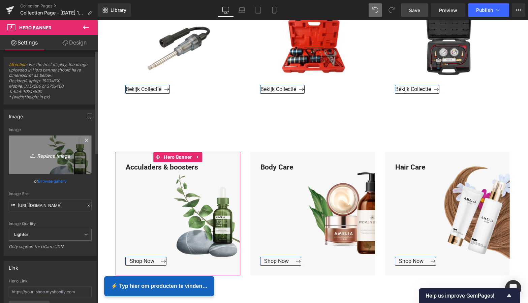
click at [59, 155] on icon "Replace Image" at bounding box center [50, 155] width 54 height 8
type input "C:\fakepath\Groen Modern Doe-het-zelf Instagram Stories (800 x 800 px).png"
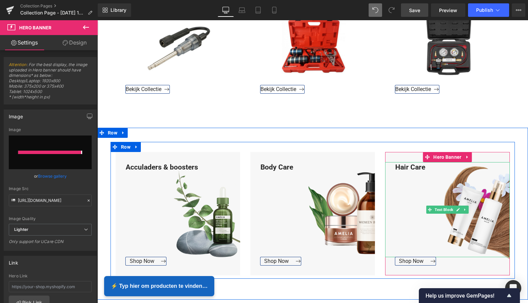
type input "https://ucarecdn.com/a2da5787-76f5-439f-8a3f-cd0c1e1e0434/-/format/auto/-/previ…"
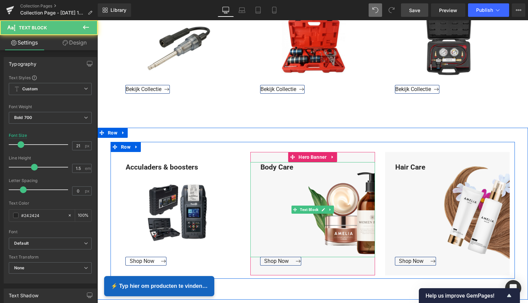
click at [294, 165] on div "Body Care" at bounding box center [312, 209] width 125 height 95
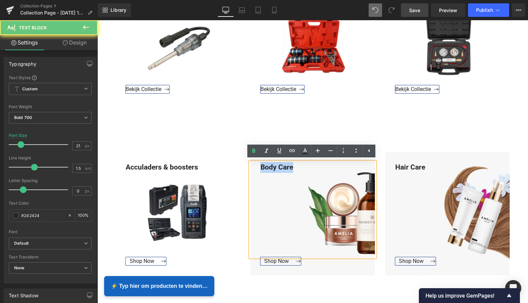
drag, startPoint x: 293, startPoint y: 166, endPoint x: 257, endPoint y: 164, distance: 36.1
click at [258, 164] on div "Body Care" at bounding box center [312, 209] width 125 height 95
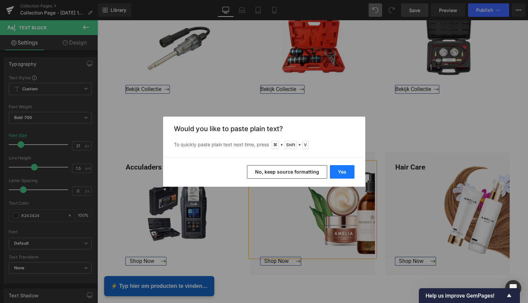
click at [338, 173] on button "Yes" at bounding box center [342, 171] width 25 height 13
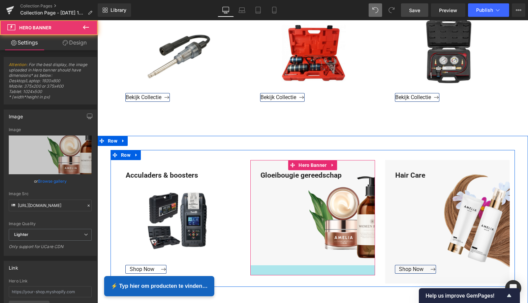
click at [272, 268] on div at bounding box center [312, 270] width 125 height 10
click at [275, 269] on div at bounding box center [312, 270] width 125 height 10
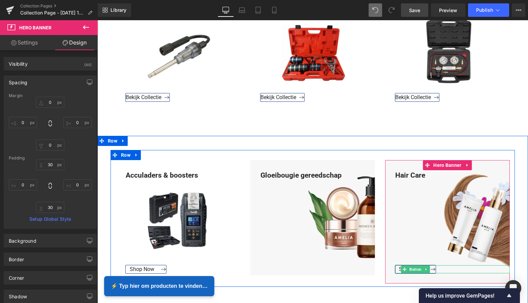
click at [424, 268] on icon at bounding box center [426, 269] width 4 height 4
click at [421, 268] on icon at bounding box center [423, 269] width 4 height 4
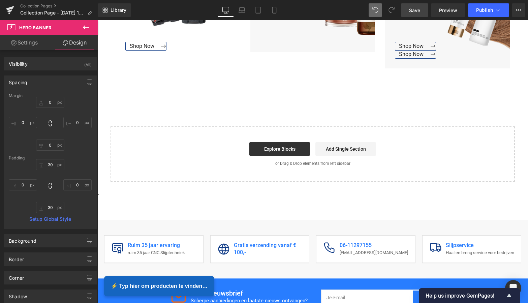
scroll to position [577, 0]
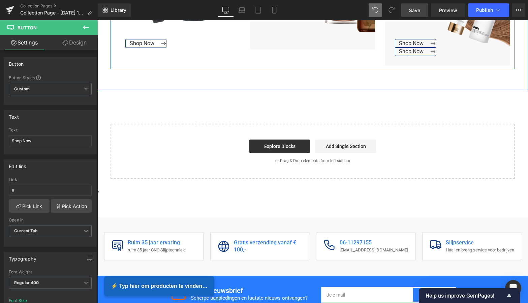
drag, startPoint x: 399, startPoint y: 51, endPoint x: 381, endPoint y: 51, distance: 17.9
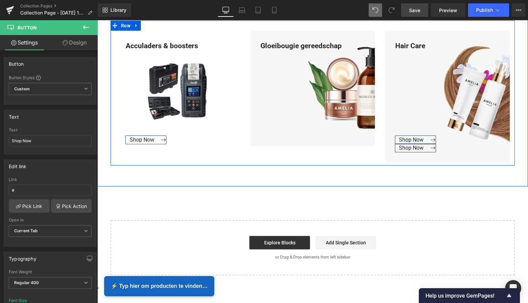
scroll to position [477, 0]
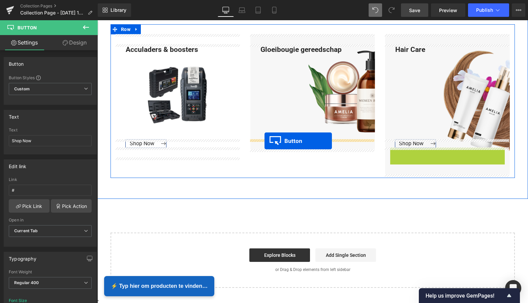
drag, startPoint x: 414, startPoint y: 151, endPoint x: 264, endPoint y: 141, distance: 150.2
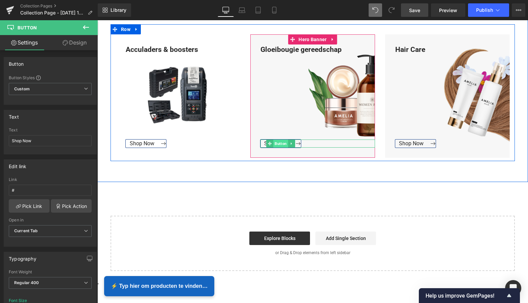
click at [281, 144] on span "Button" at bounding box center [280, 143] width 15 height 8
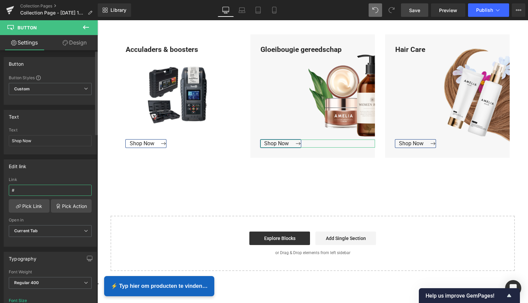
click at [29, 189] on input "#" at bounding box center [50, 190] width 83 height 11
drag, startPoint x: 25, startPoint y: 189, endPoint x: -5, endPoint y: 187, distance: 30.4
click at [0, 187] on html "Button You are previewing how the will restyle your page. You can not edit Elem…" at bounding box center [264, 151] width 528 height 303
type input "https://www.mzsgereedschap.nl/collections/gloeibougie-gereedschap"
click at [33, 203] on link "Pick Link" at bounding box center [29, 205] width 41 height 13
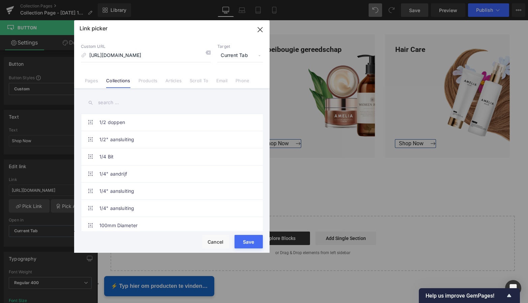
click at [253, 245] on button "Save" at bounding box center [248, 241] width 28 height 13
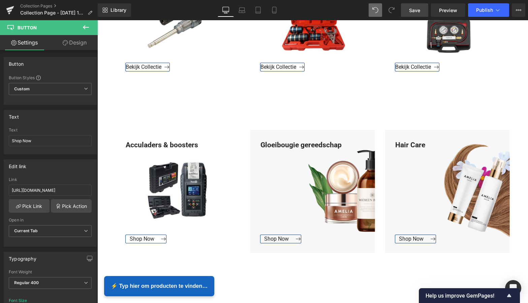
scroll to position [380, 0]
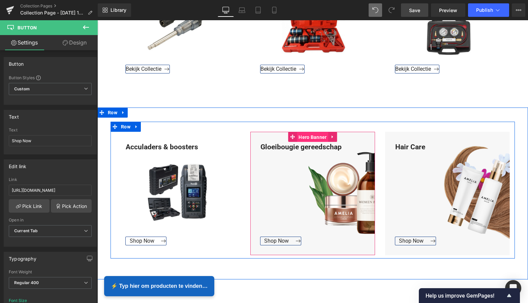
click at [313, 136] on span "Hero Banner" at bounding box center [312, 137] width 31 height 10
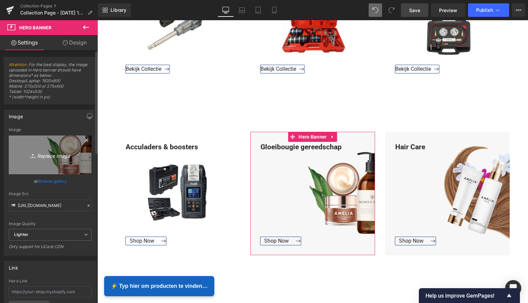
click at [48, 152] on icon "Replace Image" at bounding box center [50, 155] width 54 height 8
type input "C:\fakepath\Groen Modern Doe-het-zelf Instagram Stories (800 x 800 px).png"
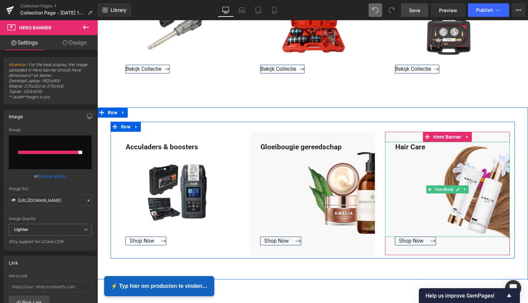
type input "https://ucarecdn.com/ecb86c57-66b1-4bb8-93ea-65fe754fd828/-/format/auto/-/previ…"
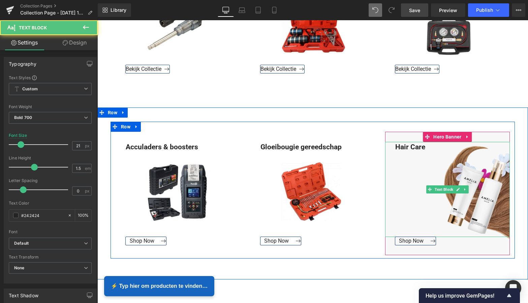
click at [425, 146] on div "Hair Care" at bounding box center [447, 189] width 125 height 95
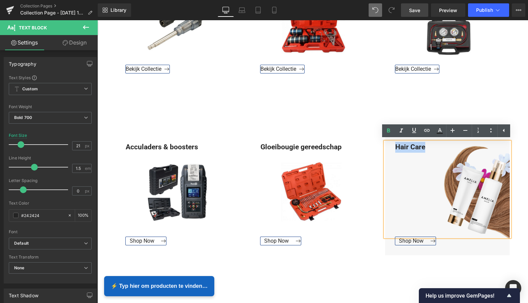
drag, startPoint x: 425, startPoint y: 146, endPoint x: 391, endPoint y: 146, distance: 34.4
click at [391, 146] on div "Hair Care" at bounding box center [447, 189] width 125 height 95
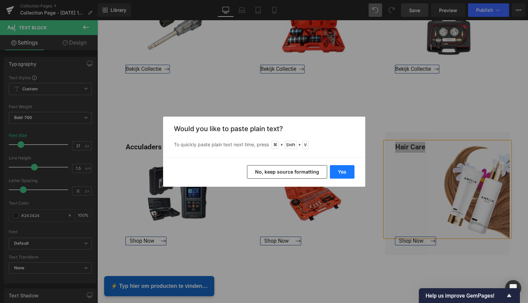
click at [349, 171] on button "Yes" at bounding box center [342, 171] width 25 height 13
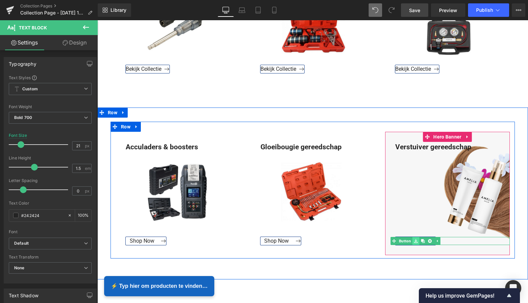
click at [414, 239] on icon at bounding box center [416, 241] width 4 height 4
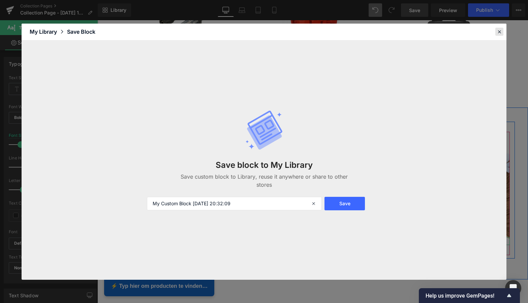
click at [501, 31] on icon at bounding box center [499, 32] width 6 height 6
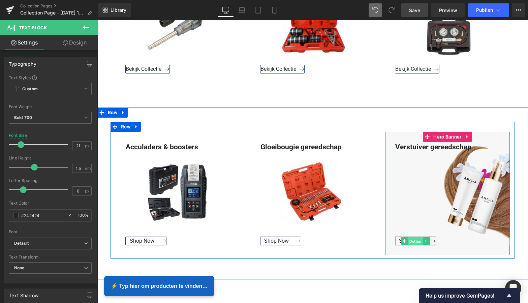
click at [406, 240] on link "Button" at bounding box center [412, 241] width 22 height 8
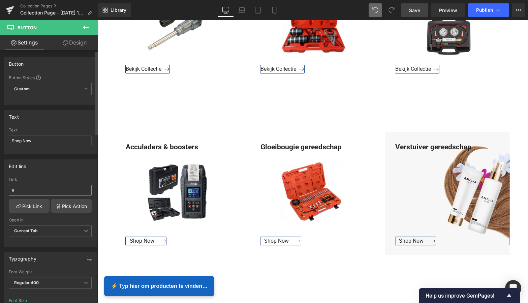
click at [19, 189] on input "#" at bounding box center [50, 190] width 83 height 11
drag, startPoint x: 21, startPoint y: 189, endPoint x: 3, endPoint y: 188, distance: 17.2
click at [3, 188] on div "Edit link # Link # Pick Link Pick Action Current Tab New Tab Open in Current Ta…" at bounding box center [50, 200] width 101 height 92
paste input "https://www.mzsgereedschap.nl/collections/verstuiver-gereedschap"
type input "https://www.mzsgereedschap.nl/collections/verstuiver-gereedschap"
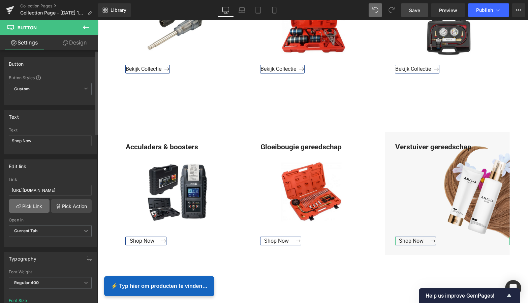
click at [32, 206] on link "Pick Link" at bounding box center [29, 205] width 41 height 13
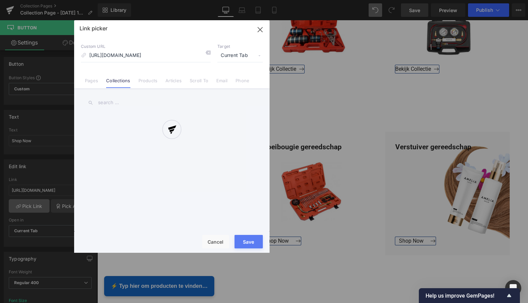
scroll to position [0, 36]
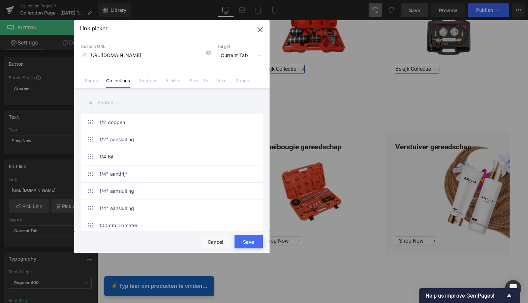
click at [250, 240] on button "Save" at bounding box center [248, 241] width 28 height 13
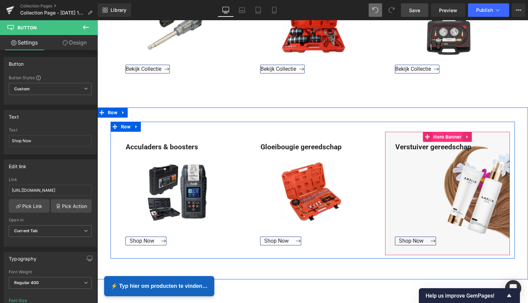
click at [447, 138] on span "Hero Banner" at bounding box center [446, 137] width 31 height 10
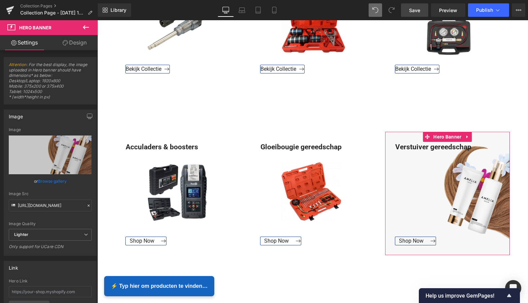
click at [55, 179] on link "Browse gallery" at bounding box center [52, 181] width 29 height 12
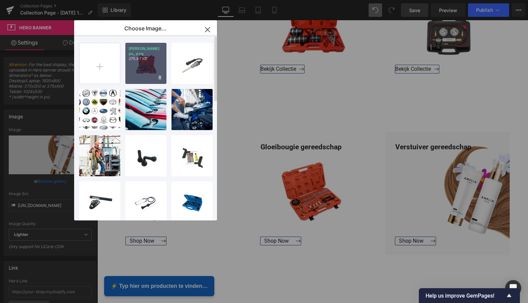
click at [145, 61] on p "275.97 KB" at bounding box center [146, 58] width 34 height 5
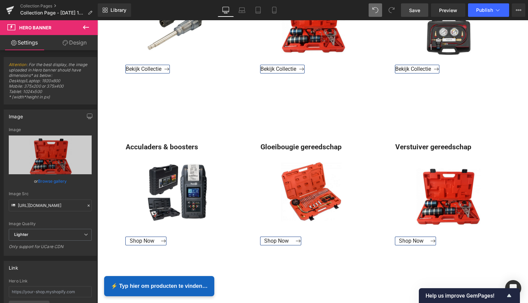
type input "https://ucarecdn.com/3df3ac40-e3cf-42d7-9ac8-473002d0179f/-/format/auto/-/previ…"
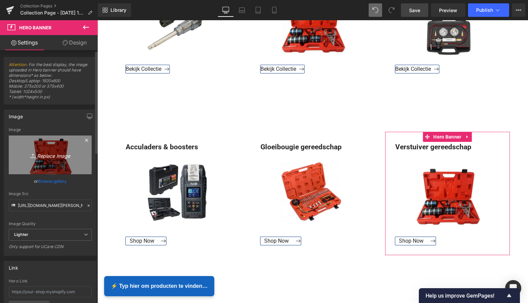
click at [52, 156] on icon "Replace Image" at bounding box center [50, 155] width 54 height 8
type input "C:\fakepath\Groen Modern Doe-het-zelf Instagram Stories (800 x 800 px).png"
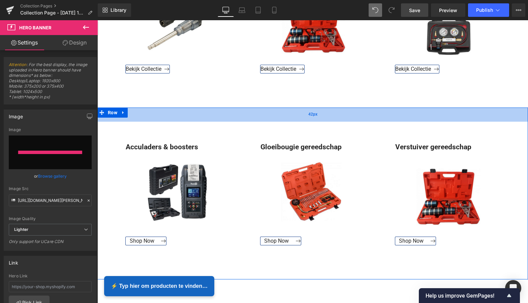
type input "https://ucarecdn.com/fd7f3deb-7de5-448f-af10-1dc1e9d9ce61/-/format/auto/-/previ…"
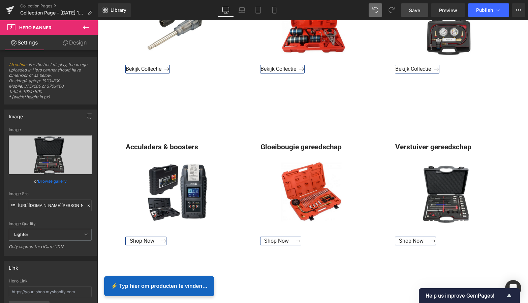
click at [418, 11] on span "Save" at bounding box center [414, 10] width 11 height 7
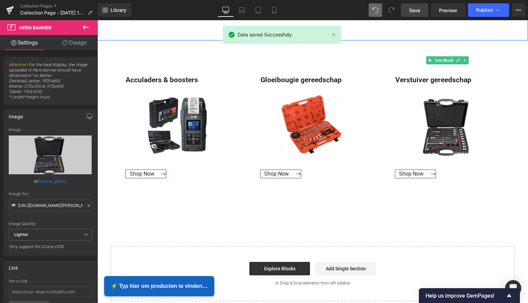
scroll to position [507, 0]
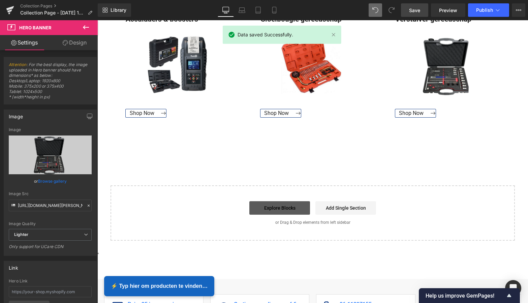
click at [284, 210] on link "Explore Blocks" at bounding box center [279, 207] width 61 height 13
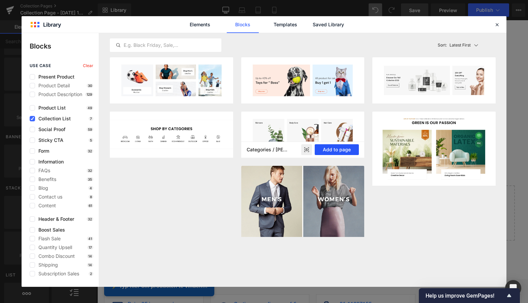
click at [343, 151] on button "Add to page" at bounding box center [337, 149] width 44 height 11
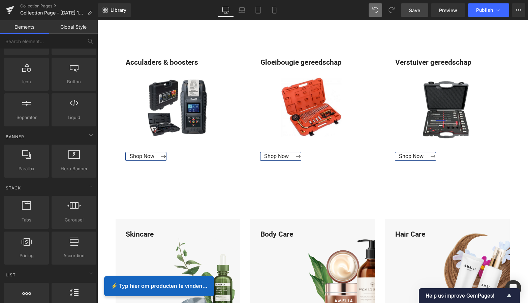
scroll to position [465, 0]
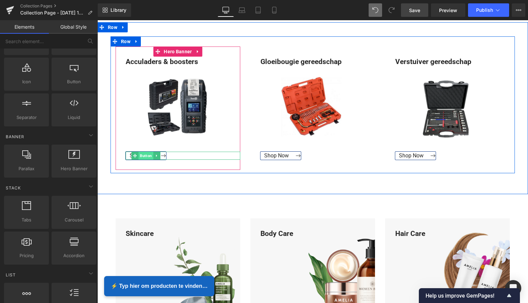
click at [145, 156] on span "Button" at bounding box center [145, 156] width 15 height 8
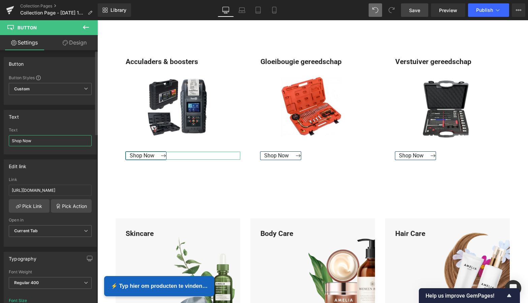
drag, startPoint x: 37, startPoint y: 141, endPoint x: 11, endPoint y: 141, distance: 25.3
click at [11, 141] on input "Shop Now" at bounding box center [50, 140] width 83 height 11
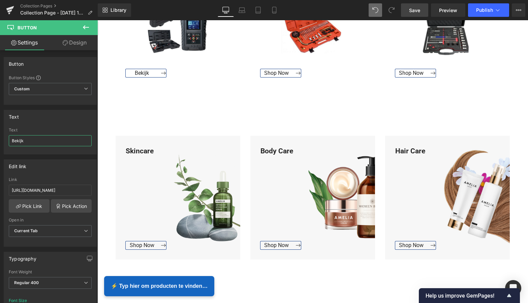
scroll to position [560, 0]
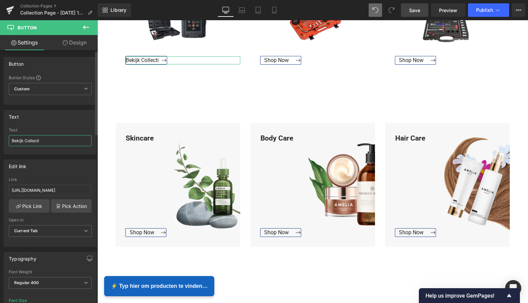
type input "Bekijk Collectie"
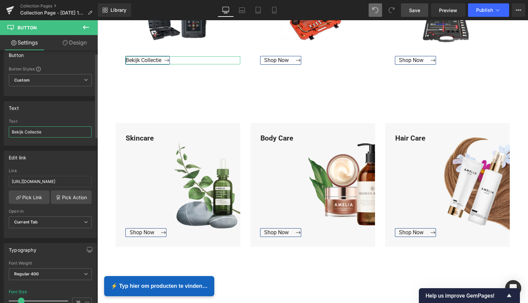
drag, startPoint x: 30, startPoint y: 132, endPoint x: 18, endPoint y: 131, distance: 12.1
click at [12, 131] on input "Bekijk Collectie" at bounding box center [50, 131] width 83 height 11
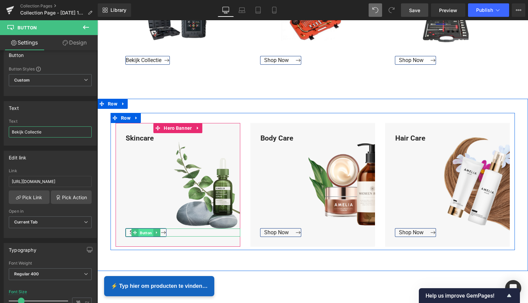
click at [143, 232] on span "Button" at bounding box center [145, 232] width 15 height 8
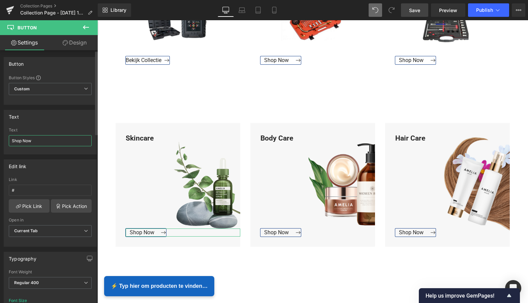
drag, startPoint x: 41, startPoint y: 142, endPoint x: 5, endPoint y: 140, distance: 35.8
click at [6, 140] on div "Shop Now Text Shop Now" at bounding box center [50, 141] width 92 height 26
drag, startPoint x: 37, startPoint y: 143, endPoint x: 8, endPoint y: 140, distance: 29.1
click at [8, 140] on div "Shop Now Text Shop Now" at bounding box center [50, 141] width 92 height 26
paste input "B"
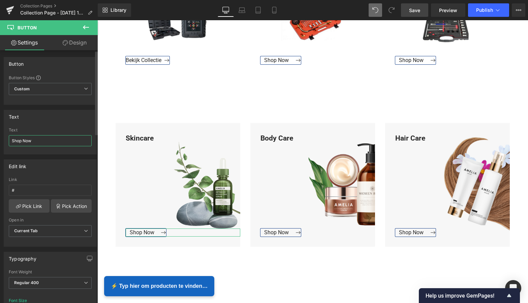
drag, startPoint x: 35, startPoint y: 141, endPoint x: 9, endPoint y: 140, distance: 26.3
click at [9, 140] on input "Shop Now" at bounding box center [50, 140] width 83 height 11
type input "Bekijk Collectie"
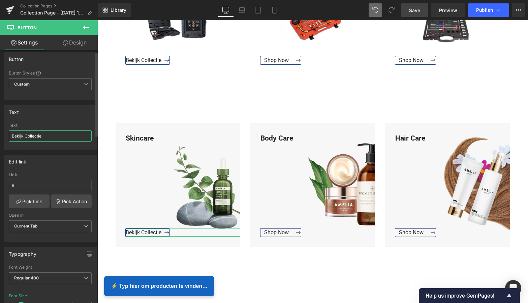
drag, startPoint x: 30, startPoint y: 137, endPoint x: 12, endPoint y: 136, distance: 17.2
click at [12, 136] on input "Bekijk Collectie" at bounding box center [50, 135] width 83 height 11
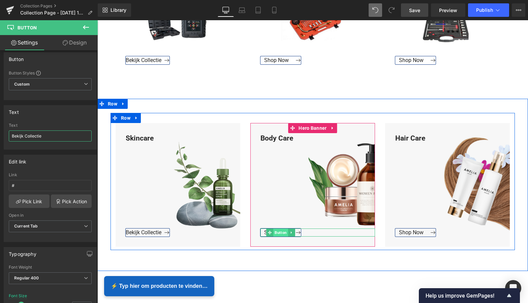
click at [276, 232] on span "Button" at bounding box center [280, 232] width 15 height 8
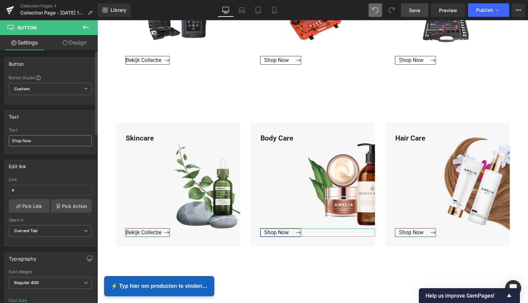
drag, startPoint x: 48, startPoint y: 143, endPoint x: 0, endPoint y: 140, distance: 48.3
click at [0, 140] on div "Text Shop Now Text Shop Now" at bounding box center [50, 130] width 101 height 50
paste input "Bekijk Collectie"
type input "Bekijk Collectie"
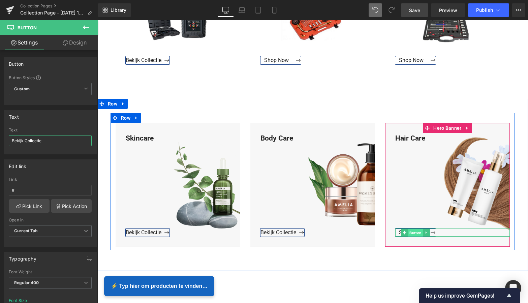
click at [411, 232] on span "Button" at bounding box center [415, 232] width 15 height 8
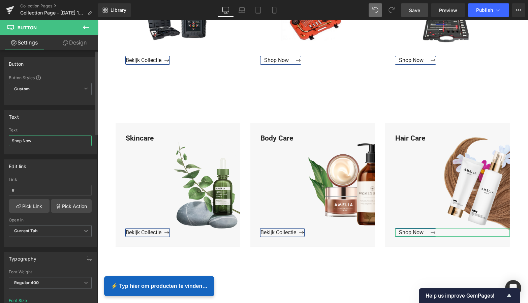
drag, startPoint x: 38, startPoint y: 144, endPoint x: 3, endPoint y: 141, distance: 35.1
click at [5, 140] on div "Shop Now Text Shop Now" at bounding box center [50, 141] width 92 height 26
paste input "Bekijk Collectie"
type input "Bekijk Collectie"
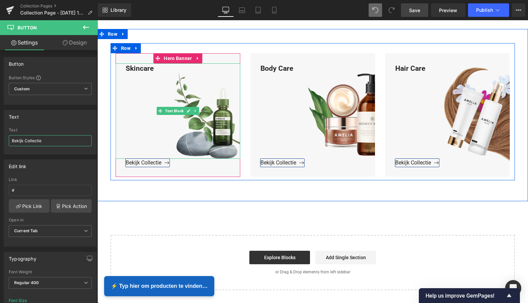
scroll to position [651, 0]
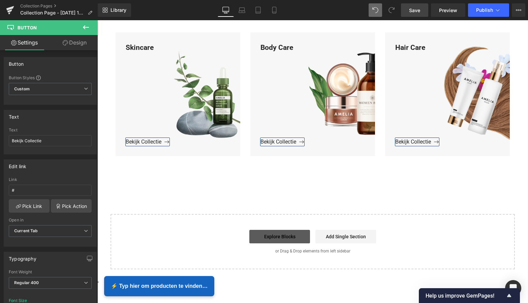
click at [285, 238] on link "Explore Blocks" at bounding box center [279, 236] width 61 height 13
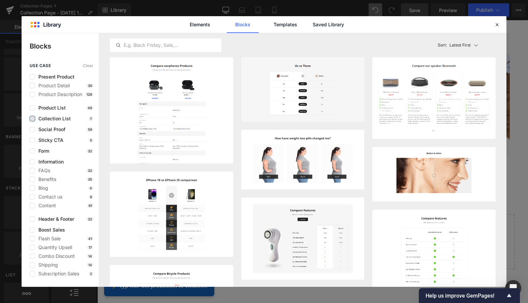
click at [34, 120] on label at bounding box center [32, 118] width 5 height 5
click at [32, 119] on input "checkbox" at bounding box center [32, 119] width 0 height 0
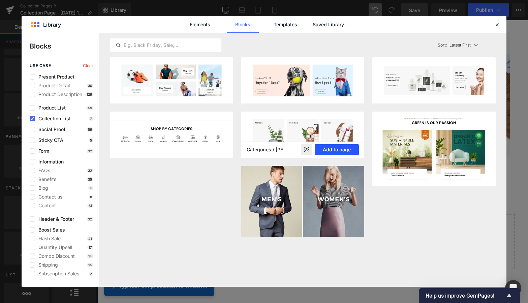
click at [342, 151] on button "Add to page" at bounding box center [337, 149] width 44 height 11
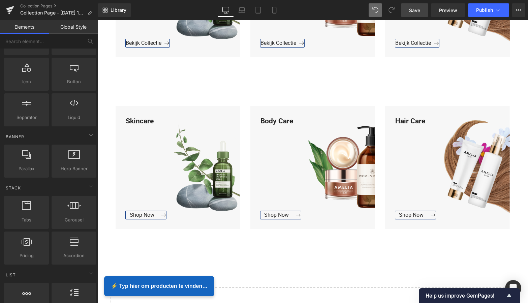
scroll to position [748, 0]
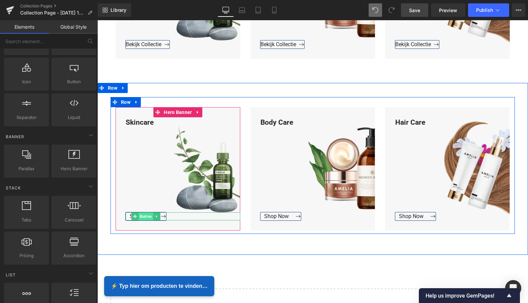
click at [143, 215] on span "Button" at bounding box center [145, 216] width 15 height 8
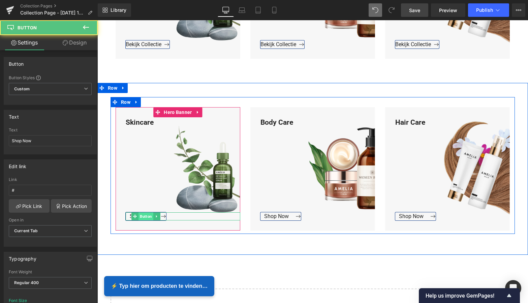
scroll to position [746, 0]
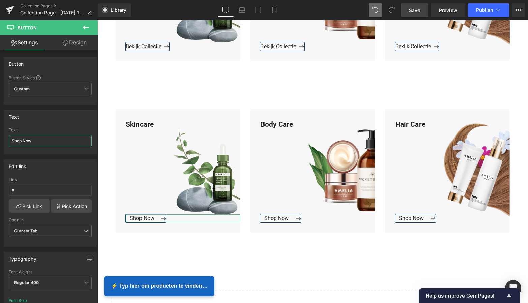
drag, startPoint x: 35, startPoint y: 142, endPoint x: -1, endPoint y: 139, distance: 36.4
click at [0, 139] on html "Button You are previewing how the will restyle your page. You can not edit Elem…" at bounding box center [264, 151] width 528 height 303
paste input "Bekijk Collectie"
type input "Bekijk Collectie"
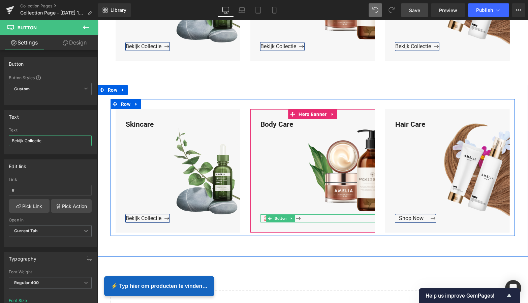
click at [273, 219] on span "Button" at bounding box center [280, 218] width 15 height 8
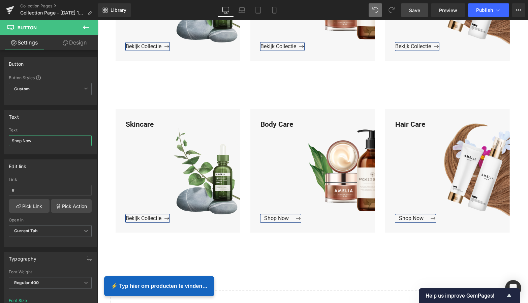
drag, startPoint x: 46, startPoint y: 143, endPoint x: -1, endPoint y: 139, distance: 48.0
click at [0, 139] on html "Button You are previewing how the will restyle your page. You can not edit Elem…" at bounding box center [264, 151] width 528 height 303
paste input "Bekijk Collectie"
type input "Bekijk Collectie"
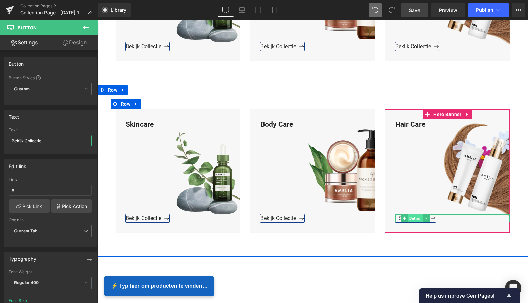
click at [414, 218] on span "Button" at bounding box center [415, 218] width 15 height 8
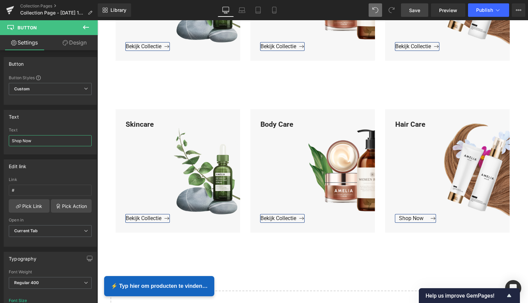
drag, startPoint x: 44, startPoint y: 141, endPoint x: -7, endPoint y: 137, distance: 51.7
click at [0, 137] on html "Button You are previewing how the will restyle your page. You can not edit Elem…" at bounding box center [264, 151] width 528 height 303
paste input "Bekijk Collectie"
type input "Bekijk Collectie"
click at [413, 10] on span "Save" at bounding box center [414, 10] width 11 height 7
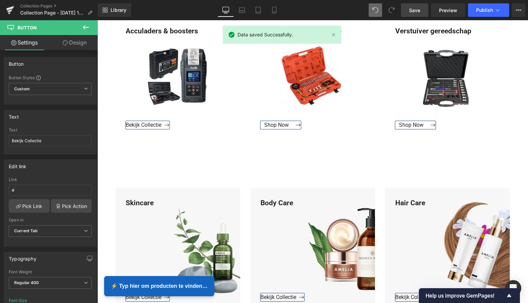
scroll to position [499, 0]
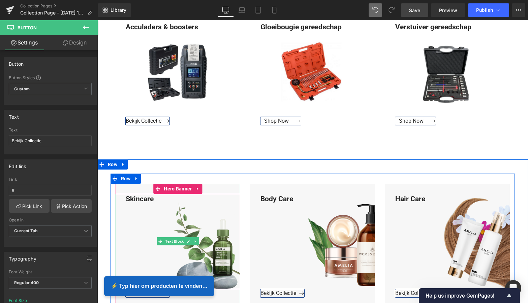
click at [153, 200] on div "Skincare" at bounding box center [178, 241] width 125 height 95
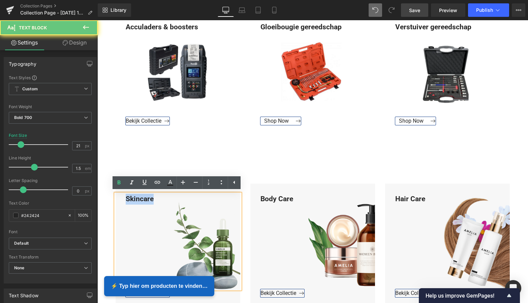
drag, startPoint x: 155, startPoint y: 199, endPoint x: 114, endPoint y: 196, distance: 40.8
click at [116, 196] on div "Skincare" at bounding box center [178, 241] width 125 height 95
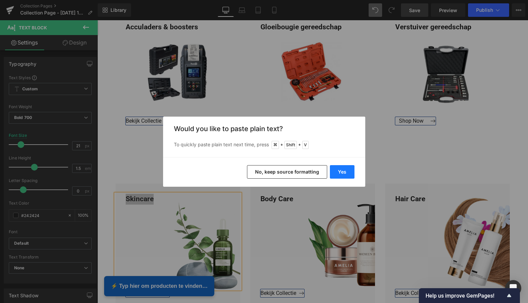
click at [343, 171] on button "Yes" at bounding box center [342, 171] width 25 height 13
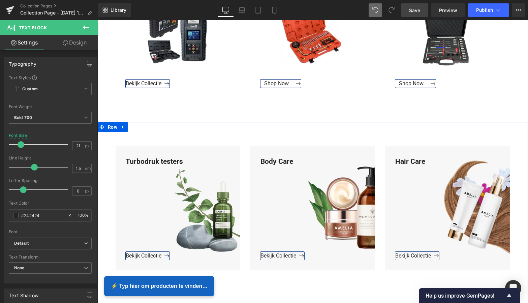
scroll to position [548, 0]
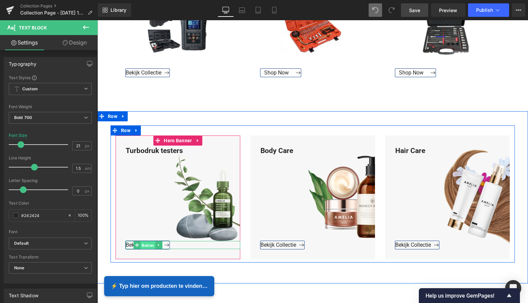
click at [147, 245] on span "Button" at bounding box center [147, 245] width 15 height 8
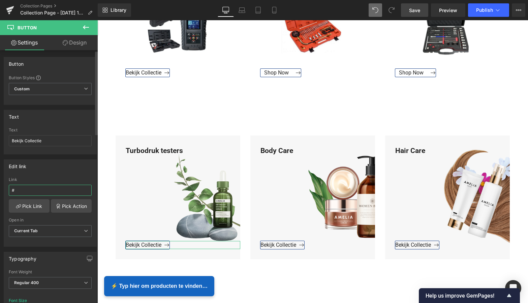
click at [28, 192] on input "#" at bounding box center [50, 190] width 83 height 11
drag, startPoint x: 28, startPoint y: 192, endPoint x: 7, endPoint y: 189, distance: 21.4
click at [7, 189] on div "# Link # Pick Link Pick Action Current Tab New Tab Open in Current Tab Current …" at bounding box center [50, 211] width 92 height 69
paste input "https://www.mzsgereedschap.nl/collections/turbodruk-testers"
type input "https://www.mzsgereedschap.nl/collections/turbodruk-testers"
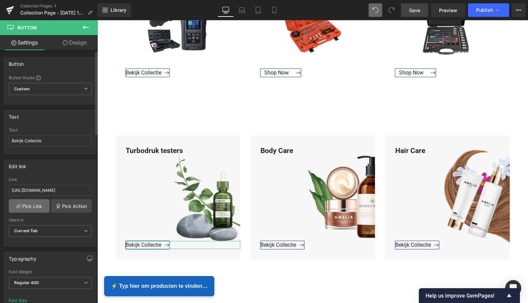
click at [31, 205] on link "Pick Link" at bounding box center [29, 205] width 41 height 13
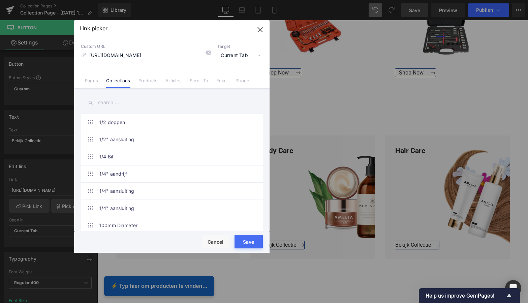
click at [249, 242] on button "Save" at bounding box center [248, 241] width 28 height 13
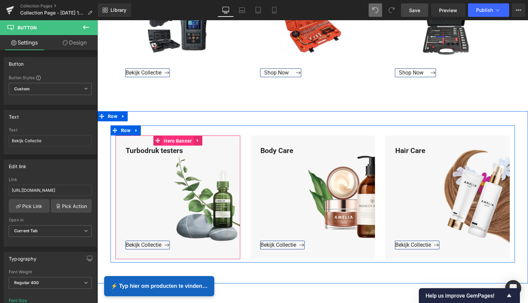
click at [182, 141] on span "Hero Banner" at bounding box center [177, 141] width 31 height 10
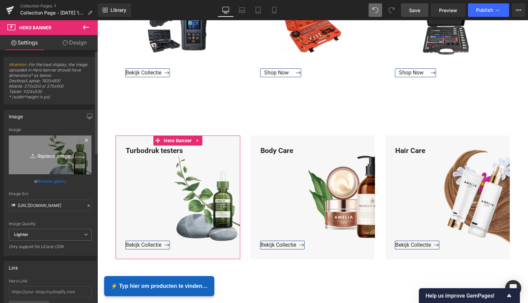
click at [48, 155] on icon "Replace Image" at bounding box center [50, 155] width 54 height 8
type input "C:\fakepath\Groen Modern Doe-het-zelf Instagram Stories (800 x 800 px).png"
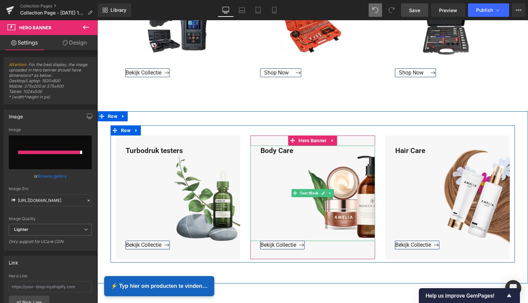
type input "https://ucarecdn.com/c1ddd1e4-b3d4-498d-a0a7-466e0c51b731/-/format/auto/-/previ…"
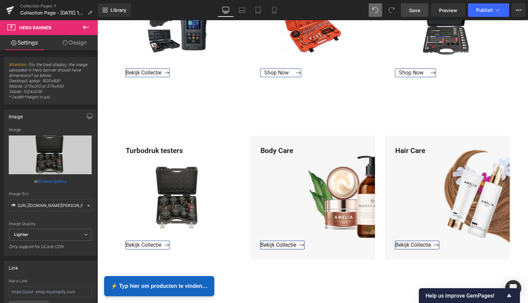
click at [414, 11] on span "Save" at bounding box center [414, 10] width 11 height 7
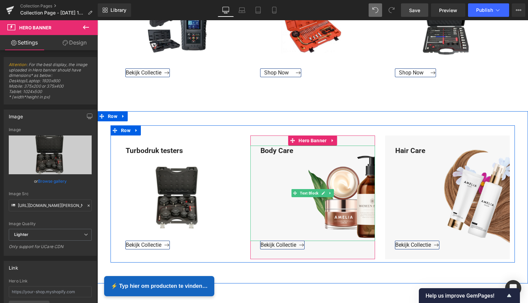
drag, startPoint x: 292, startPoint y: 153, endPoint x: 294, endPoint y: 150, distance: 3.5
click at [293, 152] on div "Body Care" at bounding box center [312, 192] width 125 height 95
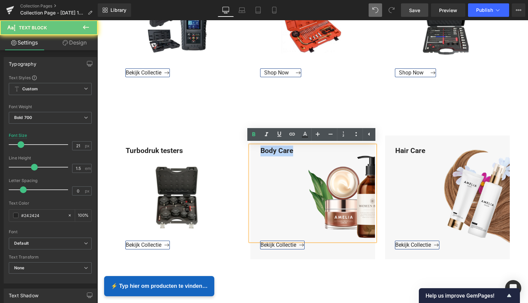
drag, startPoint x: 294, startPoint y: 150, endPoint x: 257, endPoint y: 149, distance: 36.7
click at [257, 149] on div "Body Care" at bounding box center [312, 192] width 125 height 95
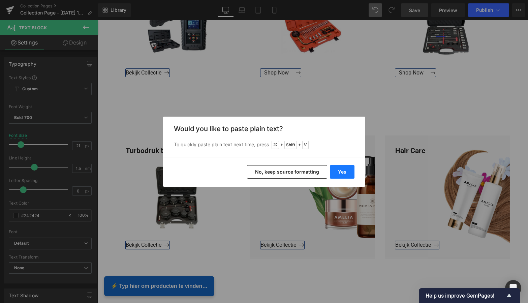
click at [348, 173] on button "Yes" at bounding box center [342, 171] width 25 height 13
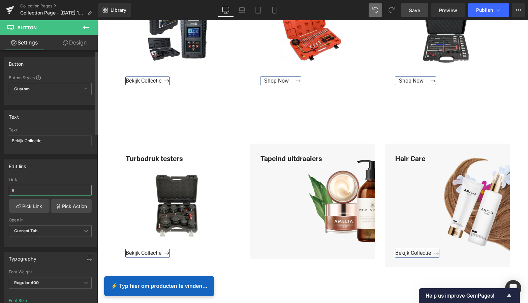
drag, startPoint x: 25, startPoint y: 192, endPoint x: 2, endPoint y: 190, distance: 22.9
click at [2, 190] on div "Edit link # Link # Pick Link Pick Action Current Tab New Tab Open in Current Ta…" at bounding box center [50, 200] width 101 height 92
paste input "https://www.mzsgereedschap.nl/collections/tapeind-uitdraaiers"
type input "https://www.mzsgereedschap.nl/collections/tapeind-uitdraaiers"
click at [31, 206] on link "Pick Link" at bounding box center [29, 205] width 41 height 13
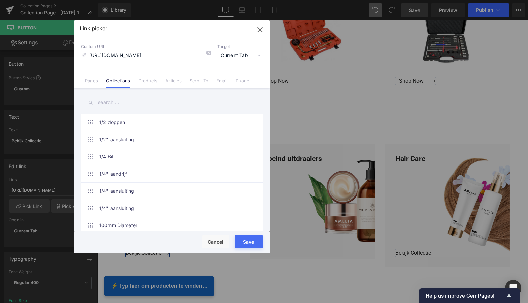
click at [247, 241] on button "Save" at bounding box center [248, 241] width 28 height 13
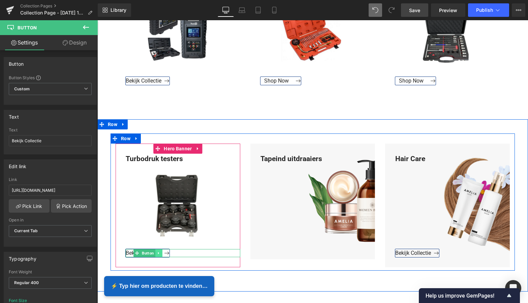
click at [158, 252] on icon at bounding box center [158, 253] width 1 height 2
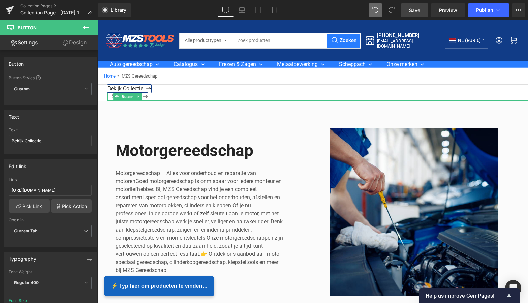
scroll to position [0, 0]
click at [145, 97] on link "Shop Now" at bounding box center [127, 97] width 40 height 8
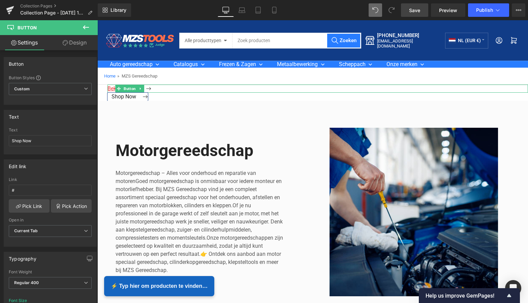
click at [149, 91] on span "Bekijk Collectie" at bounding box center [129, 88] width 44 height 6
click at [140, 89] on icon at bounding box center [140, 89] width 1 height 2
click at [144, 88] on icon at bounding box center [144, 89] width 4 height 4
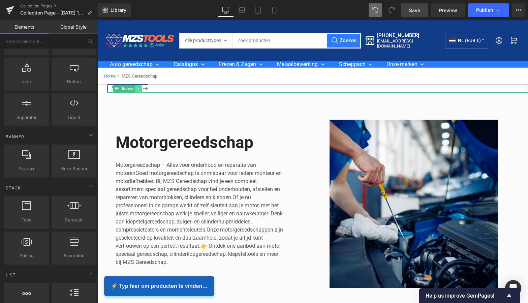
click at [138, 88] on icon at bounding box center [139, 89] width 4 height 4
click at [142, 88] on icon at bounding box center [142, 89] width 4 height 4
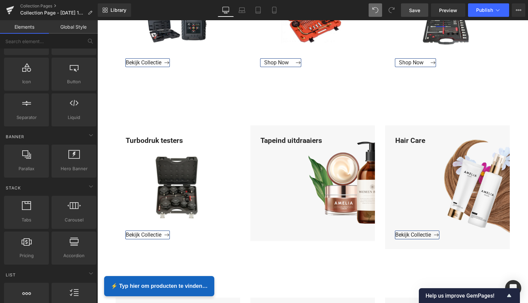
scroll to position [571, 0]
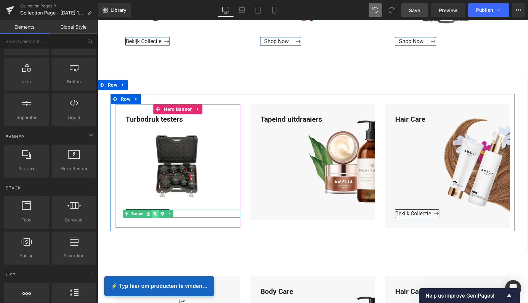
click at [153, 211] on icon at bounding box center [155, 213] width 4 height 4
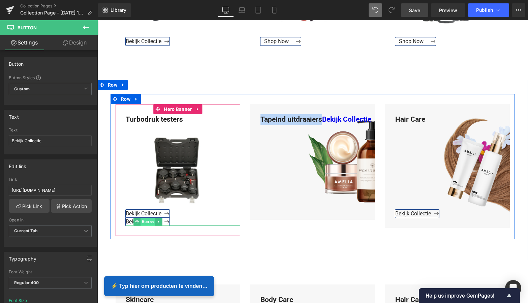
click at [148, 221] on span "Button" at bounding box center [147, 222] width 15 height 8
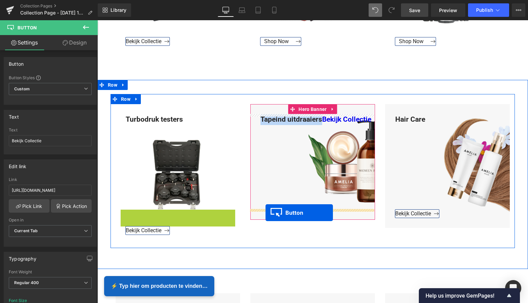
drag, startPoint x: 125, startPoint y: 212, endPoint x: 265, endPoint y: 212, distance: 140.8
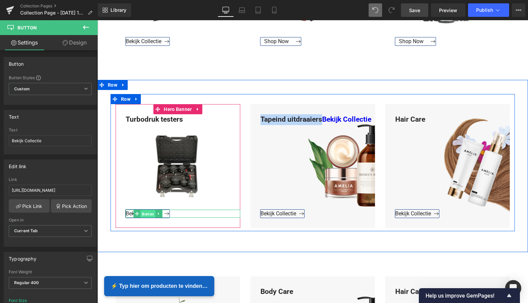
click at [146, 214] on span "Button" at bounding box center [147, 213] width 15 height 8
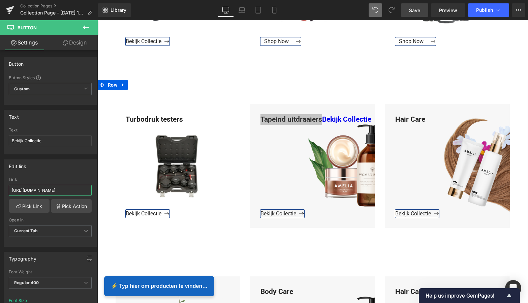
drag, startPoint x: 174, startPoint y: 210, endPoint x: 104, endPoint y: 190, distance: 73.3
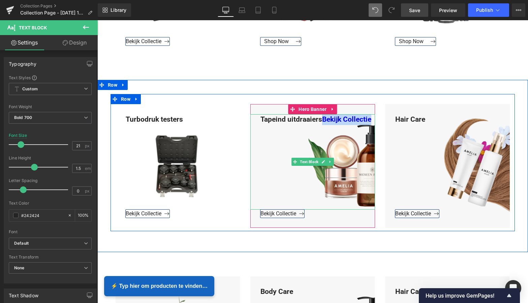
drag, startPoint x: 321, startPoint y: 119, endPoint x: 371, endPoint y: 120, distance: 49.8
click at [371, 120] on div "Tapeind uitdraaiers Bekijk Collectie" at bounding box center [312, 161] width 125 height 95
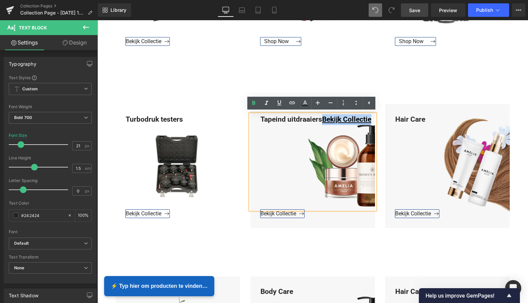
click at [369, 118] on link "Bekijk Collectie" at bounding box center [346, 119] width 49 height 8
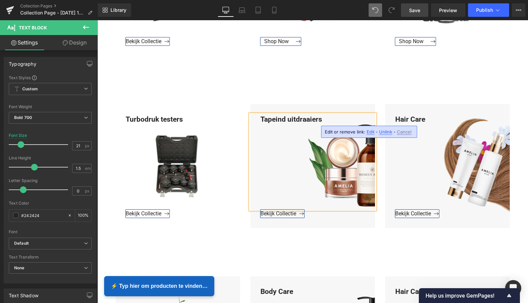
click at [371, 133] on span "Edit" at bounding box center [370, 132] width 8 height 6
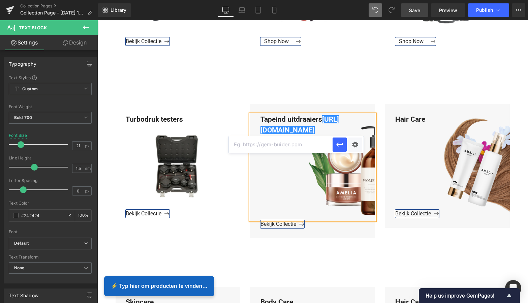
click at [306, 129] on div "Tapeind uitdraaiers https://gem-3910432.net" at bounding box center [312, 167] width 125 height 106
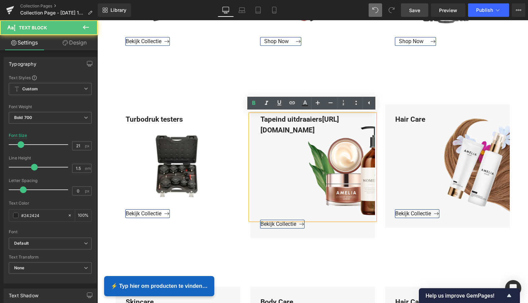
click at [305, 129] on div "Tapeind uitdraaiers https://gem-3910432.net" at bounding box center [312, 167] width 125 height 106
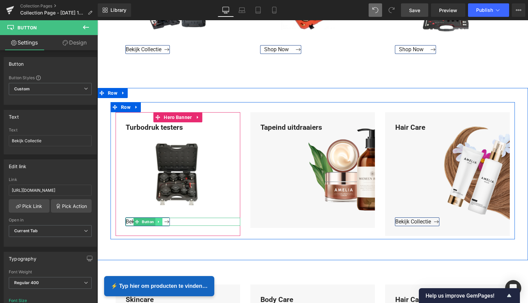
click at [155, 221] on link at bounding box center [158, 222] width 7 height 8
click at [155, 221] on icon at bounding box center [155, 222] width 4 height 4
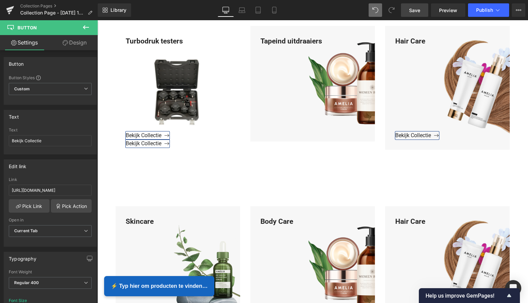
scroll to position [656, 0]
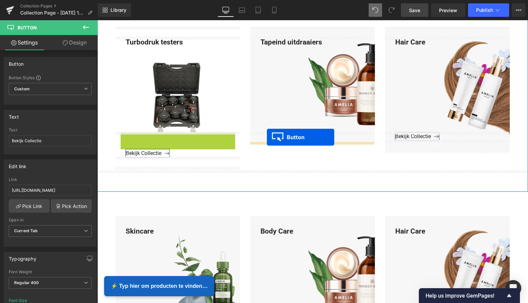
drag, startPoint x: 124, startPoint y: 135, endPoint x: 267, endPoint y: 137, distance: 142.5
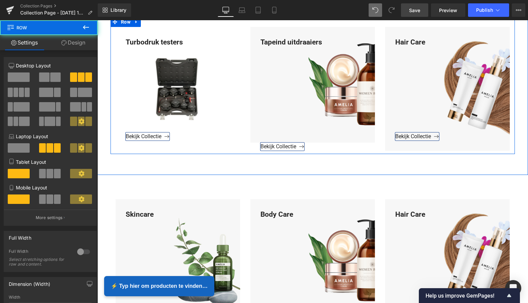
click at [254, 145] on div "Tapeind uitdraaiers Text Block Hero Banner Bekijk Collectie Button" at bounding box center [312, 89] width 135 height 124
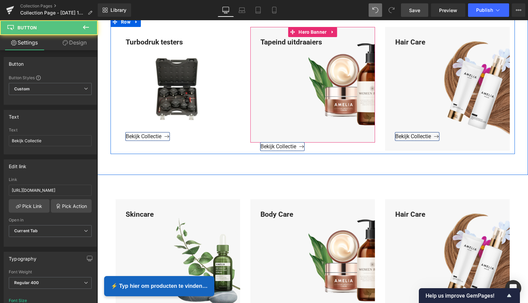
drag, startPoint x: 261, startPoint y: 145, endPoint x: 261, endPoint y: 138, distance: 6.4
click at [261, 137] on div "Tapeind uitdraaiers Text Block Hero Banner Bekijk Collectie Button" at bounding box center [312, 89] width 135 height 124
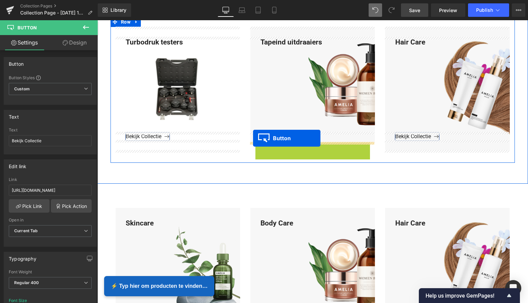
drag, startPoint x: 270, startPoint y: 145, endPoint x: 253, endPoint y: 138, distance: 18.9
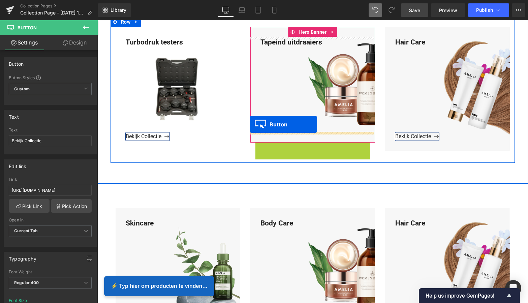
drag, startPoint x: 269, startPoint y: 145, endPoint x: 250, endPoint y: 124, distance: 29.3
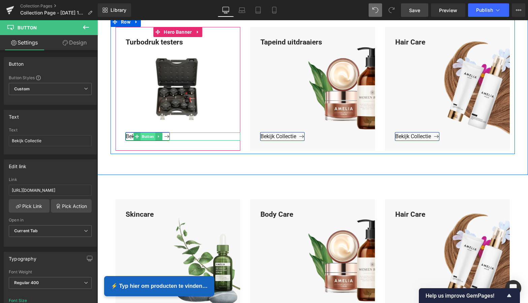
click at [146, 136] on span "Button" at bounding box center [147, 136] width 15 height 8
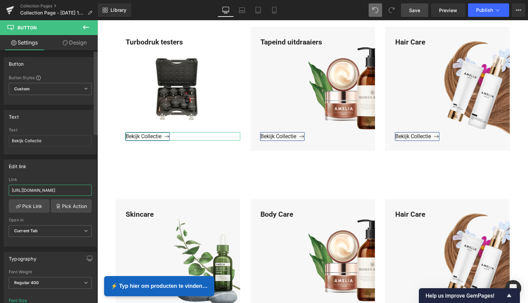
drag, startPoint x: 76, startPoint y: 190, endPoint x: 97, endPoint y: 190, distance: 20.2
click at [97, 190] on div "Button Button Styles Custom Custom Setup Global Style Custom Setup Global Style…" at bounding box center [49, 178] width 98 height 256
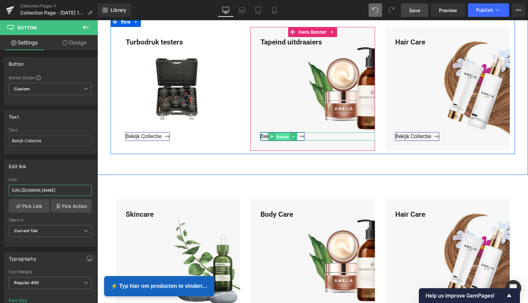
click at [282, 135] on span "Button" at bounding box center [282, 136] width 15 height 8
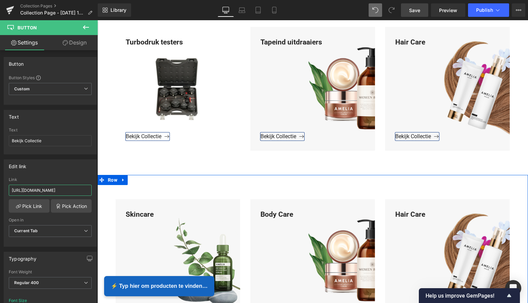
drag, startPoint x: 161, startPoint y: 211, endPoint x: 187, endPoint y: 211, distance: 26.3
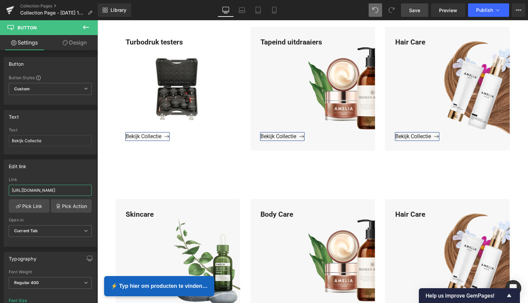
drag, startPoint x: 87, startPoint y: 190, endPoint x: -5, endPoint y: 185, distance: 92.1
click at [0, 185] on html "Button You are previewing how the will restyle your page. You can not edit Elem…" at bounding box center [264, 151] width 528 height 303
drag, startPoint x: 9, startPoint y: 189, endPoint x: 6, endPoint y: 188, distance: 3.4
click at [5, 188] on div "v Link v Pick Link Pick Action Current Tab New Tab Open in Current Tab Current …" at bounding box center [50, 211] width 92 height 69
paste input "https://www.mzsgereedschap.nl/collections/tapeind-uitdraaiers"
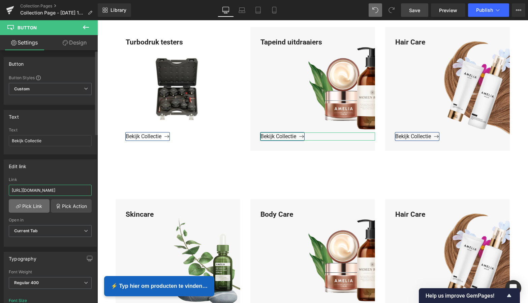
type input "https://www.mzsgereedschap.nl/collections/tapeind-uitdraaiers"
click at [31, 206] on link "Pick Link" at bounding box center [29, 205] width 41 height 13
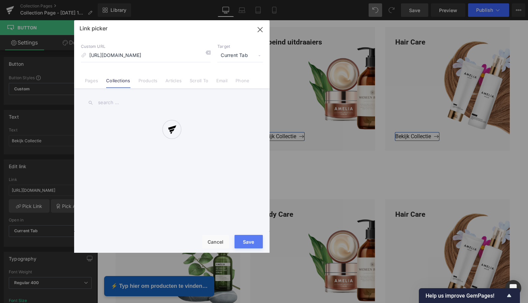
scroll to position [0, 25]
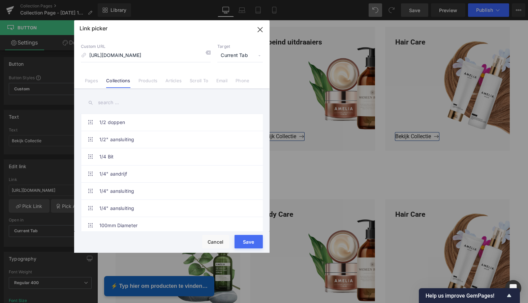
click at [250, 241] on button "Save" at bounding box center [248, 241] width 28 height 13
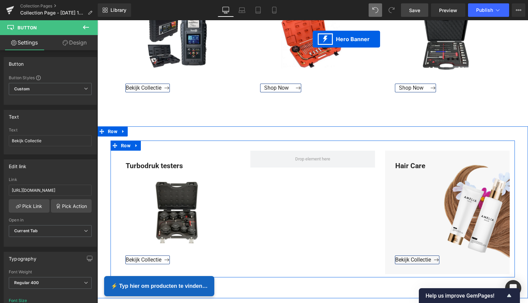
scroll to position [649, 0]
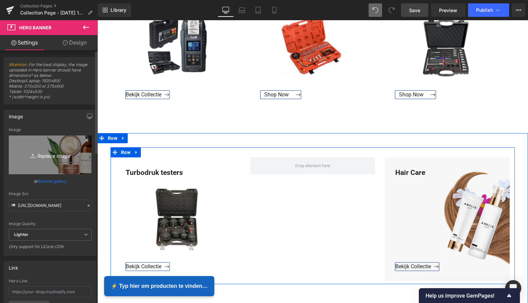
click at [50, 157] on icon "Replace Image" at bounding box center [50, 155] width 54 height 8
type input "C:\fakepath\Groen Modern Doe-het-zelf Instagram Stories (800 x 800 px).png"
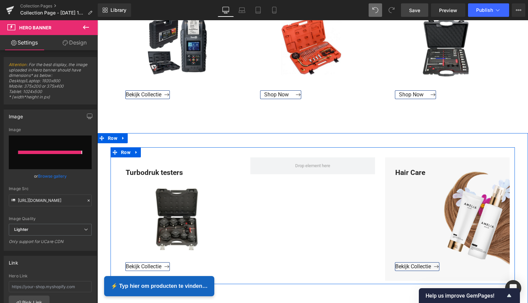
type input "https://ucarecdn.com/81b3f4c0-a2cf-4499-b855-2cc6ea23b042/-/format/auto/-/previ…"
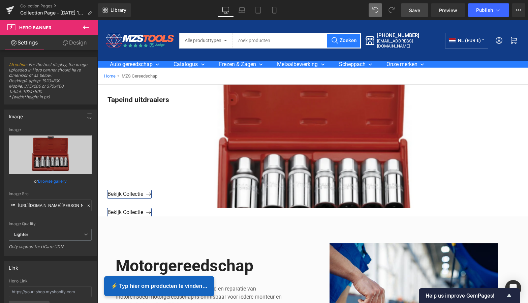
scroll to position [0, 0]
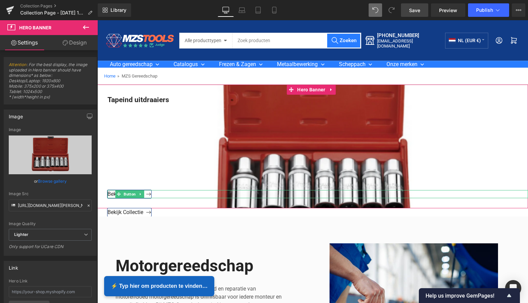
click at [139, 194] on icon at bounding box center [141, 194] width 4 height 4
click at [143, 193] on icon at bounding box center [144, 194] width 4 height 4
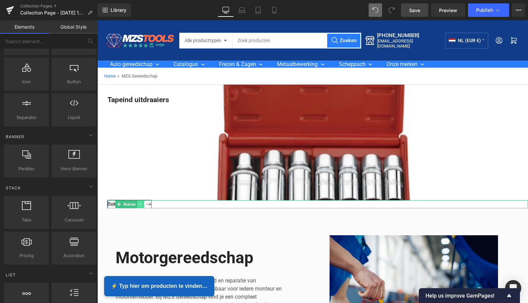
click at [141, 203] on icon at bounding box center [141, 204] width 4 height 4
click at [144, 203] on icon at bounding box center [144, 204] width 4 height 4
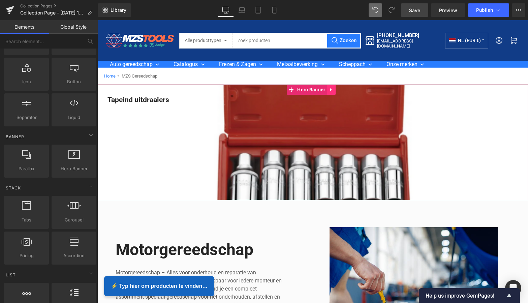
click at [333, 91] on icon at bounding box center [331, 89] width 5 height 5
click at [337, 89] on icon at bounding box center [335, 89] width 5 height 5
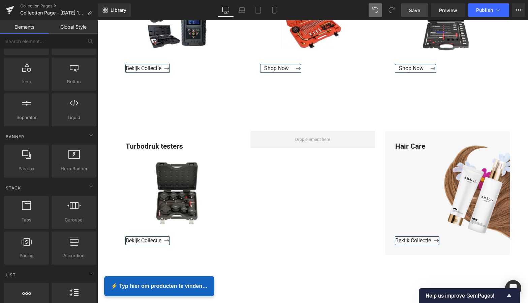
scroll to position [557, 0]
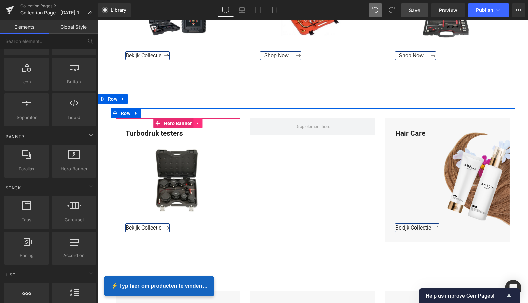
click at [197, 124] on icon at bounding box center [198, 123] width 5 height 5
click at [191, 123] on icon at bounding box center [193, 123] width 5 height 5
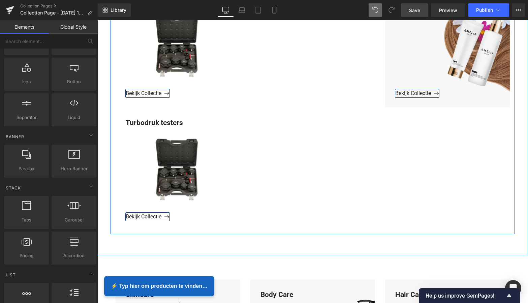
scroll to position [677, 0]
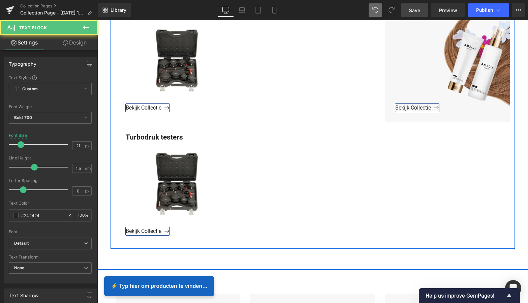
drag, startPoint x: 165, startPoint y: 146, endPoint x: 222, endPoint y: 133, distance: 58.3
click at [236, 132] on div "Turbodruk testers" at bounding box center [178, 179] width 125 height 95
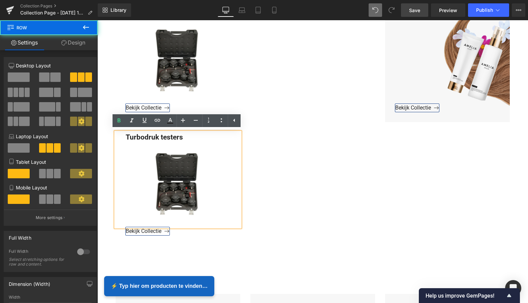
click at [284, 140] on div "Turbodruk testers Text Block Bekijk Collectie Button Hero Banner Turbodruk test…" at bounding box center [312, 118] width 404 height 260
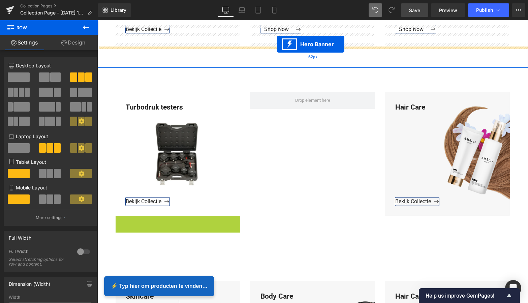
scroll to position [573, 0]
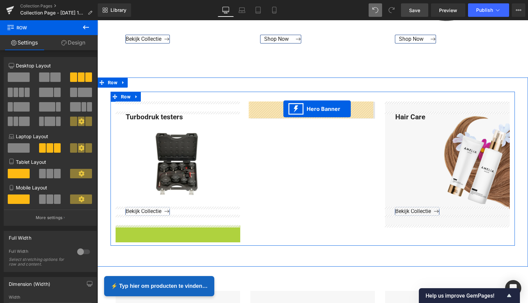
drag, startPoint x: 156, startPoint y: 126, endPoint x: 283, endPoint y: 109, distance: 128.1
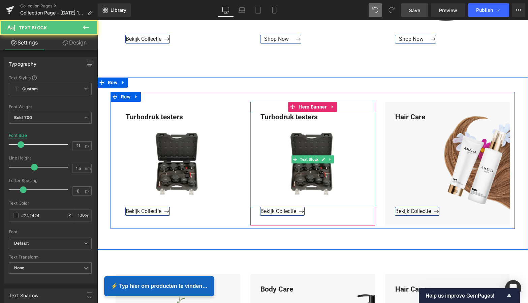
click at [318, 117] on div "Turbodruk testers" at bounding box center [312, 159] width 125 height 95
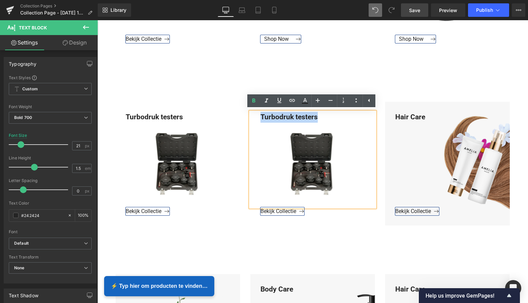
drag, startPoint x: 319, startPoint y: 117, endPoint x: 260, endPoint y: 114, distance: 59.0
click at [259, 114] on div "Turbodruk testers" at bounding box center [312, 159] width 125 height 95
click at [319, 114] on div "Turbodruk testers" at bounding box center [312, 159] width 125 height 95
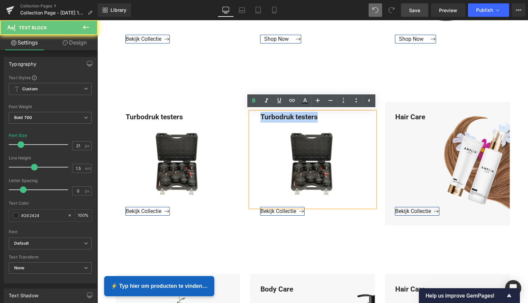
drag, startPoint x: 320, startPoint y: 116, endPoint x: 254, endPoint y: 115, distance: 65.3
click at [254, 115] on div "Turbodruk testers" at bounding box center [312, 159] width 125 height 95
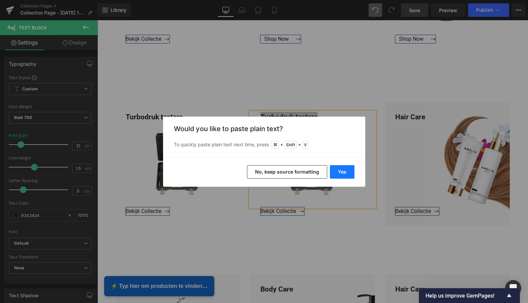
click at [349, 175] on button "Yes" at bounding box center [342, 171] width 25 height 13
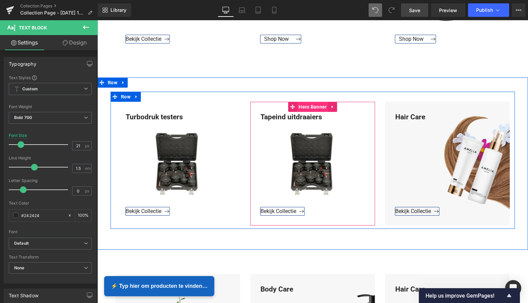
click at [312, 106] on span "Hero Banner" at bounding box center [312, 107] width 31 height 10
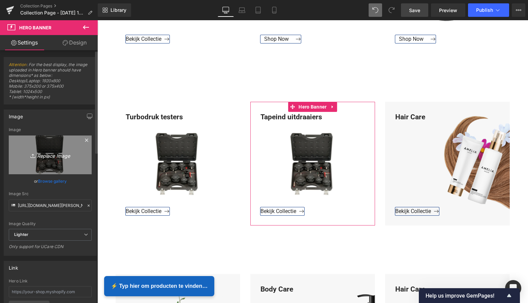
click at [48, 153] on icon "Replace Image" at bounding box center [50, 155] width 54 height 8
type input "C:\fakepath\Groen Modern Doe-het-zelf Instagram Stories (800 x 800 px).png"
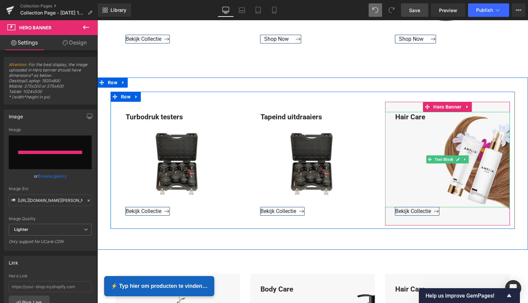
type input "https://ucarecdn.com/51b3f8e3-f7bf-42f5-887b-8c1531a1d9b6/-/format/auto/-/previ…"
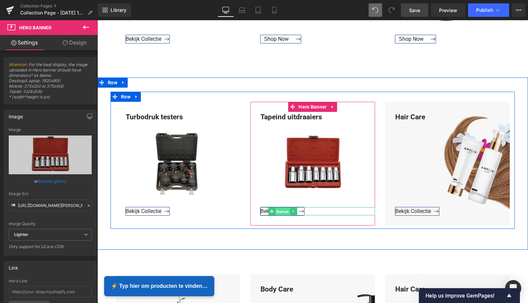
click at [281, 210] on span "Button" at bounding box center [282, 211] width 15 height 8
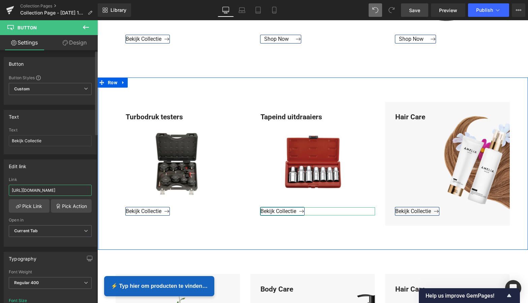
drag, startPoint x: 29, startPoint y: 192, endPoint x: 93, endPoint y: 196, distance: 64.1
click at [93, 196] on div "https://www.mzsgereedschap.nl/collections/turbodruk-testers Link https://www.mz…" at bounding box center [50, 211] width 92 height 69
drag, startPoint x: 29, startPoint y: 189, endPoint x: 5, endPoint y: 189, distance: 24.2
click at [5, 188] on div "v Link v Pick Link Pick Action Current Tab New Tab Open in Current Tab Current …" at bounding box center [50, 211] width 92 height 69
paste input "https://www.mzsgereedschap.nl/collections/tapeind-uitdraaiers"
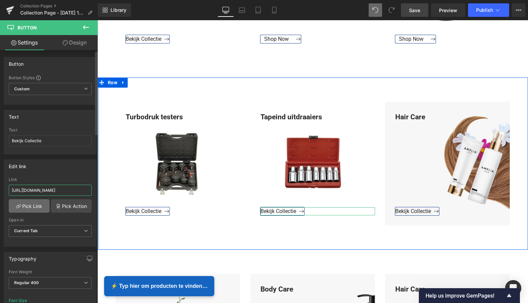
type input "https://www.mzsgereedschap.nl/collections/tapeind-uitdraaiers"
click at [31, 206] on link "Pick Link" at bounding box center [29, 205] width 41 height 13
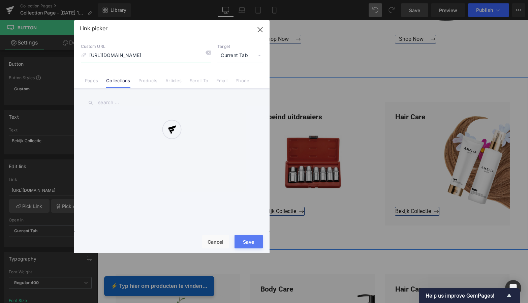
scroll to position [0, 25]
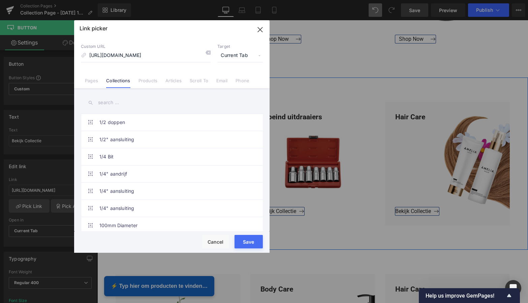
click at [251, 240] on button "Save" at bounding box center [248, 241] width 28 height 13
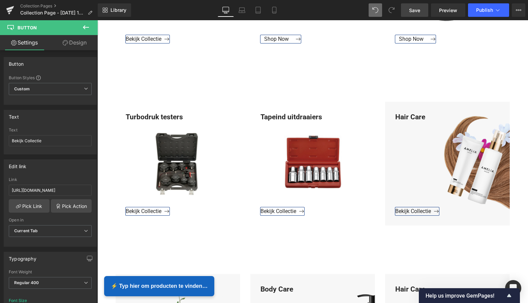
click at [417, 8] on span "Save" at bounding box center [414, 10] width 11 height 7
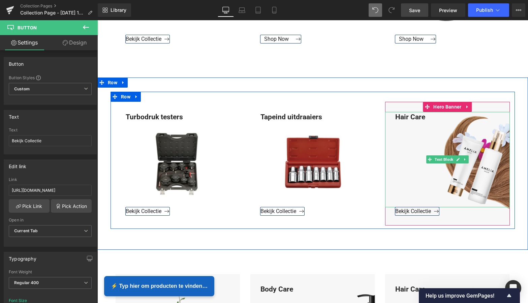
click at [426, 118] on div "Hair Care" at bounding box center [447, 159] width 125 height 95
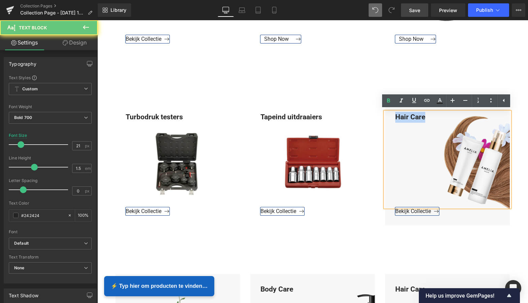
drag, startPoint x: 425, startPoint y: 117, endPoint x: 391, endPoint y: 116, distance: 34.1
click at [391, 116] on div "Hair Care" at bounding box center [447, 159] width 125 height 95
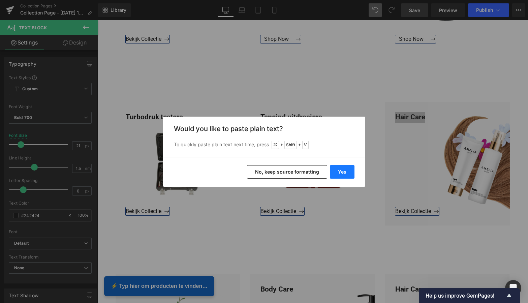
click at [349, 168] on button "Yes" at bounding box center [342, 171] width 25 height 13
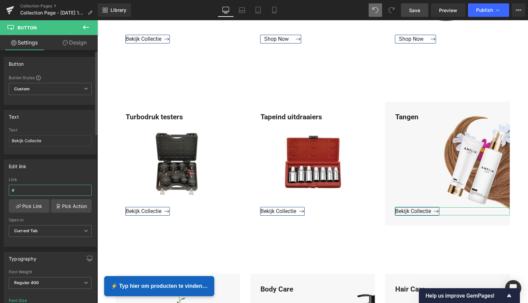
click at [25, 188] on input "#" at bounding box center [50, 190] width 83 height 11
drag, startPoint x: 23, startPoint y: 188, endPoint x: 9, endPoint y: 188, distance: 14.2
click at [9, 188] on input "#" at bounding box center [50, 190] width 83 height 11
paste input "https://www.mzsgereedschap.nl/collections/tangen"
type input "https://www.mzsgereedschap.nl/collections/tangen"
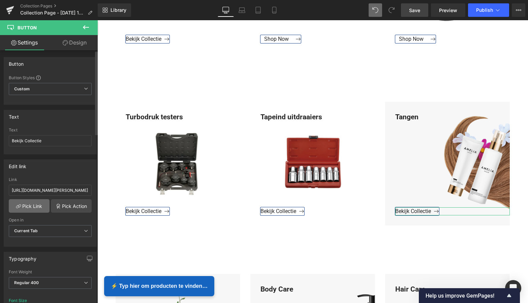
click at [30, 202] on link "Pick Link" at bounding box center [29, 205] width 41 height 13
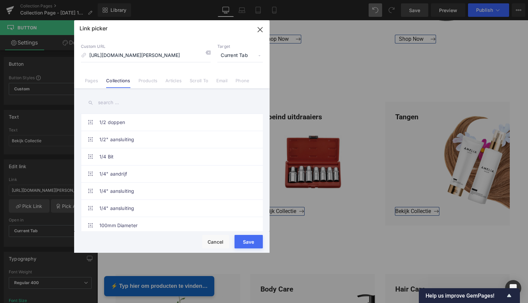
click at [245, 238] on button "Save" at bounding box center [248, 241] width 28 height 13
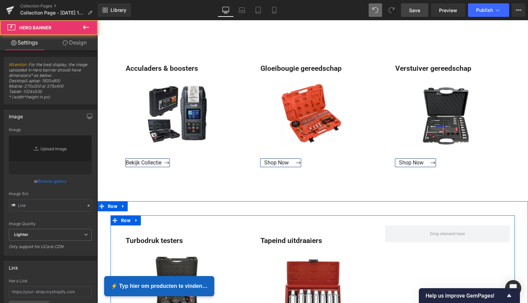
type input "[URL][DOMAIN_NAME]"
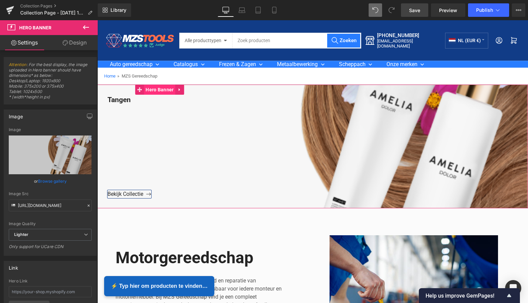
scroll to position [0, 0]
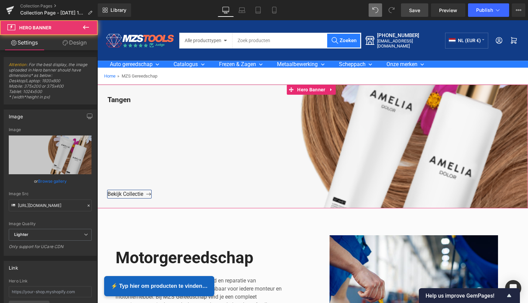
click at [177, 89] on div at bounding box center [312, 147] width 430 height 124
click at [329, 92] on icon at bounding box center [331, 89] width 5 height 5
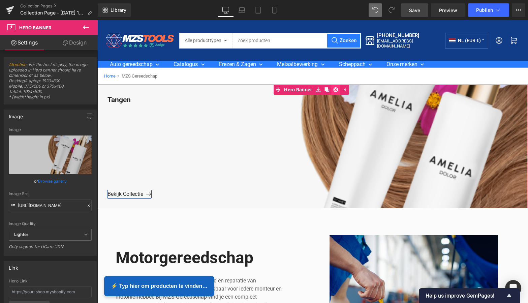
click at [335, 90] on icon at bounding box center [335, 89] width 5 height 5
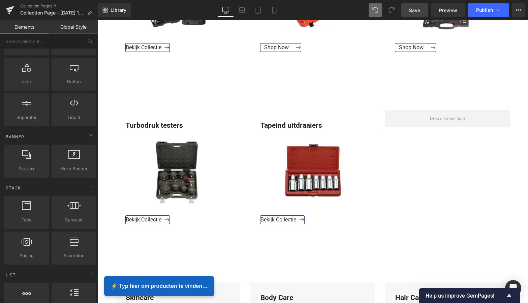
scroll to position [569, 0]
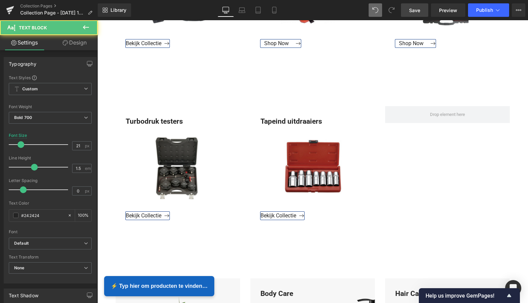
click at [314, 118] on div "Tapeind uitdraaiers" at bounding box center [312, 163] width 125 height 95
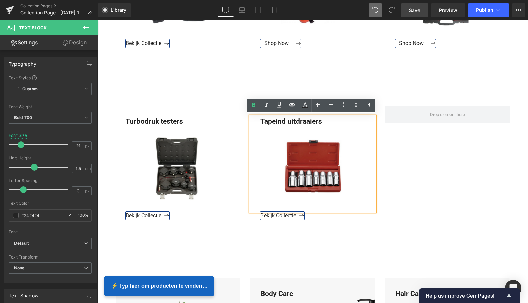
drag, startPoint x: 247, startPoint y: 117, endPoint x: 243, endPoint y: 117, distance: 3.7
click at [250, 117] on div "Tapeind uitdraaiers" at bounding box center [312, 163] width 125 height 95
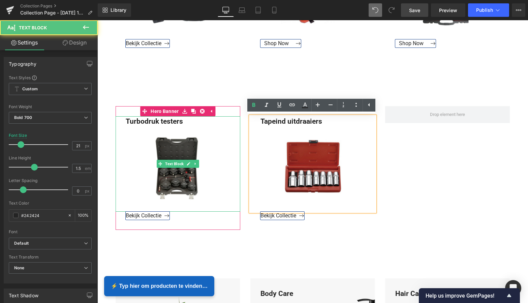
click at [233, 117] on div at bounding box center [178, 117] width 125 height 2
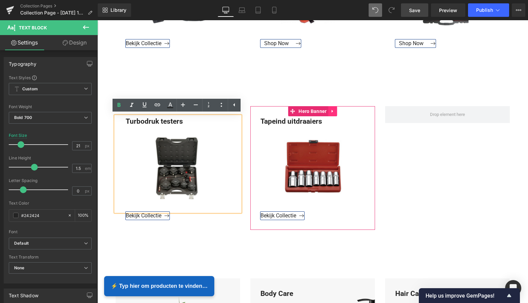
click at [331, 110] on icon at bounding box center [331, 111] width 1 height 3
click at [326, 111] on icon at bounding box center [328, 111] width 5 height 5
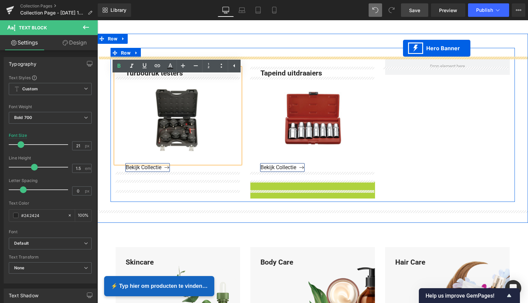
scroll to position [604, 0]
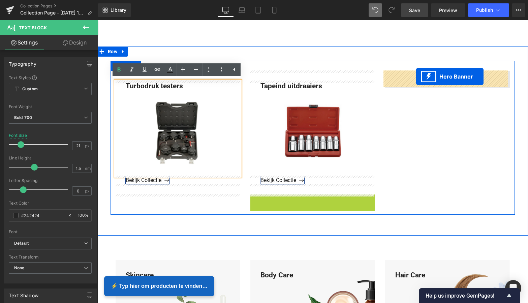
drag, startPoint x: 291, startPoint y: 118, endPoint x: 416, endPoint y: 76, distance: 132.1
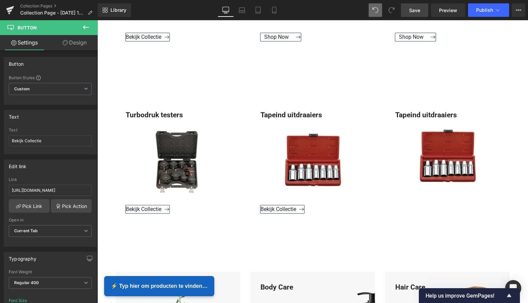
scroll to position [586, 0]
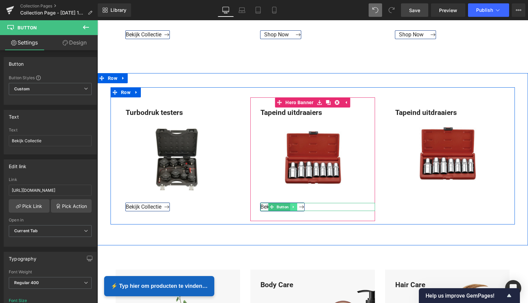
click at [293, 206] on icon at bounding box center [293, 206] width 1 height 2
click at [289, 205] on icon at bounding box center [290, 207] width 4 height 4
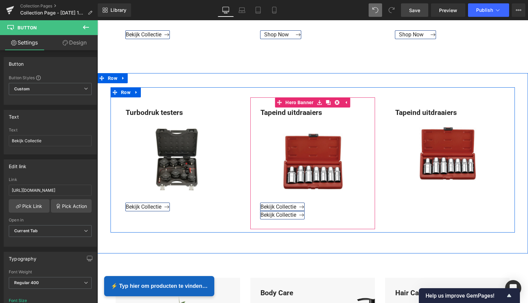
click at [258, 213] on span "Tapeind uitdraaiers Text Block Bekijk Collectie Button Bekijk Collectie Button" at bounding box center [312, 162] width 125 height 111
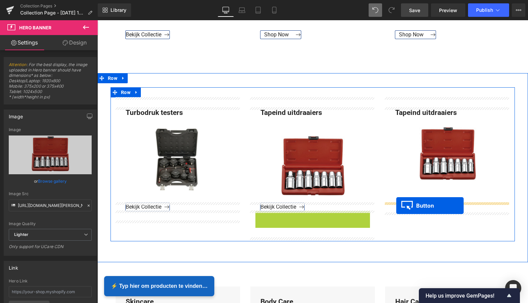
drag, startPoint x: 269, startPoint y: 213, endPoint x: 396, endPoint y: 205, distance: 126.9
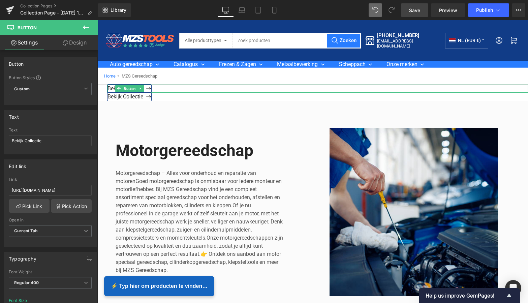
scroll to position [0, 0]
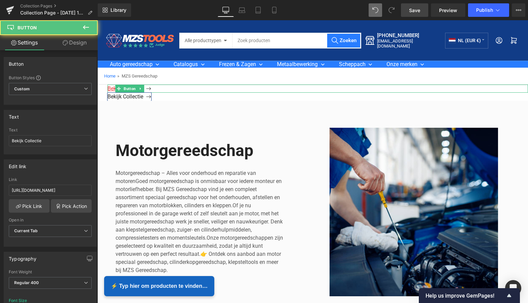
click at [148, 89] on span "Bekijk Collectie" at bounding box center [129, 88] width 44 height 6
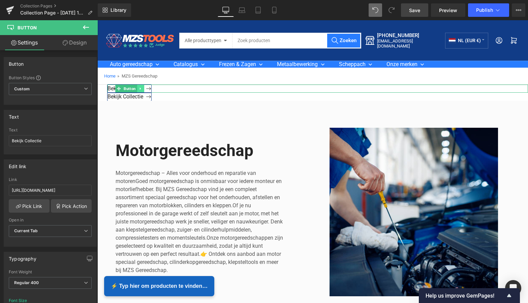
click at [139, 89] on icon at bounding box center [141, 89] width 4 height 4
click at [143, 88] on icon at bounding box center [144, 89] width 4 height 4
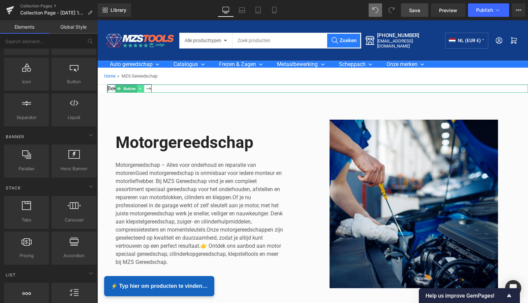
click at [141, 90] on icon at bounding box center [141, 89] width 4 height 4
click at [144, 88] on icon at bounding box center [144, 89] width 4 height 4
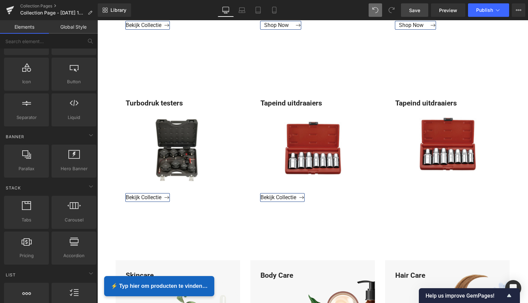
scroll to position [592, 0]
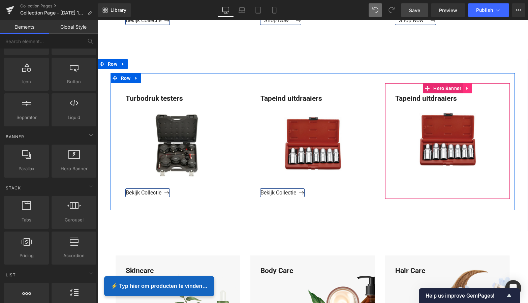
click at [466, 90] on icon at bounding box center [467, 88] width 5 height 5
click at [470, 89] on icon at bounding box center [471, 88] width 5 height 5
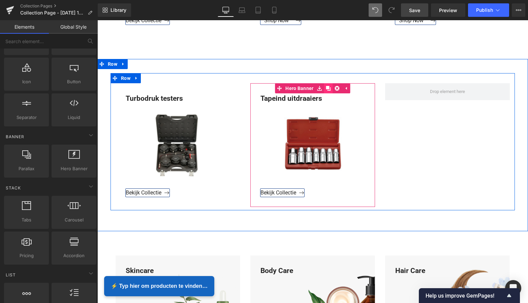
click at [329, 88] on icon at bounding box center [328, 88] width 5 height 5
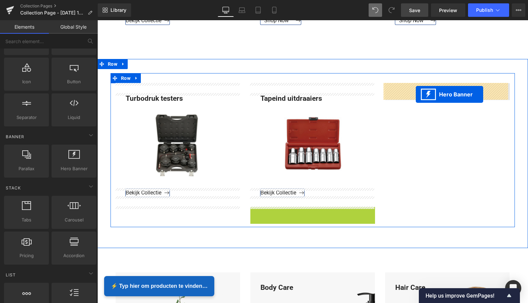
drag, startPoint x: 290, startPoint y: 211, endPoint x: 416, endPoint y: 94, distance: 171.1
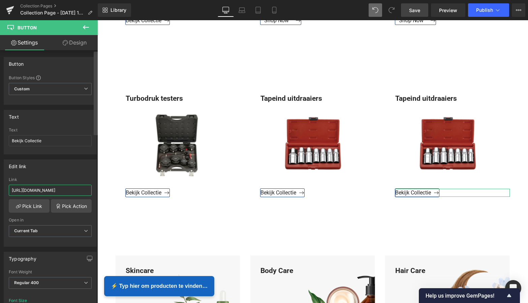
drag, startPoint x: 11, startPoint y: 192, endPoint x: 95, endPoint y: 191, distance: 83.9
click at [95, 191] on div "Button Button Styles Custom Custom Setup Global Style Custom Setup Global Style…" at bounding box center [49, 178] width 98 height 256
type input "https://www.mzsgereedschap.nl/collections/tangen"
click at [34, 204] on link "Pick Link" at bounding box center [29, 205] width 41 height 13
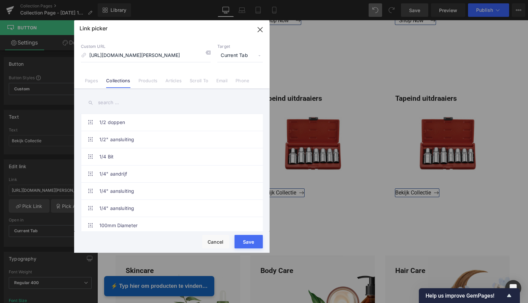
click at [247, 241] on button "Save" at bounding box center [248, 241] width 28 height 13
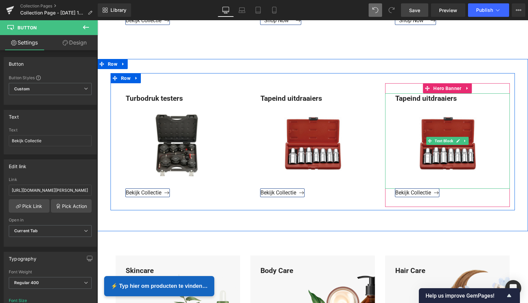
click at [456, 97] on div "Tapeind uitdraaiers" at bounding box center [447, 140] width 125 height 95
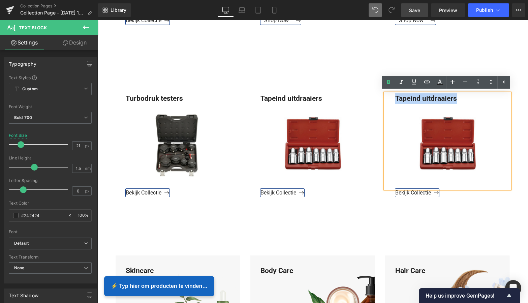
drag, startPoint x: 455, startPoint y: 98, endPoint x: 392, endPoint y: 97, distance: 63.3
click at [392, 97] on div "Tapeind uitdraaiers" at bounding box center [447, 140] width 125 height 95
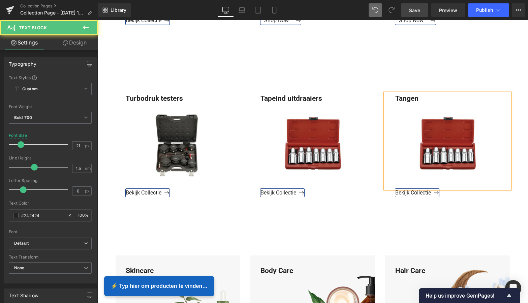
click at [463, 116] on div "Tangen" at bounding box center [447, 140] width 125 height 95
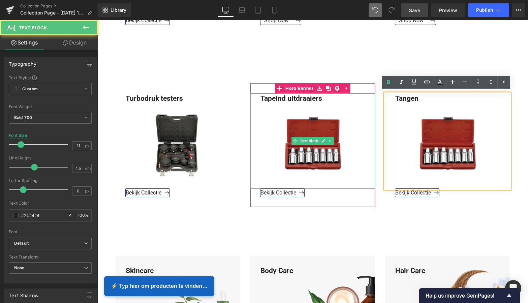
click at [363, 100] on div "Tapeind uitdraaiers" at bounding box center [312, 140] width 125 height 95
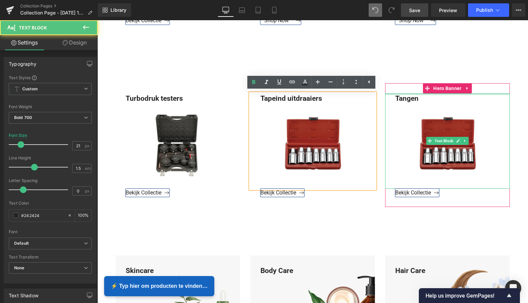
click at [385, 93] on div at bounding box center [447, 94] width 125 height 2
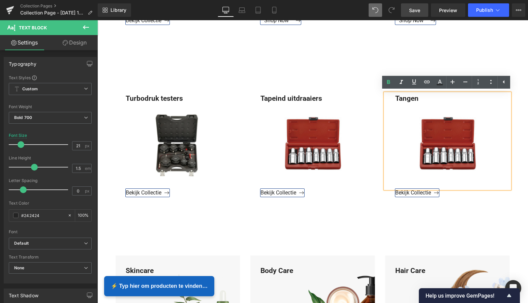
click at [447, 89] on ul "Text Color Highlight Color #333333" at bounding box center [446, 83] width 128 height 14
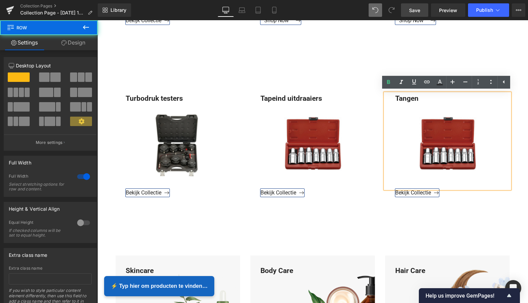
click at [371, 62] on div "Turbodruk testers Text Block Bekijk Collectie Button Hero Banner Tapeind uitdra…" at bounding box center [312, 145] width 430 height 172
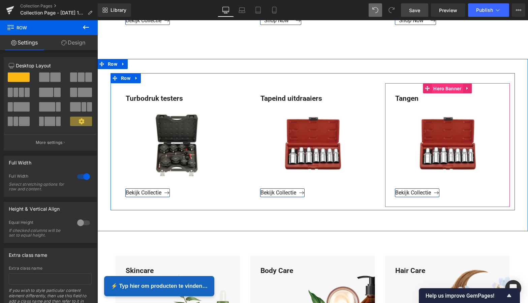
click at [451, 88] on span "Hero Banner" at bounding box center [446, 89] width 31 height 10
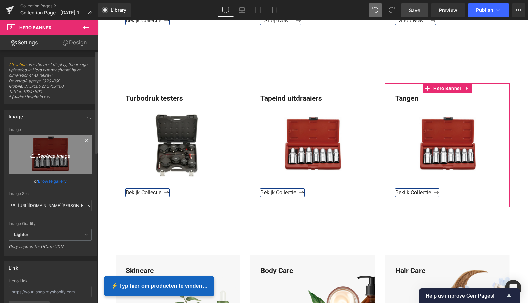
click at [59, 156] on icon "Replace Image" at bounding box center [50, 155] width 54 height 8
type input "C:\fakepath\Groen Modern Doe-het-zelf Instagram Stories (800 x 800 px).png"
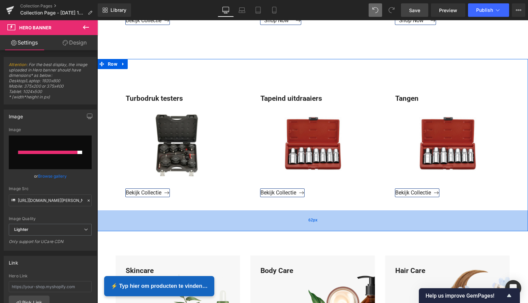
type input "https://ucarecdn.com/ef4f3c07-ebca-4aff-bf46-8033213973a9/-/format/auto/-/previ…"
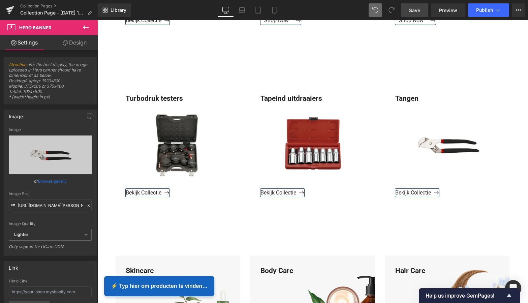
click at [417, 12] on span "Save" at bounding box center [414, 10] width 11 height 7
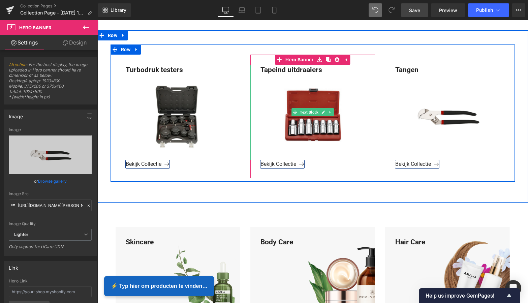
scroll to position [699, 0]
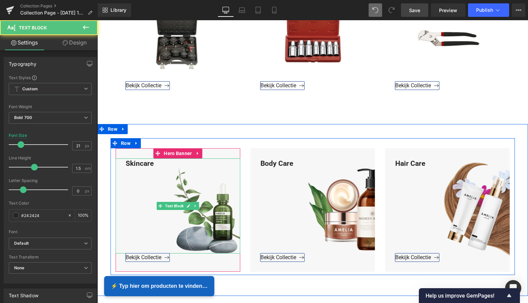
click at [158, 165] on div "Skincare" at bounding box center [178, 205] width 125 height 95
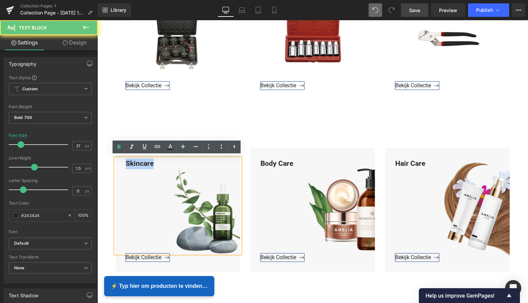
drag, startPoint x: 143, startPoint y: 163, endPoint x: 118, endPoint y: 162, distance: 26.0
click at [116, 162] on div "Skincare" at bounding box center [178, 205] width 125 height 95
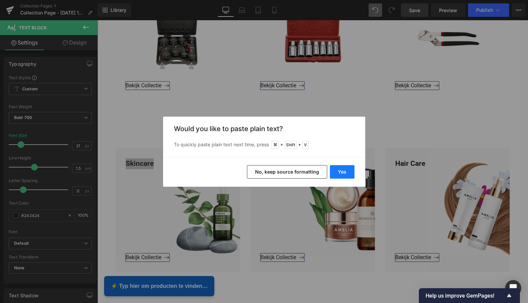
click at [353, 171] on button "Yes" at bounding box center [342, 171] width 25 height 13
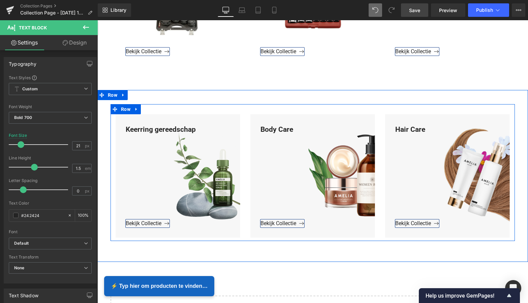
scroll to position [733, 0]
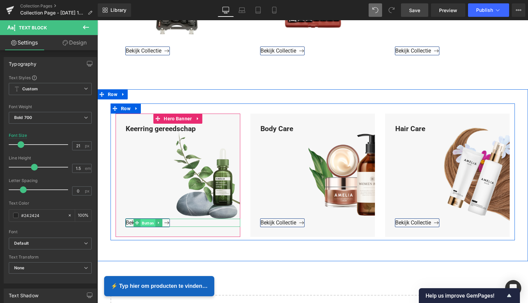
click at [146, 222] on span "Button" at bounding box center [147, 223] width 15 height 8
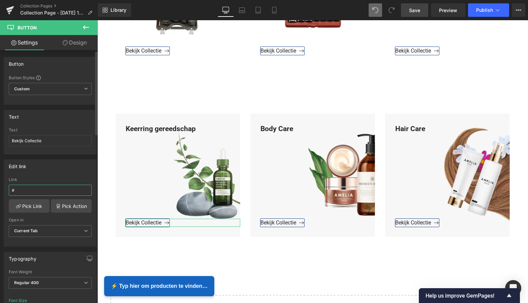
drag, startPoint x: 18, startPoint y: 190, endPoint x: 1, endPoint y: 188, distance: 17.0
click at [2, 188] on div "Edit link # Link # Pick Link Pick Action Current Tab New Tab Open in Current Ta…" at bounding box center [50, 200] width 101 height 92
paste input "[URL][DOMAIN_NAME]"
type input "[URL][DOMAIN_NAME]"
click at [31, 206] on link "Pick Link" at bounding box center [29, 205] width 41 height 13
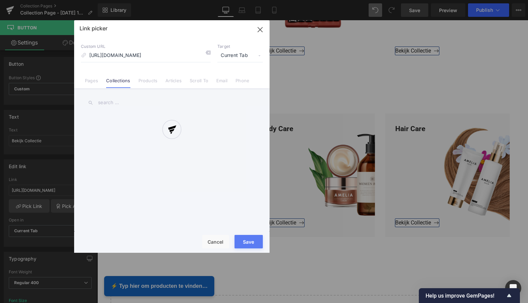
scroll to position [0, 33]
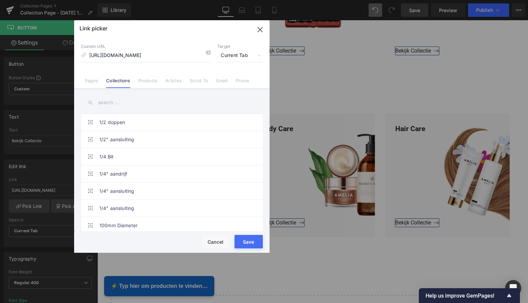
click at [254, 245] on button "Save" at bounding box center [248, 241] width 28 height 13
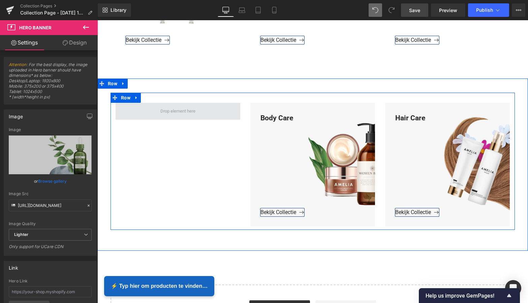
scroll to position [842, 0]
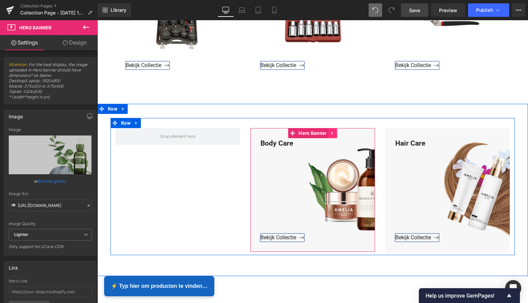
click at [331, 134] on icon at bounding box center [332, 133] width 5 height 5
click at [327, 132] on icon at bounding box center [328, 133] width 5 height 5
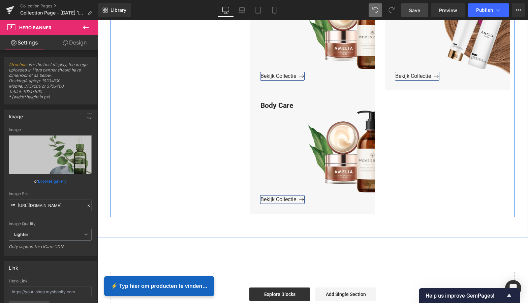
scroll to position [998, 0]
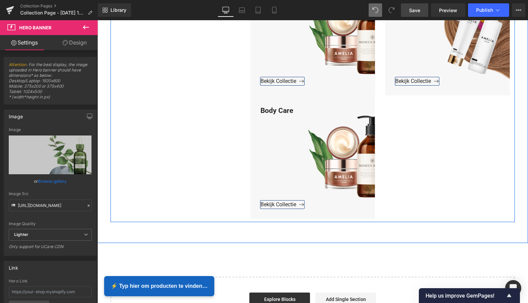
click at [306, 109] on div "Body Care" at bounding box center [312, 152] width 125 height 95
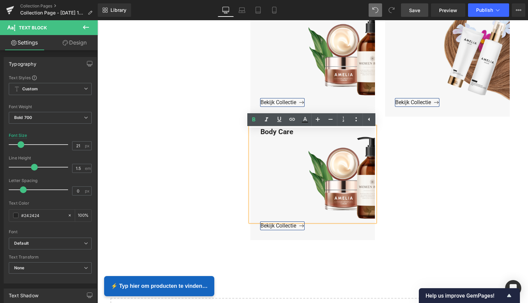
scroll to position [974, 0]
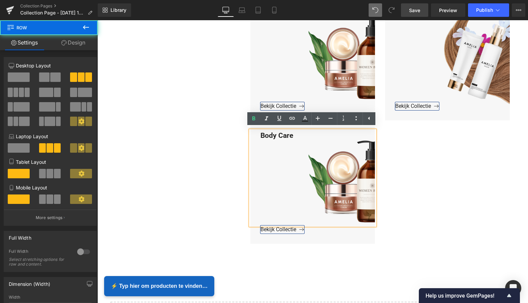
click at [238, 129] on div "Body Care Text Block Bekijk Collectie Button Hero Banner Body Care Text Block B…" at bounding box center [312, 117] width 404 height 260
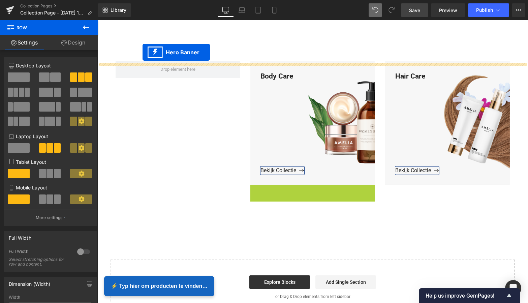
scroll to position [878, 0]
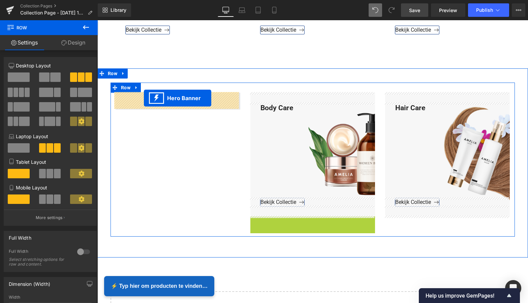
drag, startPoint x: 291, startPoint y: 123, endPoint x: 144, endPoint y: 98, distance: 149.0
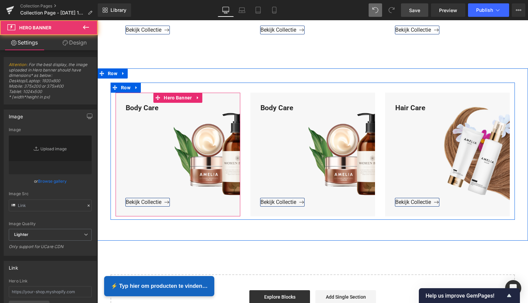
type input "[URL][DOMAIN_NAME]"
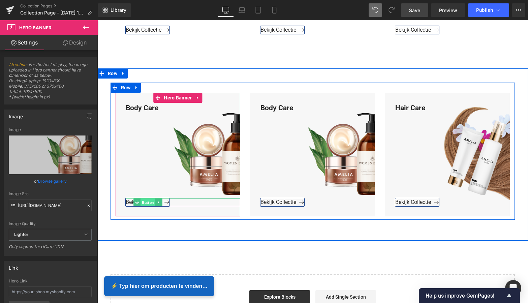
click at [145, 201] on span "Button" at bounding box center [147, 202] width 15 height 8
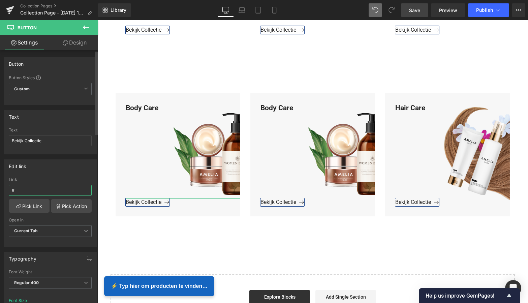
drag, startPoint x: 33, startPoint y: 188, endPoint x: 6, endPoint y: 188, distance: 26.6
click at [6, 188] on div "# Link # Pick Link Pick Action Current Tab New Tab Open in Current Tab Current …" at bounding box center [50, 211] width 92 height 69
type input "[URL][DOMAIN_NAME]"
click at [32, 205] on link "Pick Link" at bounding box center [29, 205] width 41 height 13
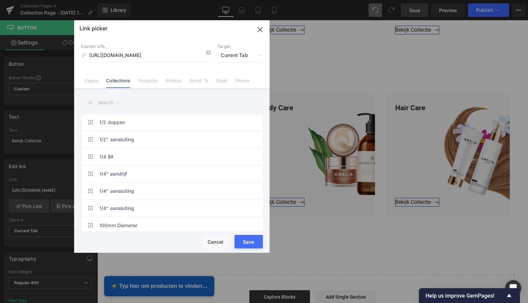
click at [247, 242] on button "Save" at bounding box center [248, 241] width 28 height 13
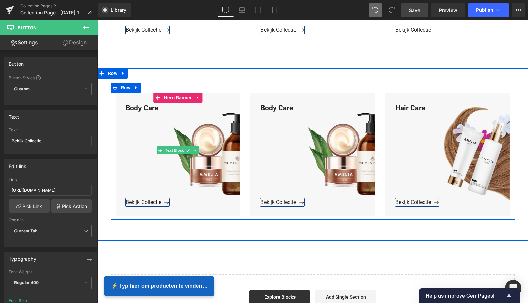
click at [159, 109] on div "Body Care" at bounding box center [178, 150] width 125 height 95
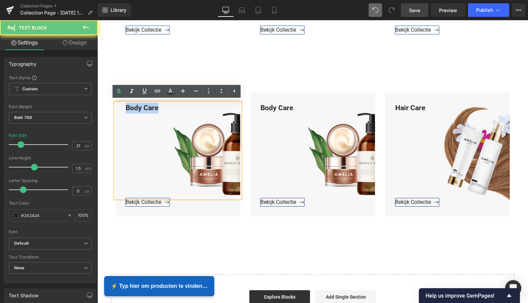
drag, startPoint x: 157, startPoint y: 108, endPoint x: 114, endPoint y: 106, distance: 42.8
click at [116, 106] on div "Body Care" at bounding box center [178, 150] width 125 height 95
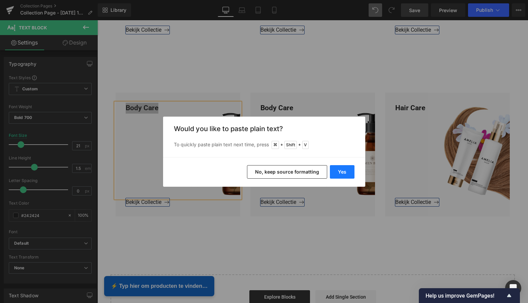
click at [343, 173] on button "Yes" at bounding box center [342, 171] width 25 height 13
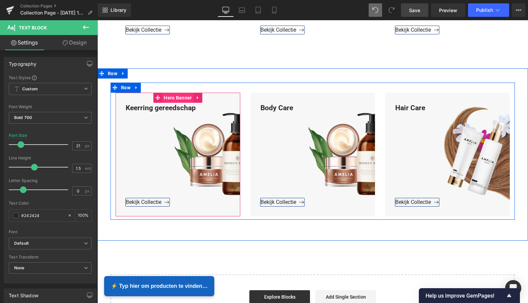
click at [184, 98] on span "Hero Banner" at bounding box center [177, 98] width 31 height 10
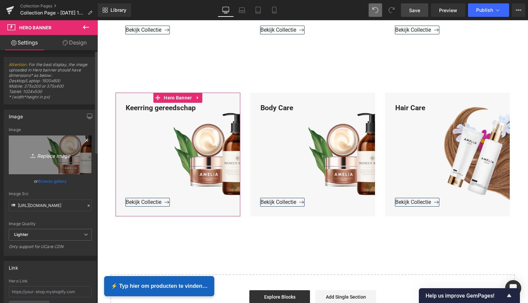
click at [56, 154] on icon "Replace Image" at bounding box center [50, 155] width 54 height 8
type input "C:\fakepath\Groen Modern Doe-het-zelf Instagram Stories (800 x 800 px).png"
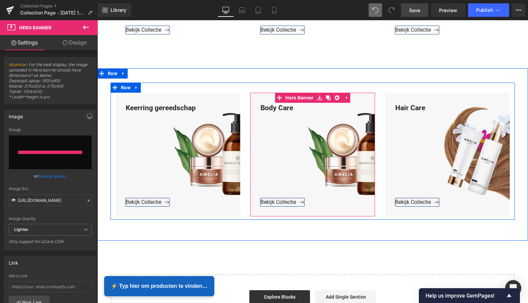
type input "https://ucarecdn.com/07c6646e-3ca1-481b-995f-88b09f7726f4/-/format/auto/-/previ…"
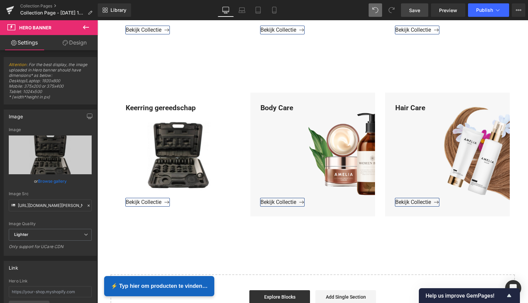
click at [421, 9] on link "Save" at bounding box center [414, 9] width 27 height 13
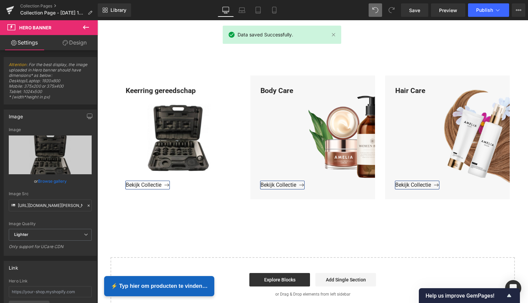
scroll to position [898, 0]
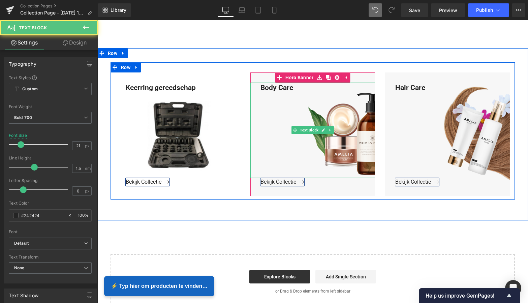
click at [294, 88] on div "Body Care" at bounding box center [312, 130] width 125 height 95
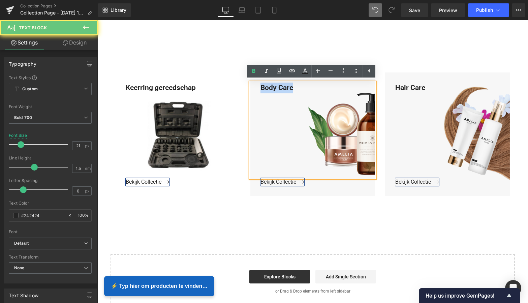
drag, startPoint x: 293, startPoint y: 87, endPoint x: 256, endPoint y: 85, distance: 37.8
click at [256, 85] on div "Body Care" at bounding box center [312, 130] width 125 height 95
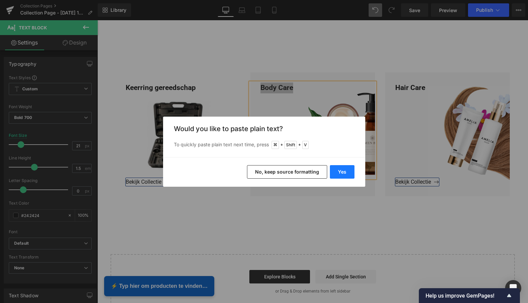
click at [339, 172] on button "Yes" at bounding box center [342, 171] width 25 height 13
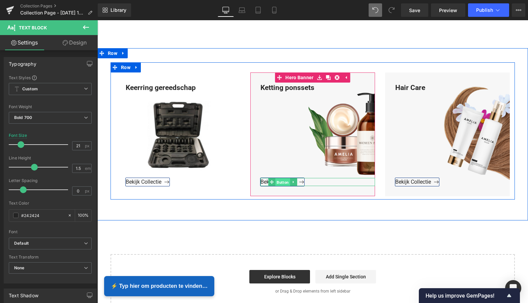
click at [282, 181] on span "Button" at bounding box center [282, 182] width 15 height 8
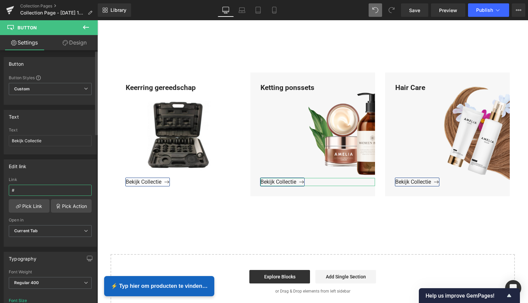
click at [26, 192] on input "#" at bounding box center [50, 190] width 83 height 11
drag, startPoint x: 16, startPoint y: 190, endPoint x: 4, endPoint y: 189, distance: 11.6
click at [5, 188] on div "# Link # Pick Link Pick Action Current Tab New Tab Open in Current Tab Current …" at bounding box center [50, 211] width 92 height 69
paste input "https://www.mzsgereedschap.nl/collections/ketting-ponssets"
type input "https://www.mzsgereedschap.nl/collections/ketting-ponssets"
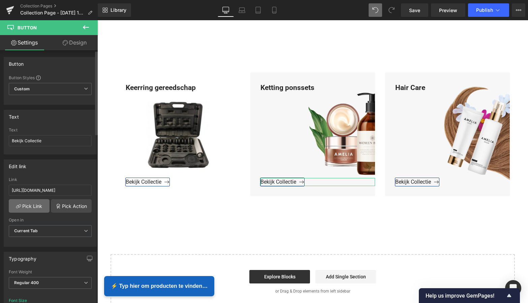
click at [33, 205] on link "Pick Link" at bounding box center [29, 205] width 41 height 13
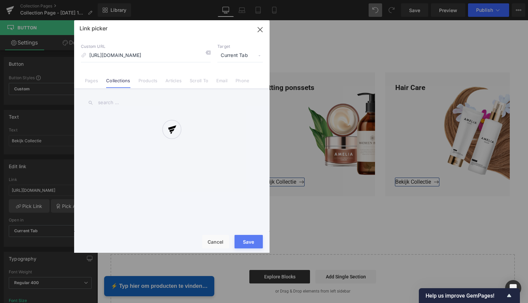
scroll to position [0, 21]
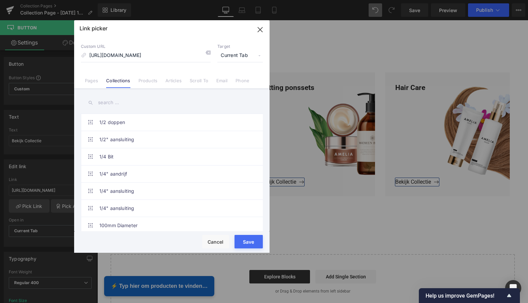
click at [248, 239] on button "Save" at bounding box center [248, 241] width 28 height 13
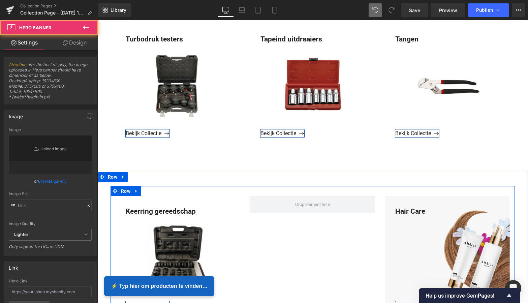
type input "[URL][DOMAIN_NAME]"
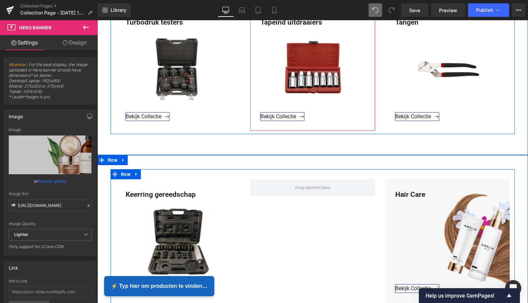
scroll to position [953, 0]
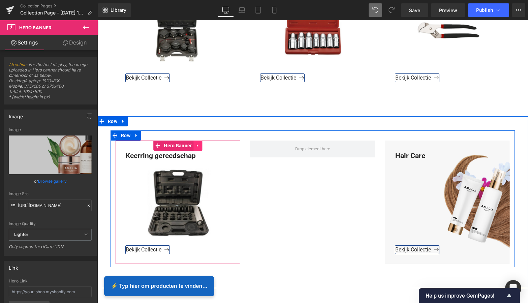
click at [196, 144] on icon at bounding box center [198, 145] width 5 height 5
click at [191, 145] on icon at bounding box center [193, 145] width 5 height 5
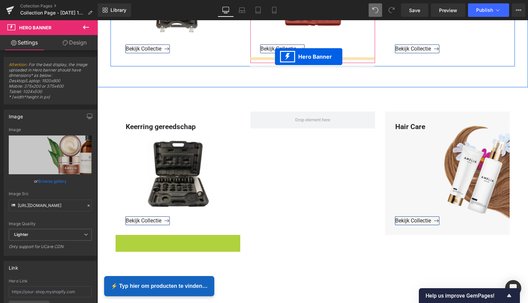
scroll to position [957, 0]
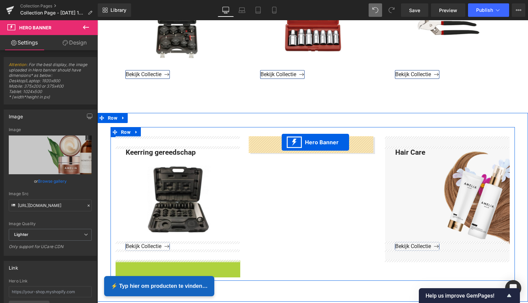
drag, startPoint x: 156, startPoint y: 103, endPoint x: 282, endPoint y: 142, distance: 131.3
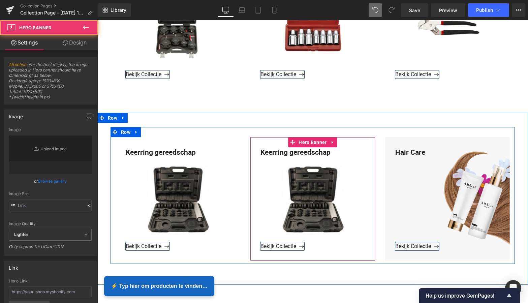
type input "https://ucarecdn.com/07c6646e-3ca1-481b-995f-88b09f7726f4/-/format/auto/-/previ…"
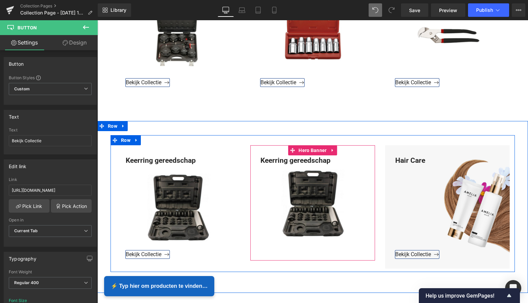
click at [332, 151] on icon at bounding box center [332, 150] width 5 height 5
click at [336, 149] on icon at bounding box center [337, 150] width 5 height 5
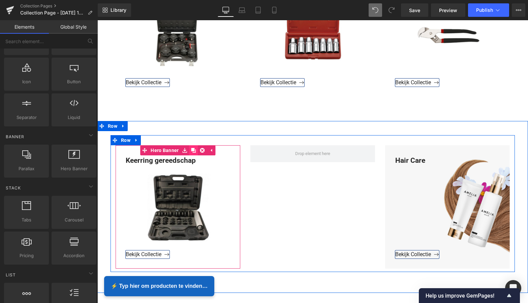
click at [192, 149] on icon at bounding box center [193, 150] width 5 height 5
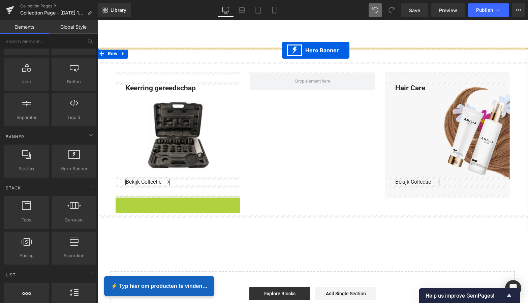
scroll to position [1007, 0]
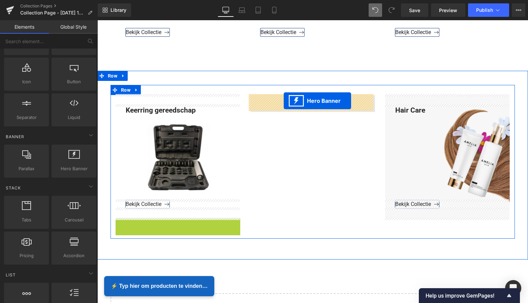
drag, startPoint x: 158, startPoint y: 53, endPoint x: 284, endPoint y: 101, distance: 134.7
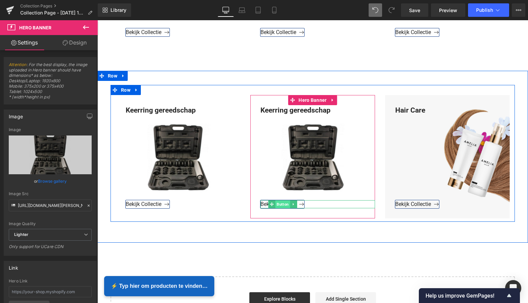
click at [281, 203] on span "Button" at bounding box center [282, 204] width 15 height 8
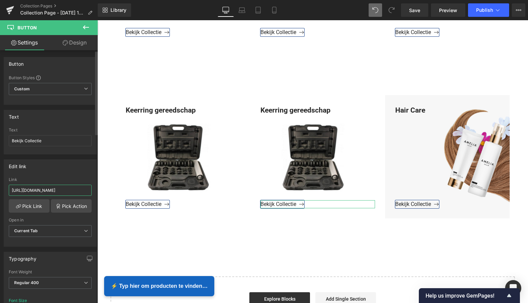
drag, startPoint x: 10, startPoint y: 190, endPoint x: 95, endPoint y: 192, distance: 84.2
click at [95, 192] on div "Edit link https://www.mzsgereedschap.nl/collections/keerring-gereedschap Link h…" at bounding box center [50, 200] width 101 height 92
type input "https://www.mzsgereedschap.nl/collections/ketting-ponssets"
click at [34, 205] on link "Pick Link" at bounding box center [29, 205] width 41 height 13
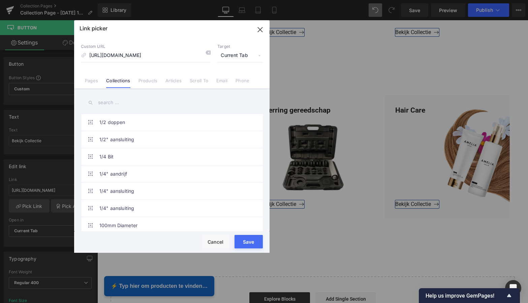
click at [250, 241] on button "Save" at bounding box center [248, 241] width 28 height 13
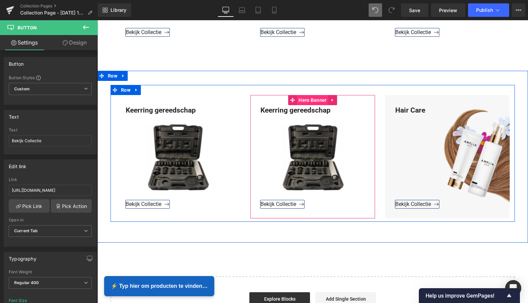
click at [316, 100] on span "Hero Banner" at bounding box center [312, 100] width 31 height 10
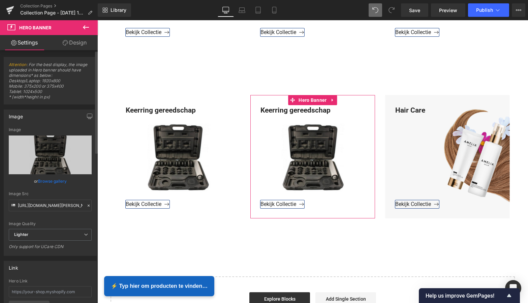
click at [55, 177] on link "Browse gallery" at bounding box center [52, 181] width 29 height 12
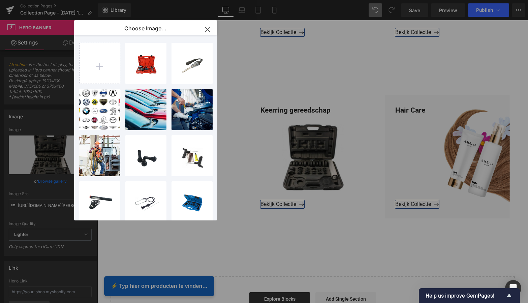
click at [205, 30] on icon "button" at bounding box center [207, 29] width 11 height 11
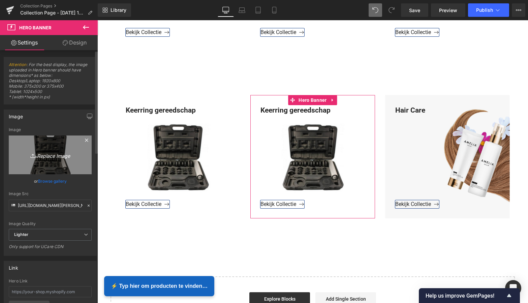
click at [51, 157] on icon "Replace Image" at bounding box center [50, 155] width 54 height 8
type input "C:\fakepath\Groen Modern Doe-het-zelf Instagram Stories (800 x 800 px).png"
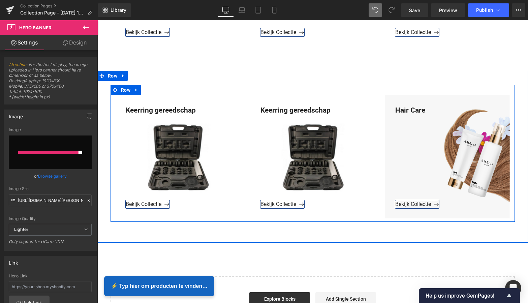
type input "https://ucarecdn.com/fd6c0c5c-90b6-41fd-b4cb-12d6212a17e8/-/format/auto/-/previ…"
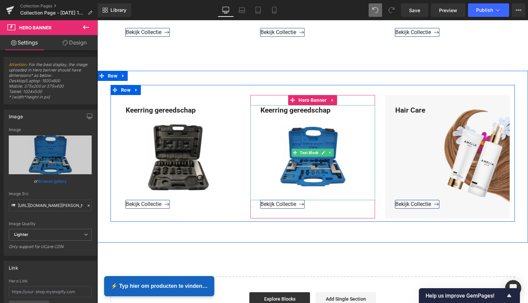
click at [330, 109] on div "Keerring gereedschap" at bounding box center [312, 152] width 125 height 95
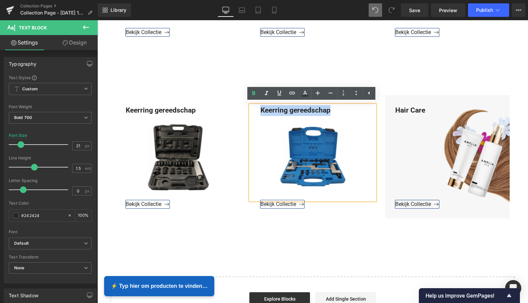
drag, startPoint x: 330, startPoint y: 109, endPoint x: 252, endPoint y: 108, distance: 78.1
click at [252, 108] on div "Keerring gereedschap" at bounding box center [312, 152] width 125 height 95
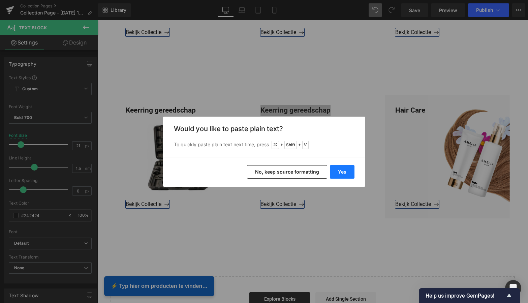
drag, startPoint x: 343, startPoint y: 170, endPoint x: 246, endPoint y: 150, distance: 99.4
click at [343, 170] on button "Yes" at bounding box center [342, 171] width 25 height 13
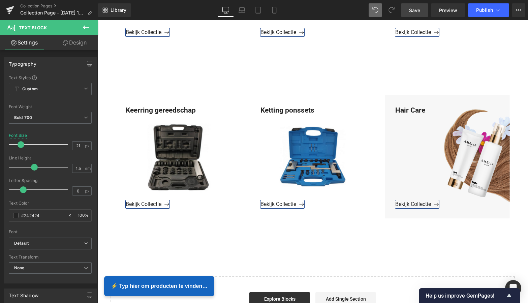
click at [416, 11] on span "Save" at bounding box center [414, 10] width 11 height 7
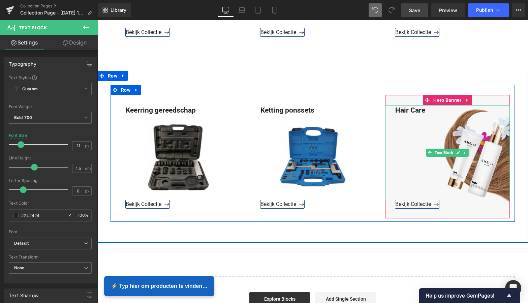
click at [427, 109] on div "Hair Care" at bounding box center [447, 152] width 125 height 95
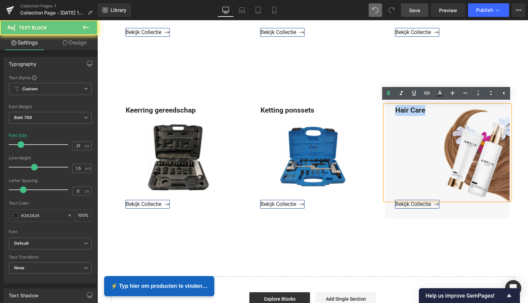
drag, startPoint x: 426, startPoint y: 109, endPoint x: 389, endPoint y: 110, distance: 36.4
click at [390, 109] on div "Hair Care" at bounding box center [447, 152] width 125 height 95
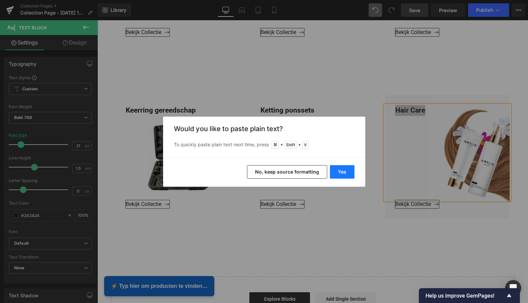
click at [342, 174] on button "Yes" at bounding box center [342, 171] width 25 height 13
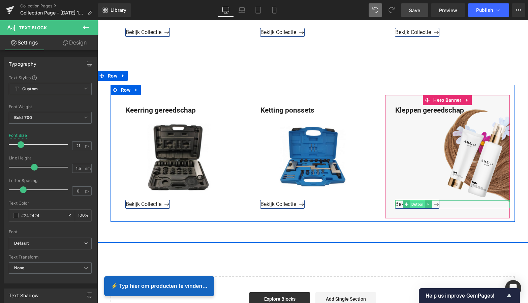
click at [415, 203] on span "Button" at bounding box center [417, 204] width 15 height 8
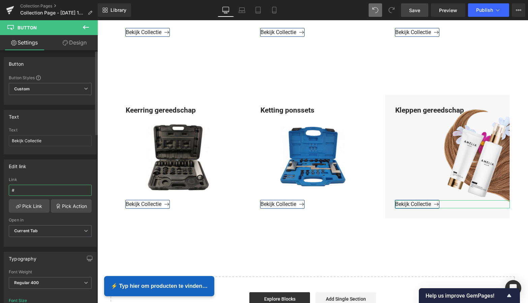
drag, startPoint x: 33, startPoint y: 193, endPoint x: 5, endPoint y: 190, distance: 28.1
click at [5, 190] on div "# Link # Pick Link Pick Action Current Tab New Tab Open in Current Tab Current …" at bounding box center [50, 211] width 92 height 69
paste input "[URL][DOMAIN_NAME][PERSON_NAME]"
type input "[URL][DOMAIN_NAME][PERSON_NAME]"
click at [28, 205] on link "Pick Link" at bounding box center [29, 205] width 41 height 13
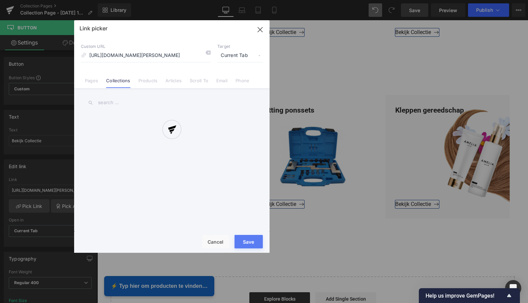
scroll to position [0, 32]
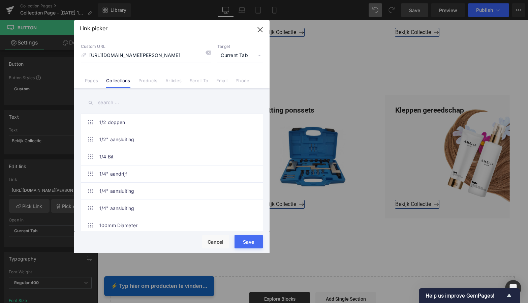
click at [247, 242] on button "Save" at bounding box center [248, 241] width 28 height 13
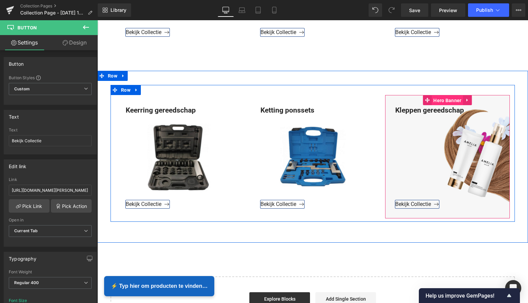
click at [448, 98] on span "Hero Banner" at bounding box center [446, 100] width 31 height 10
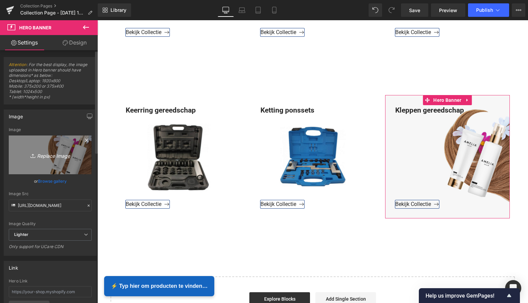
click at [55, 157] on icon "Replace Image" at bounding box center [50, 155] width 54 height 8
type input "C:\fakepath\Groen Modern Doe-het-zelf Instagram Stories (800 x 800 px).png"
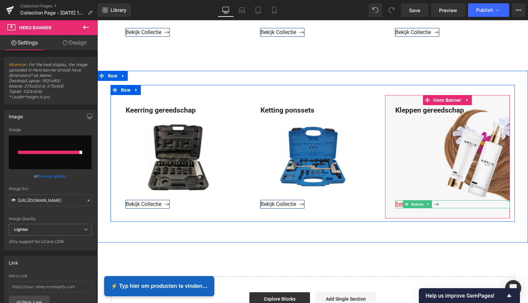
type input "[URL][DOMAIN_NAME][PERSON_NAME]"
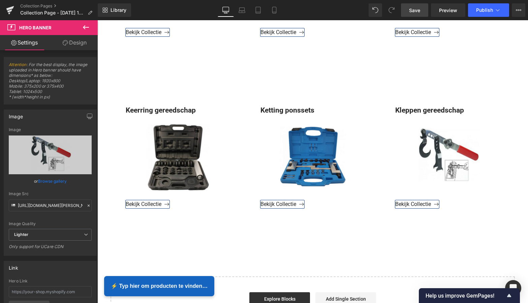
click at [421, 8] on link "Save" at bounding box center [414, 9] width 27 height 13
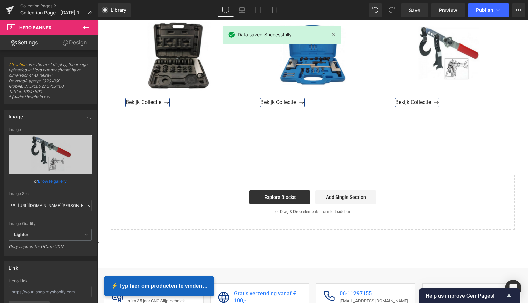
scroll to position [1117, 0]
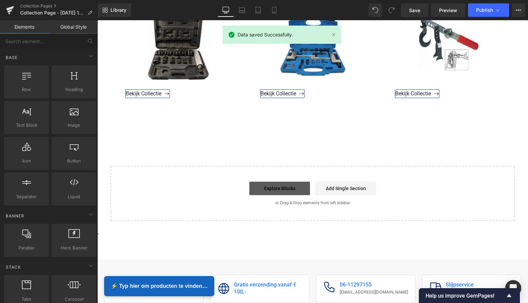
click at [282, 187] on link "Explore Blocks" at bounding box center [279, 188] width 61 height 13
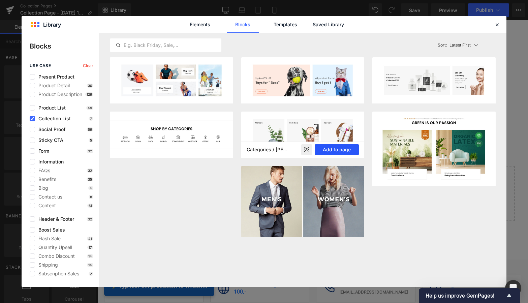
click at [349, 149] on button "Add to page" at bounding box center [337, 149] width 44 height 11
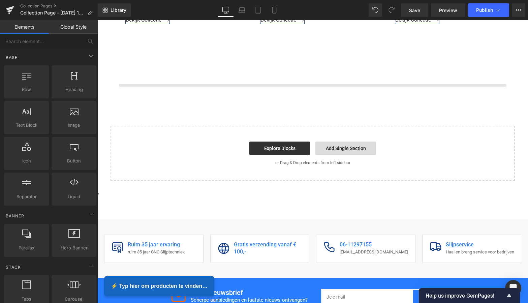
scroll to position [1194, 0]
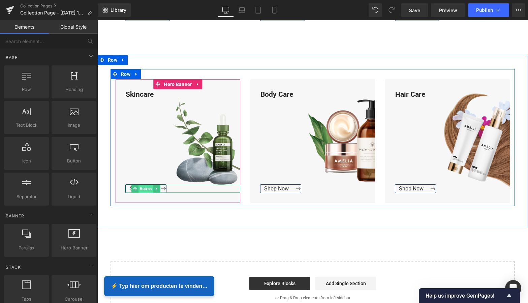
click at [141, 188] on span "Button" at bounding box center [145, 189] width 15 height 8
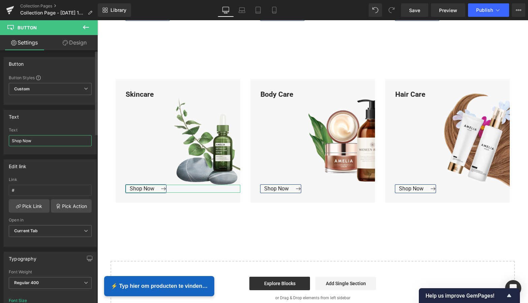
drag, startPoint x: 34, startPoint y: 143, endPoint x: 8, endPoint y: 141, distance: 26.0
click at [8, 141] on div "Shop Now Text Shop Now" at bounding box center [50, 141] width 92 height 26
type input "Bekijk Collectie"
drag, startPoint x: 43, startPoint y: 140, endPoint x: 20, endPoint y: 141, distance: 23.6
click at [8, 139] on div "Bekijk Collectie Text Bekijk Collectie" at bounding box center [50, 141] width 92 height 26
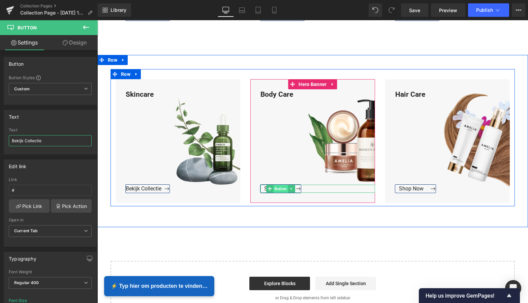
click at [279, 187] on span "Button" at bounding box center [280, 189] width 15 height 8
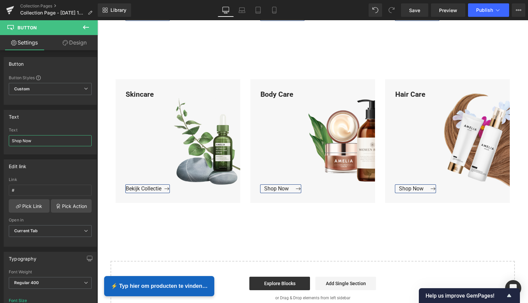
drag, startPoint x: 33, startPoint y: 140, endPoint x: -5, endPoint y: 138, distance: 38.1
click at [0, 138] on html "Button You are previewing how the will restyle your page. You can not edit Elem…" at bounding box center [264, 151] width 528 height 303
paste input "Bekijk Collectie"
type input "Bekijk Collectie"
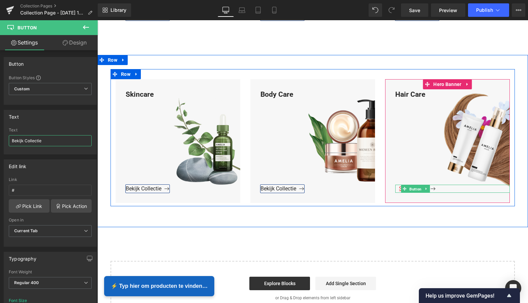
click at [410, 188] on span "Button" at bounding box center [415, 189] width 15 height 8
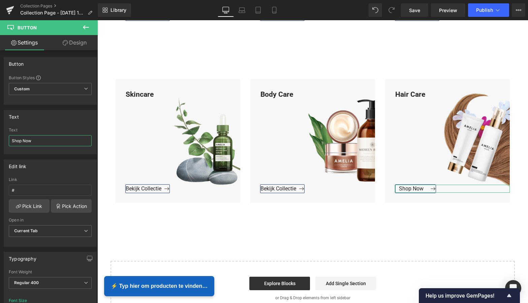
drag, startPoint x: 40, startPoint y: 141, endPoint x: -1, endPoint y: 139, distance: 40.8
click at [0, 139] on html "Button You are previewing how the will restyle your page. You can not edit Elem…" at bounding box center [264, 151] width 528 height 303
paste input "Bekijk Collectie"
type input "Bekijk Collectie"
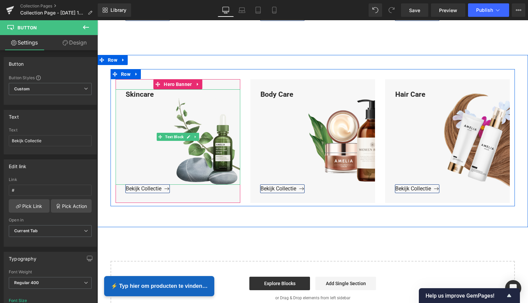
click at [154, 94] on div "Skincare" at bounding box center [178, 136] width 125 height 95
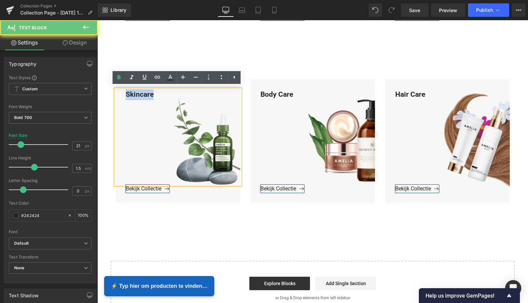
drag, startPoint x: 148, startPoint y: 93, endPoint x: 121, endPoint y: 91, distance: 26.7
click at [121, 91] on div "Skincare" at bounding box center [178, 136] width 125 height 95
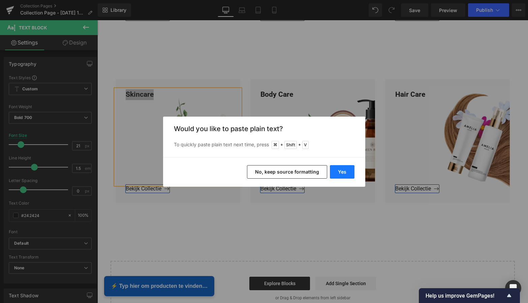
click at [343, 172] on button "Yes" at bounding box center [342, 171] width 25 height 13
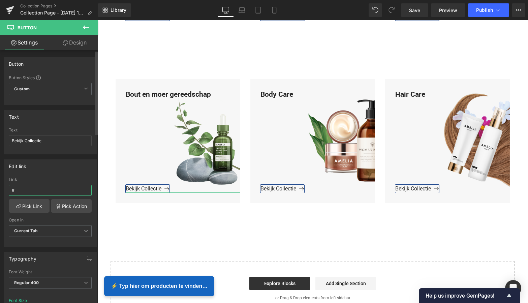
drag, startPoint x: 20, startPoint y: 189, endPoint x: 4, endPoint y: 187, distance: 16.2
click at [4, 187] on div "# Link # Pick Link Pick Action Current Tab New Tab Open in Current Tab Current …" at bounding box center [50, 211] width 92 height 69
paste input "[URL][DOMAIN_NAME]"
type input "[URL][DOMAIN_NAME]"
click at [27, 205] on link "Pick Link" at bounding box center [29, 205] width 41 height 13
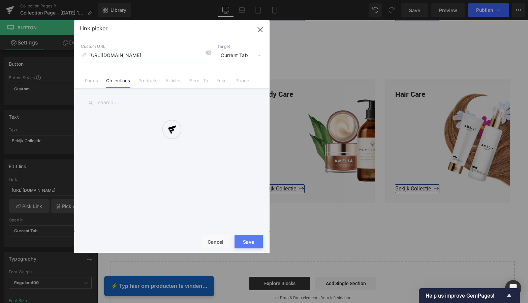
scroll to position [0, 46]
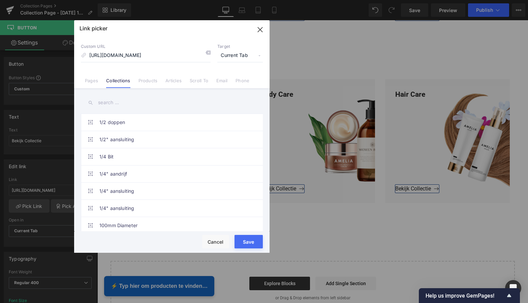
click at [247, 241] on button "Save" at bounding box center [248, 241] width 28 height 13
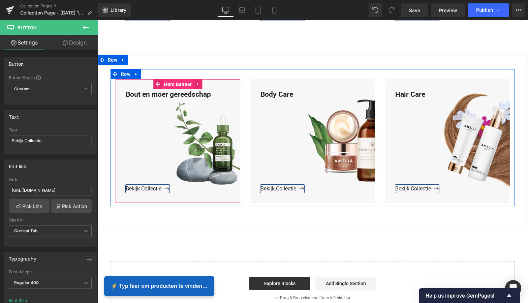
click at [178, 83] on span "Hero Banner" at bounding box center [177, 84] width 31 height 10
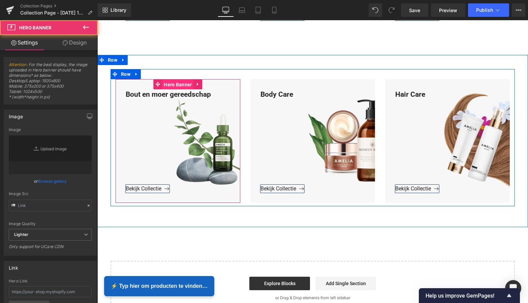
type input "[URL][DOMAIN_NAME]"
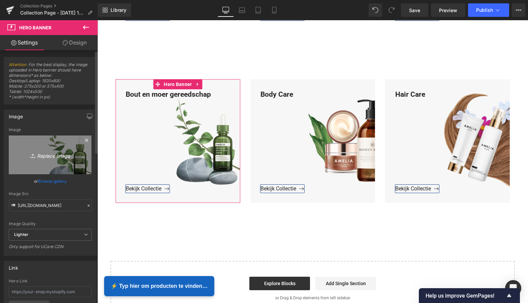
click at [52, 154] on icon "Replace Image" at bounding box center [50, 155] width 54 height 8
type input "C:\fakepath\Groen Modern Doe-het-zelf Instagram Stories (800 x 800 px).png"
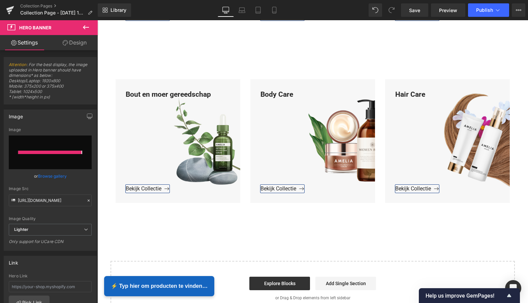
type input "[URL][DOMAIN_NAME][PERSON_NAME]"
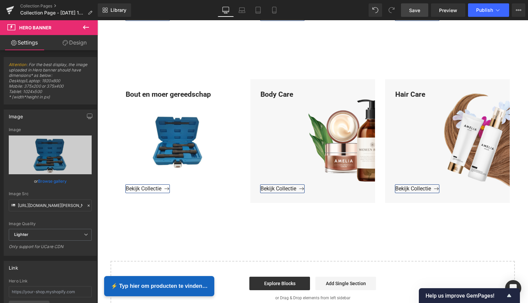
click at [418, 10] on span "Save" at bounding box center [414, 10] width 11 height 7
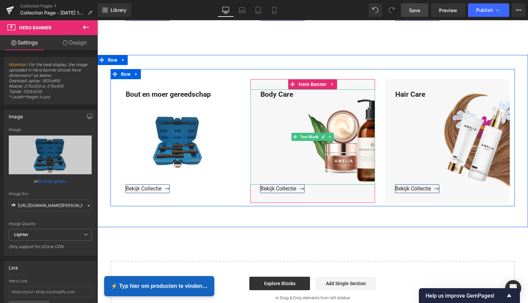
click at [294, 94] on div "Body Care" at bounding box center [312, 136] width 125 height 95
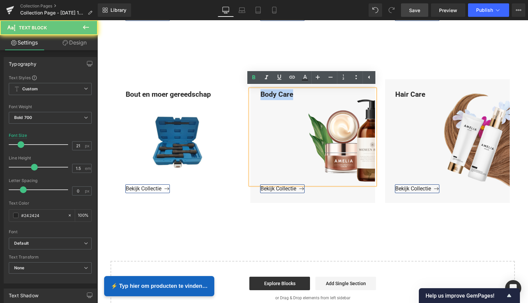
drag, startPoint x: 282, startPoint y: 93, endPoint x: 254, endPoint y: 91, distance: 28.3
click at [253, 91] on div "Body Care" at bounding box center [312, 136] width 125 height 95
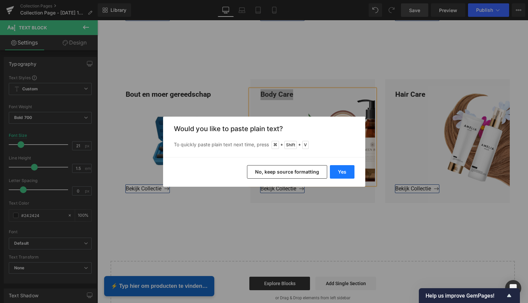
click at [340, 171] on button "Yes" at bounding box center [342, 171] width 25 height 13
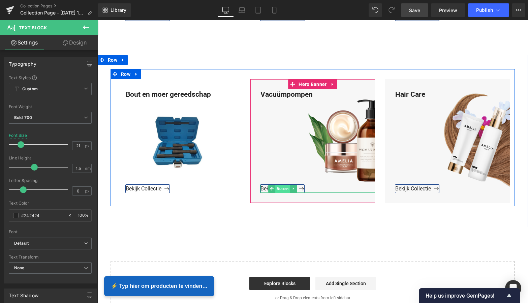
click at [279, 187] on span "Button" at bounding box center [282, 189] width 15 height 8
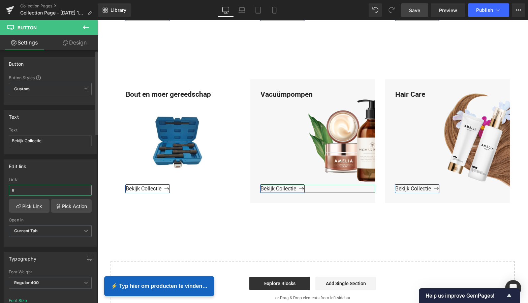
click at [29, 191] on input "#" at bounding box center [50, 190] width 83 height 11
drag, startPoint x: 28, startPoint y: 191, endPoint x: 2, endPoint y: 189, distance: 26.7
click at [1, 189] on div "Edit link # Link # Pick Link Pick Action Current Tab New Tab Open in Current Ta…" at bounding box center [50, 200] width 101 height 92
paste input "[URL][DOMAIN_NAME]"
type input "[URL][DOMAIN_NAME]"
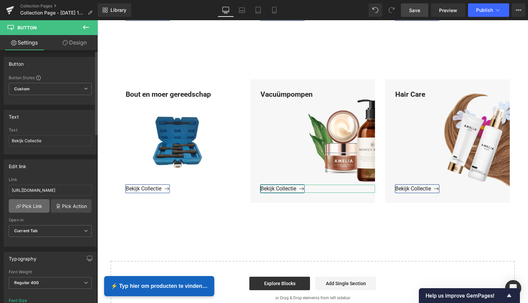
click at [31, 208] on link "Pick Link" at bounding box center [29, 205] width 41 height 13
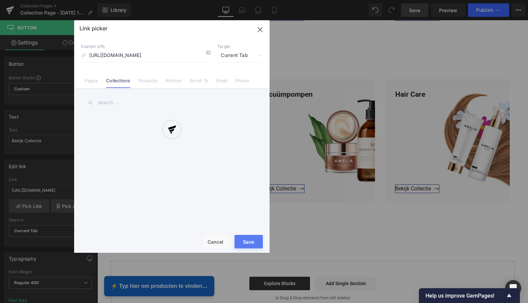
scroll to position [0, 19]
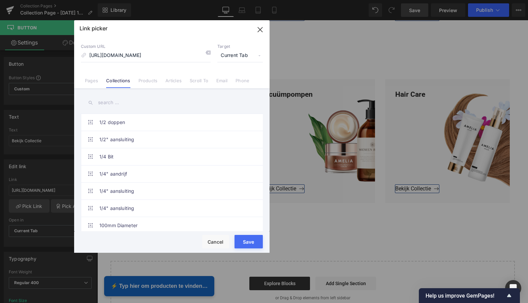
click at [248, 241] on button "Save" at bounding box center [248, 241] width 28 height 13
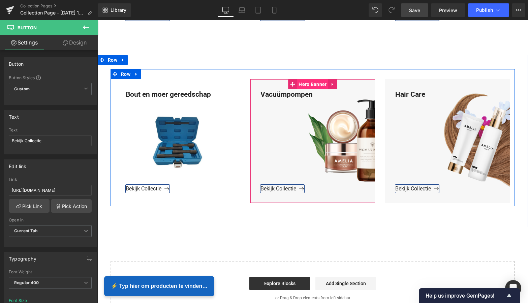
click at [312, 84] on span "Hero Banner" at bounding box center [312, 84] width 31 height 10
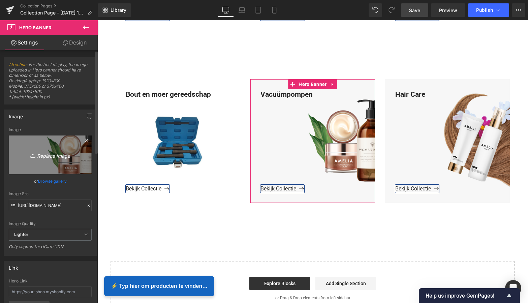
click at [57, 155] on icon "Replace Image" at bounding box center [50, 155] width 54 height 8
type input "C:\fakepath\Groen Modern Doe-het-zelf Instagram Stories (800 x 800 px).png"
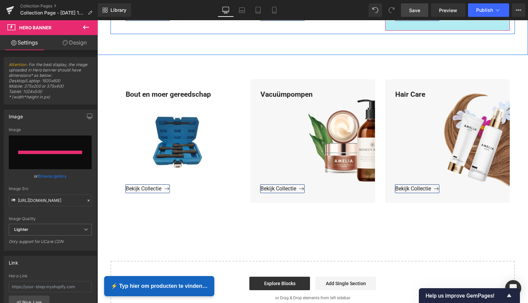
type input "[URL][DOMAIN_NAME][PERSON_NAME]"
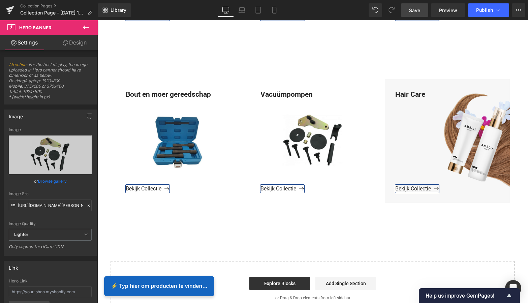
click at [417, 13] on span "Save" at bounding box center [414, 10] width 11 height 7
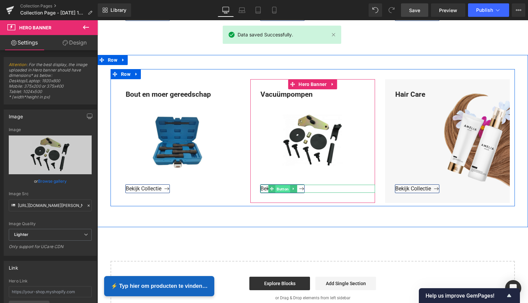
click at [280, 188] on span "Button" at bounding box center [282, 189] width 15 height 8
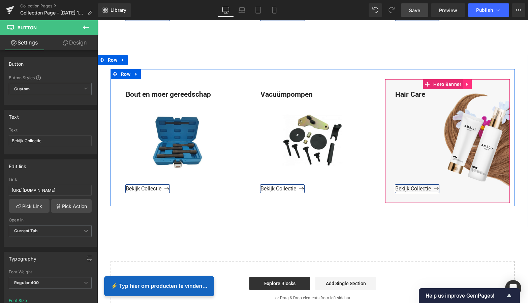
click at [466, 85] on icon at bounding box center [467, 84] width 5 height 5
click at [471, 84] on icon at bounding box center [471, 84] width 5 height 5
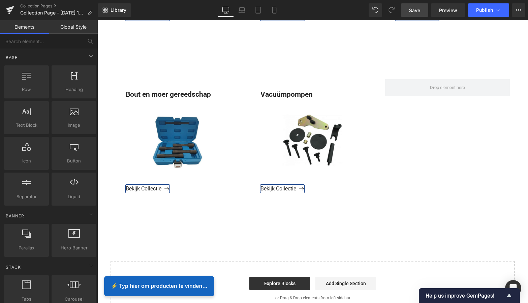
click at [416, 10] on span "Save" at bounding box center [414, 10] width 11 height 7
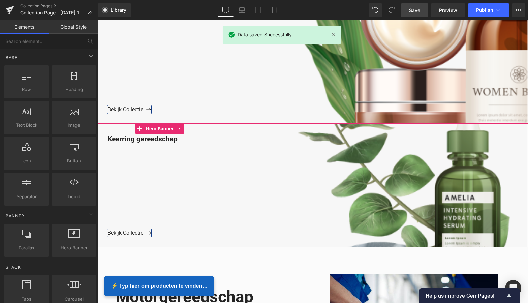
scroll to position [88, 0]
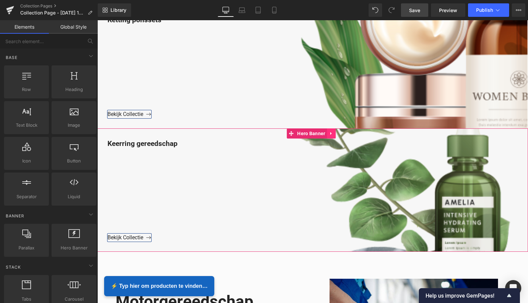
click at [331, 134] on icon at bounding box center [331, 133] width 5 height 5
click at [335, 131] on icon at bounding box center [335, 133] width 5 height 5
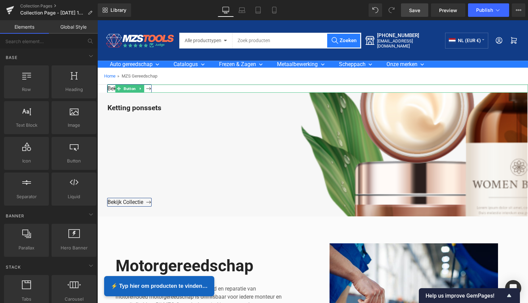
scroll to position [0, 0]
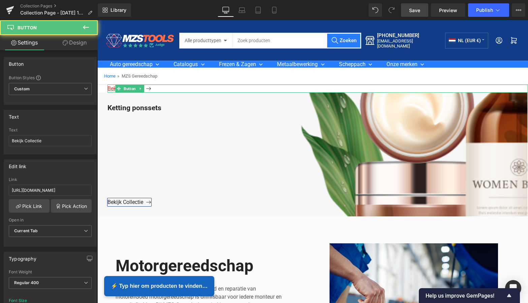
click at [150, 89] on span "Bekijk Collectie" at bounding box center [129, 88] width 44 height 6
click at [151, 88] on span "Bekijk Collectie" at bounding box center [129, 88] width 44 height 6
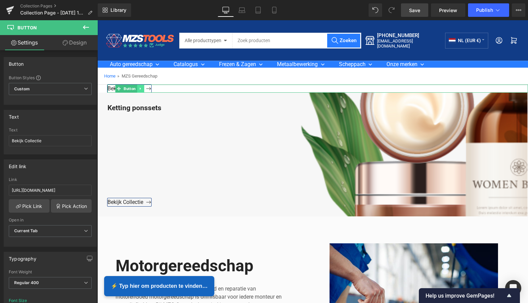
click at [140, 89] on icon at bounding box center [140, 89] width 1 height 2
click at [143, 88] on icon at bounding box center [144, 89] width 4 height 4
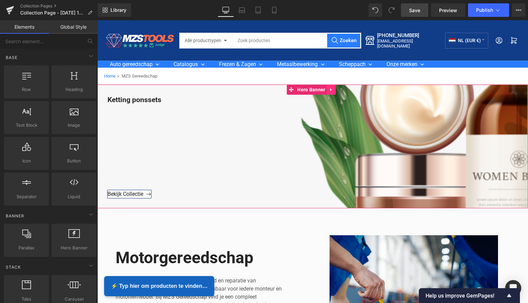
click at [331, 90] on icon at bounding box center [330, 89] width 1 height 3
click at [335, 90] on icon at bounding box center [335, 89] width 5 height 5
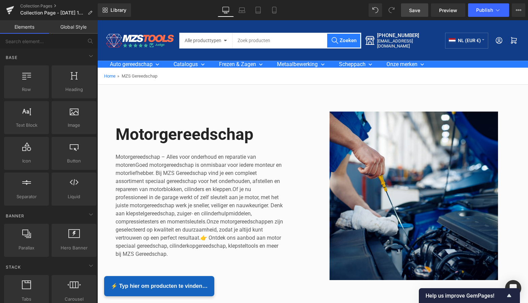
click at [418, 11] on span "Save" at bounding box center [414, 10] width 11 height 7
click at [9, 11] on icon at bounding box center [9, 10] width 5 height 3
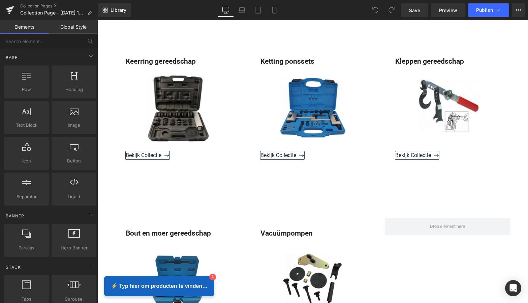
scroll to position [810, 0]
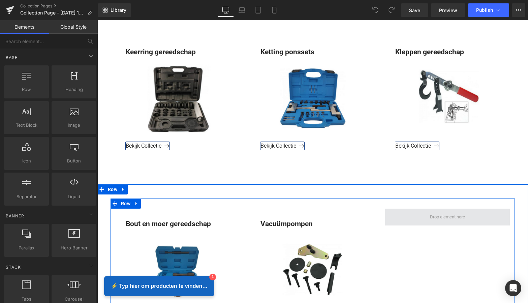
click at [452, 218] on span at bounding box center [447, 217] width 40 height 10
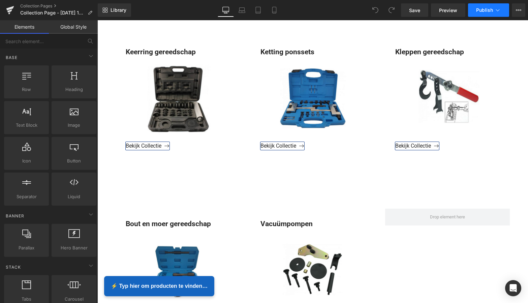
click at [496, 10] on icon at bounding box center [497, 10] width 7 height 7
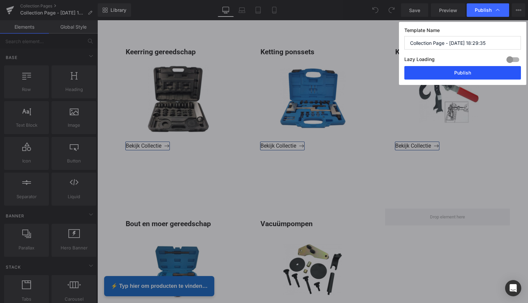
click at [467, 70] on button "Publish" at bounding box center [462, 72] width 117 height 13
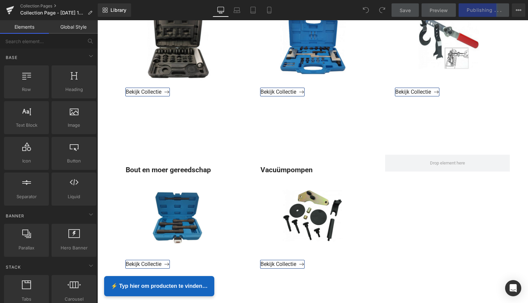
scroll to position [864, 0]
